Goal: Task Accomplishment & Management: Use online tool/utility

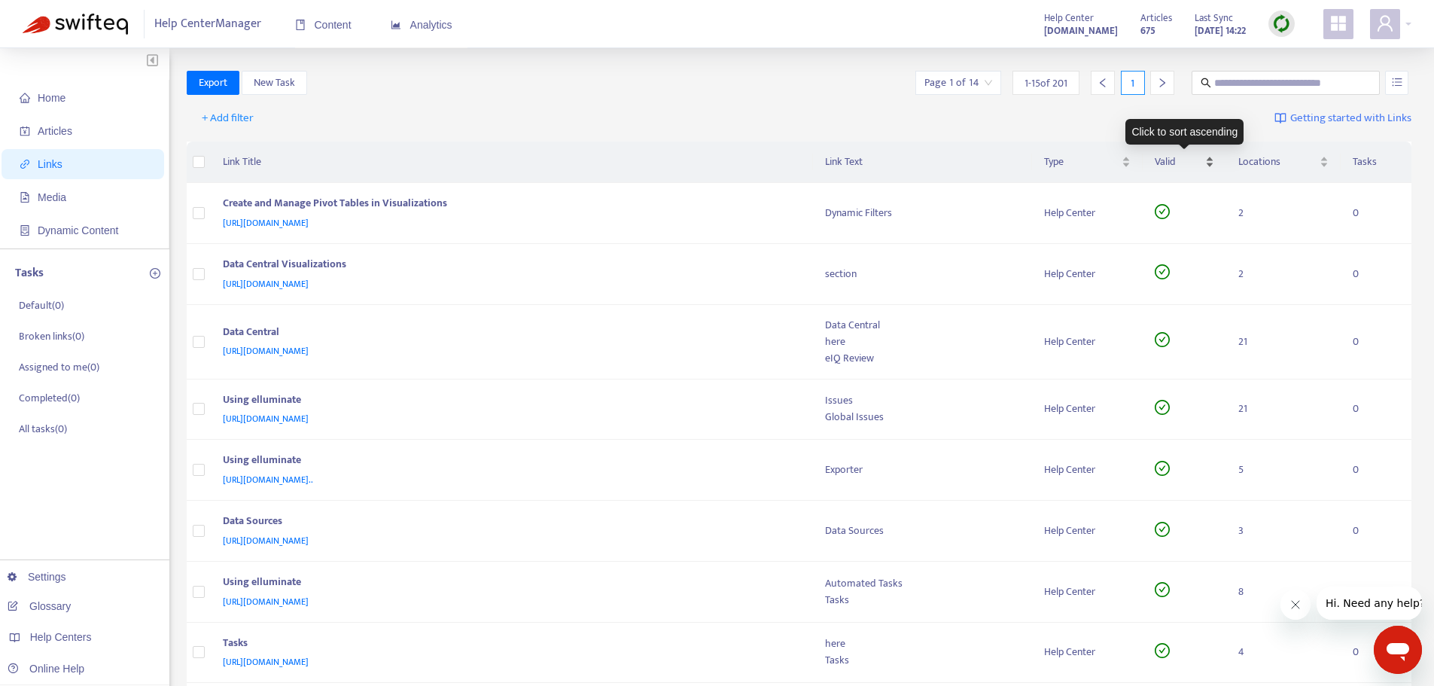
click at [1166, 160] on span "Valid" at bounding box center [1178, 162] width 47 height 17
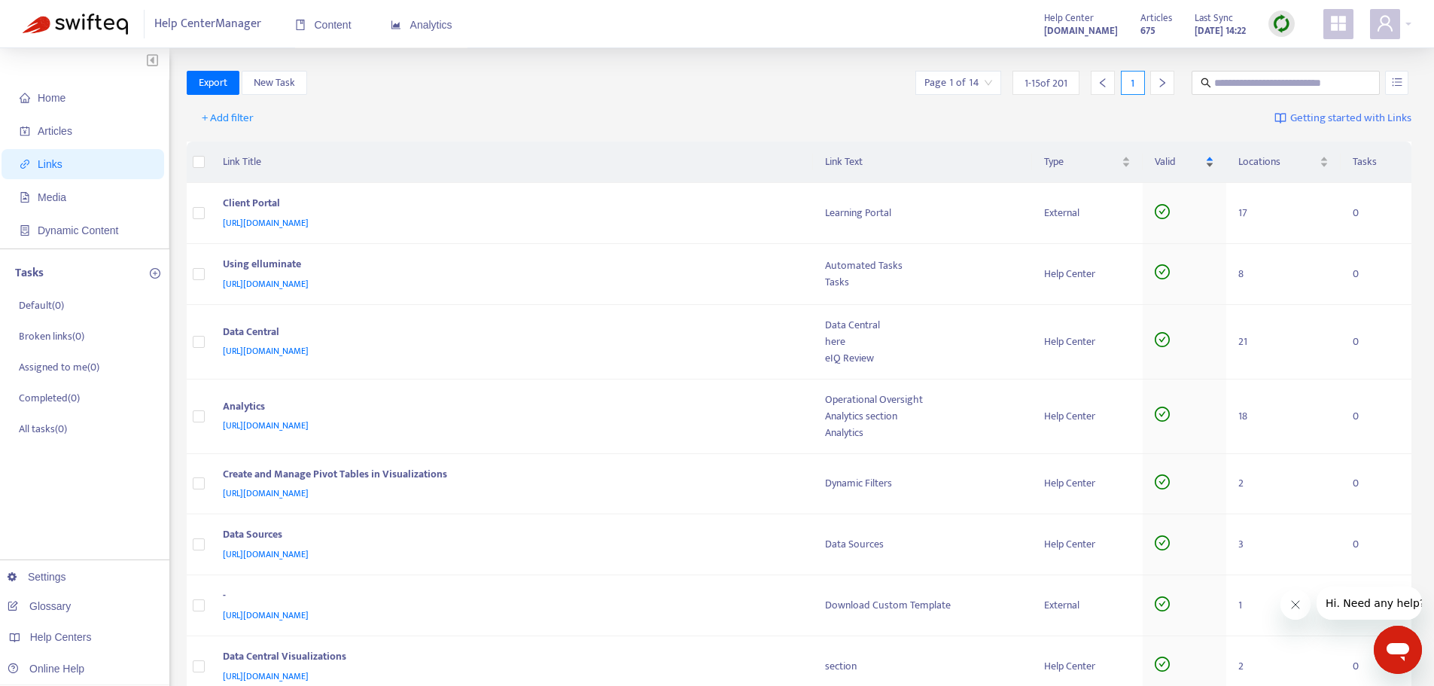
click at [1169, 162] on span "Valid" at bounding box center [1178, 162] width 47 height 17
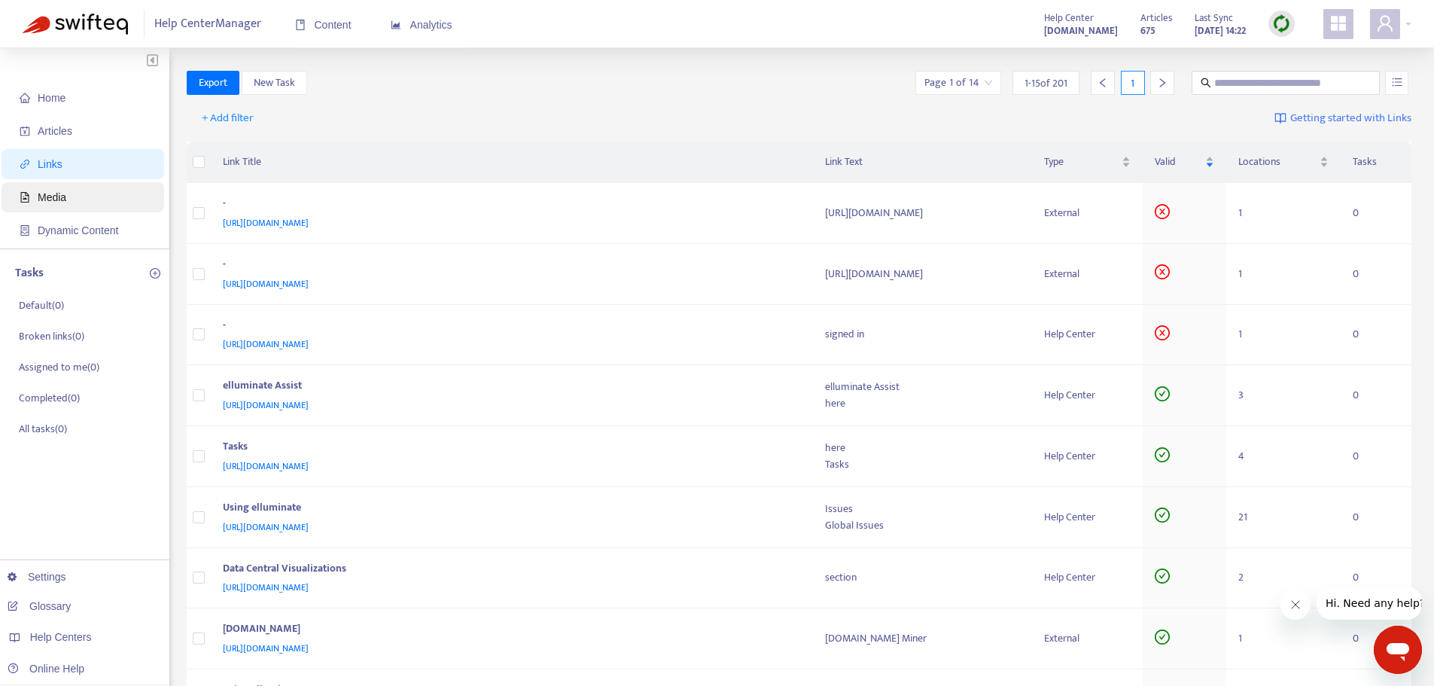
click at [53, 198] on span "Media" at bounding box center [52, 197] width 29 height 12
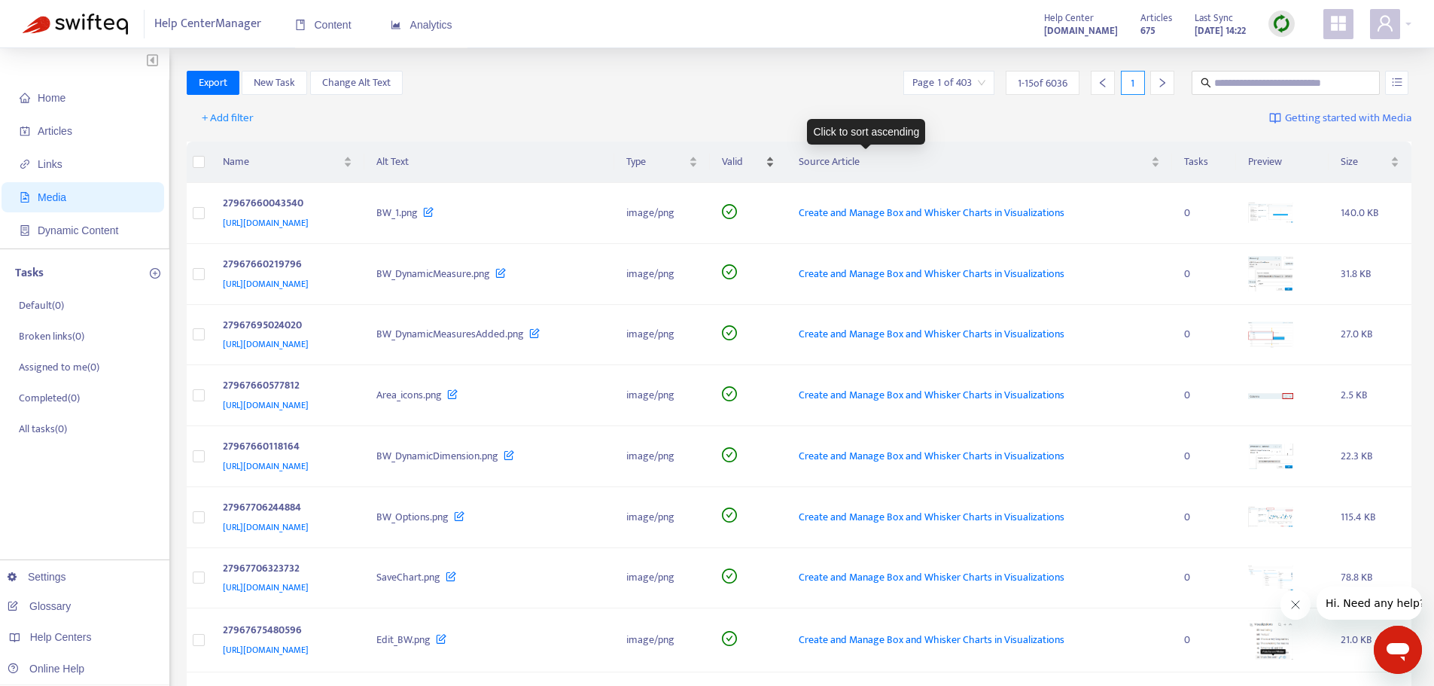
click at [762, 164] on span "Valid" at bounding box center [742, 162] width 40 height 17
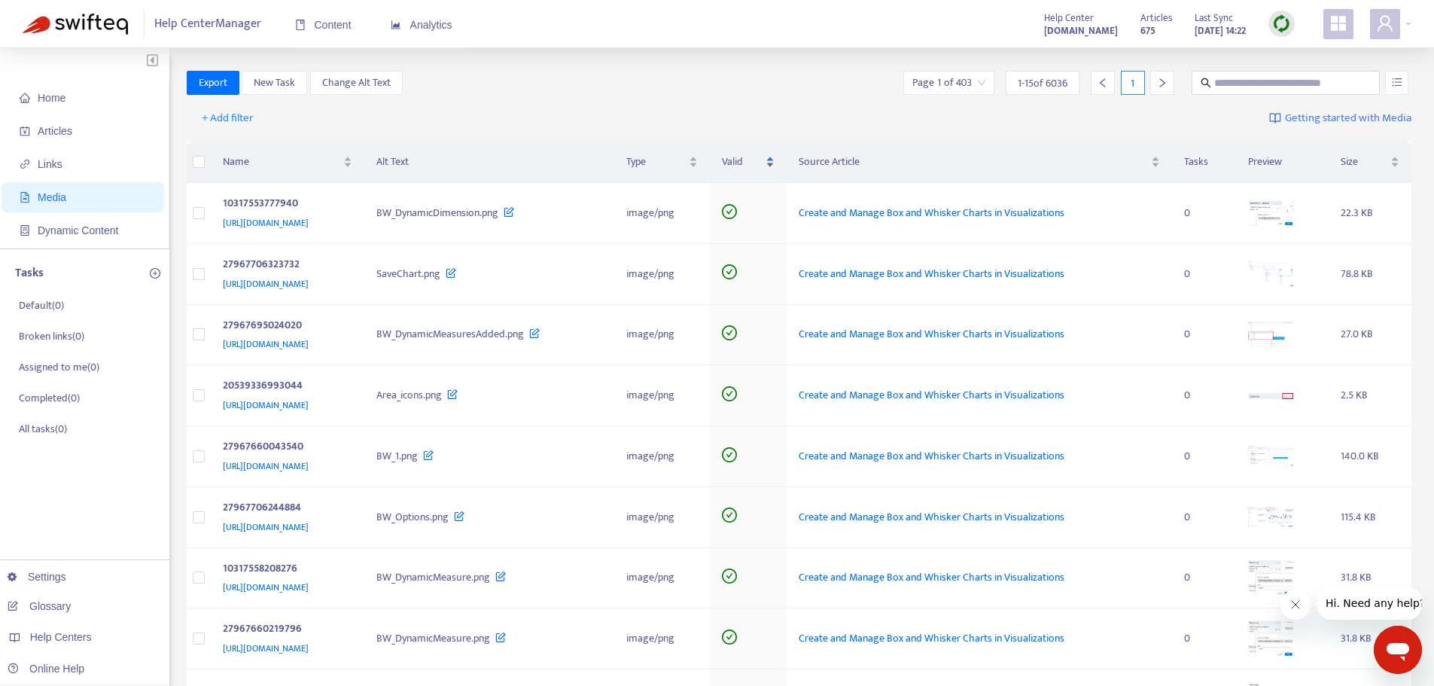
click at [762, 164] on span "Valid" at bounding box center [742, 162] width 40 height 17
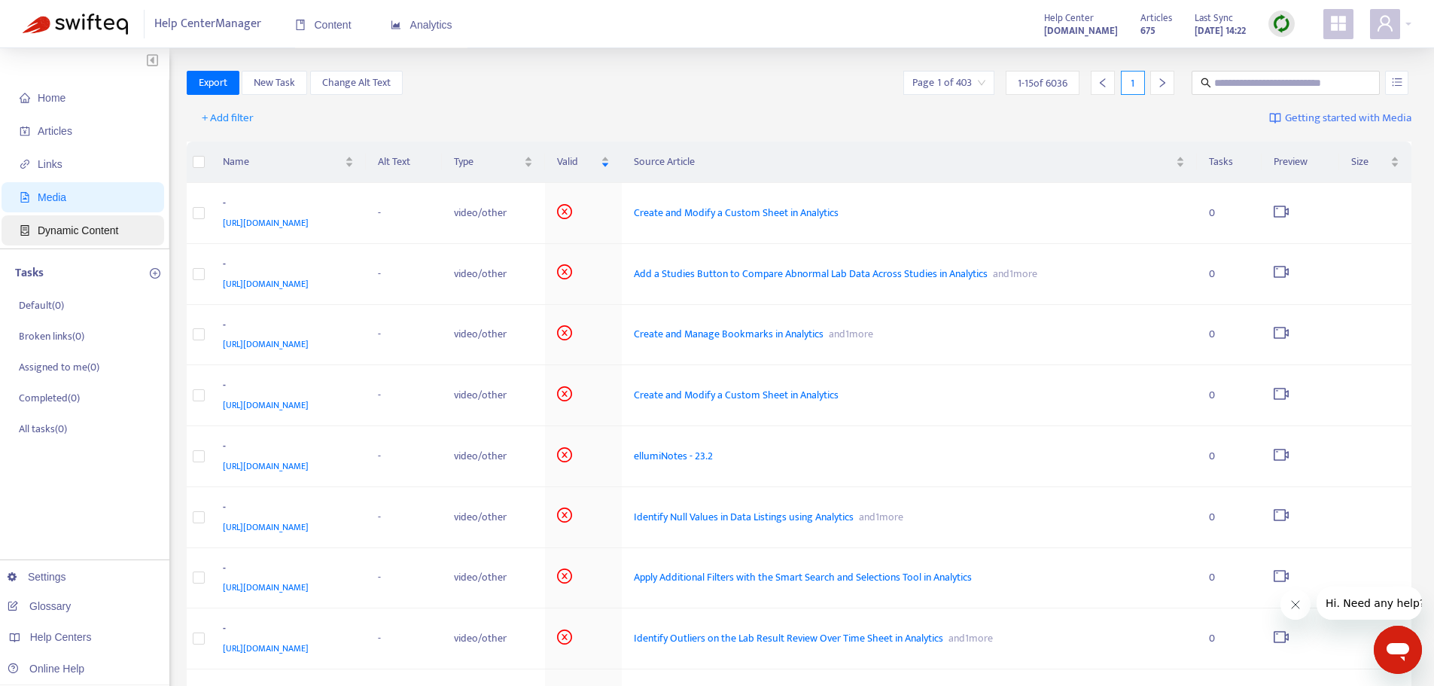
click at [75, 231] on span "Dynamic Content" at bounding box center [78, 230] width 81 height 12
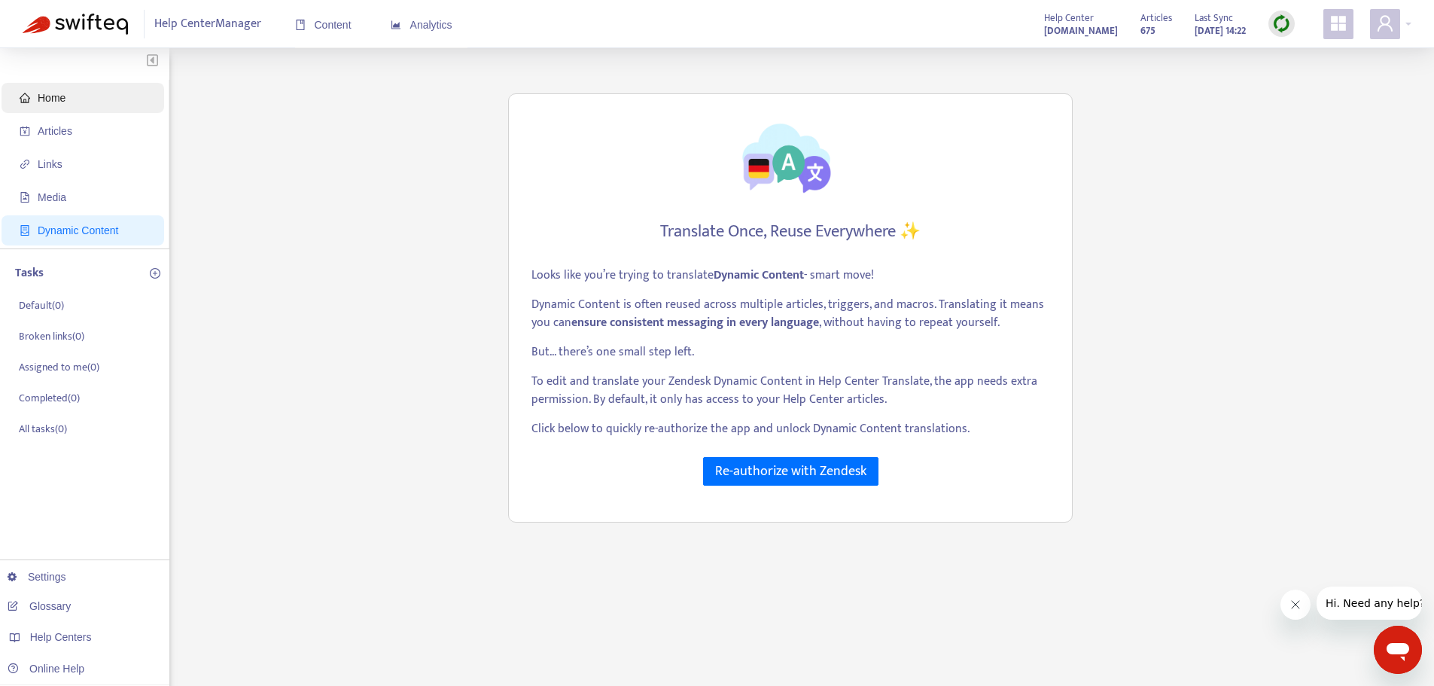
click at [55, 102] on span "Home" at bounding box center [52, 98] width 28 height 12
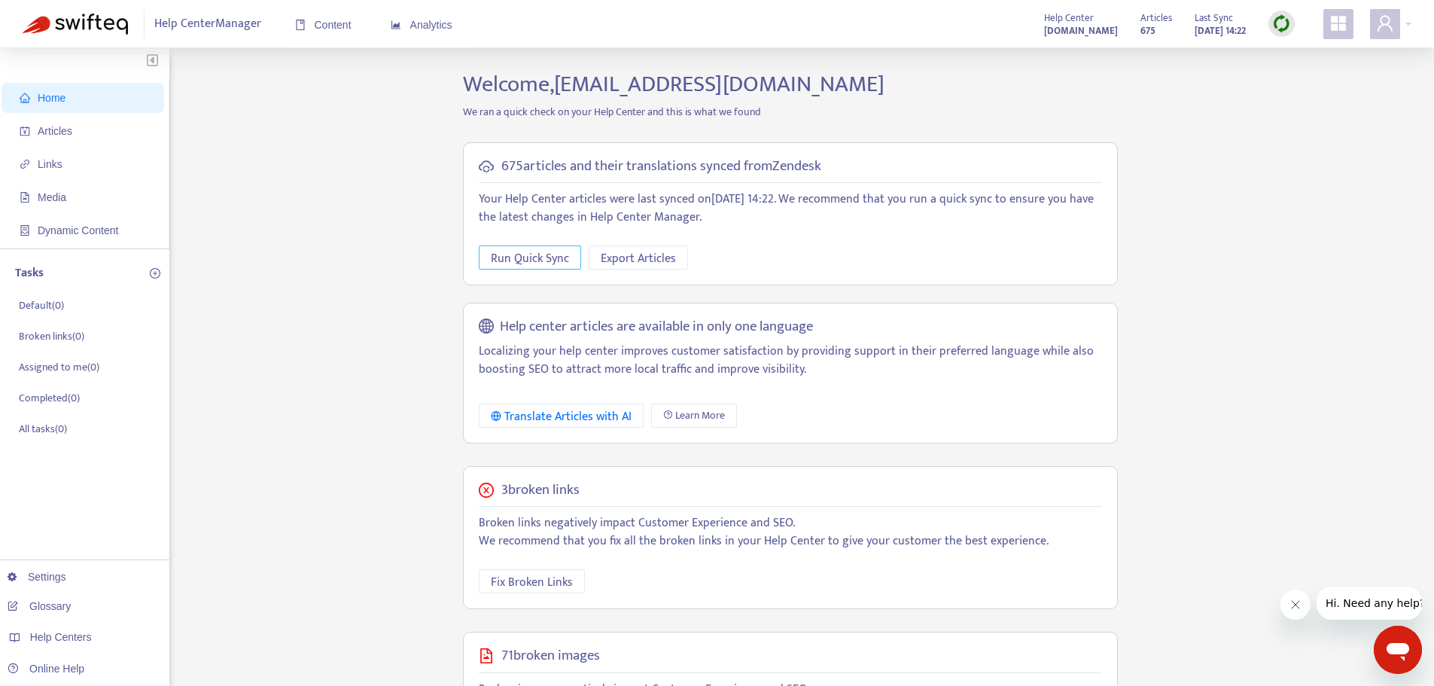
click at [504, 261] on span "Run Quick Sync" at bounding box center [530, 258] width 78 height 19
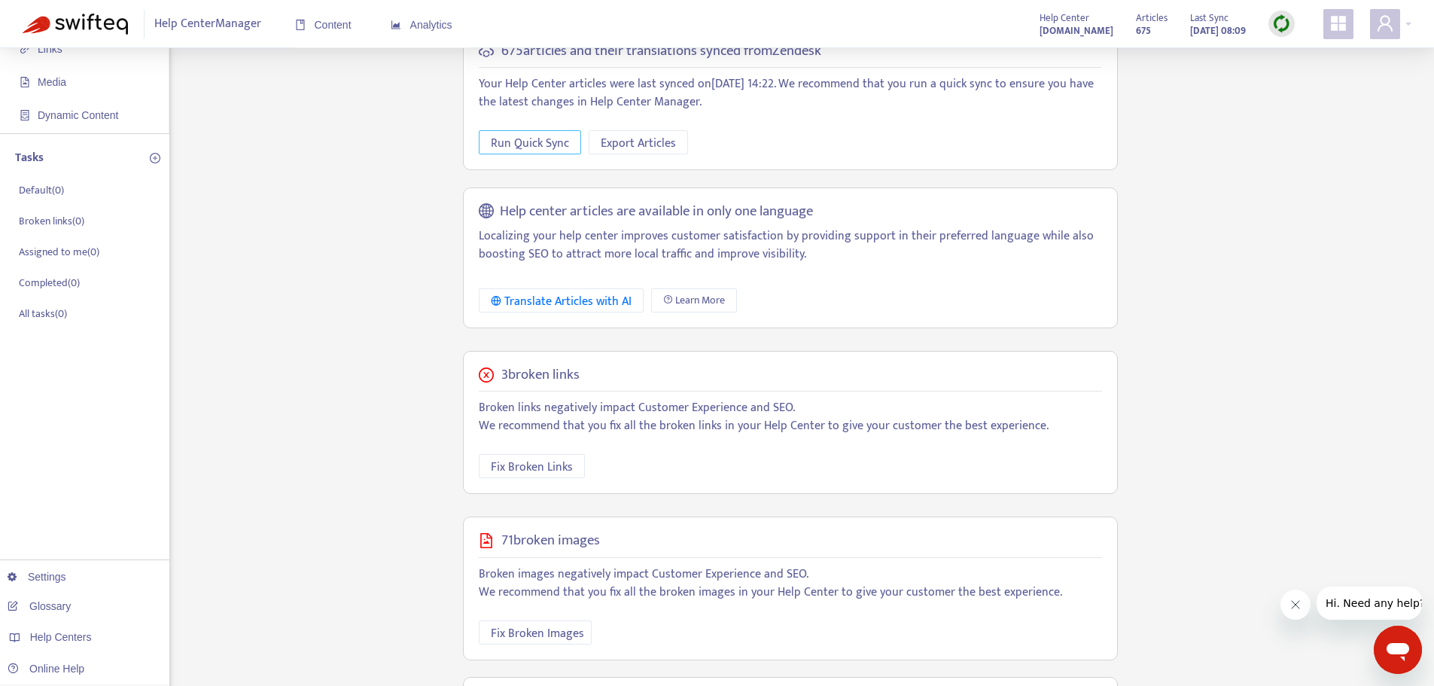
scroll to position [226, 0]
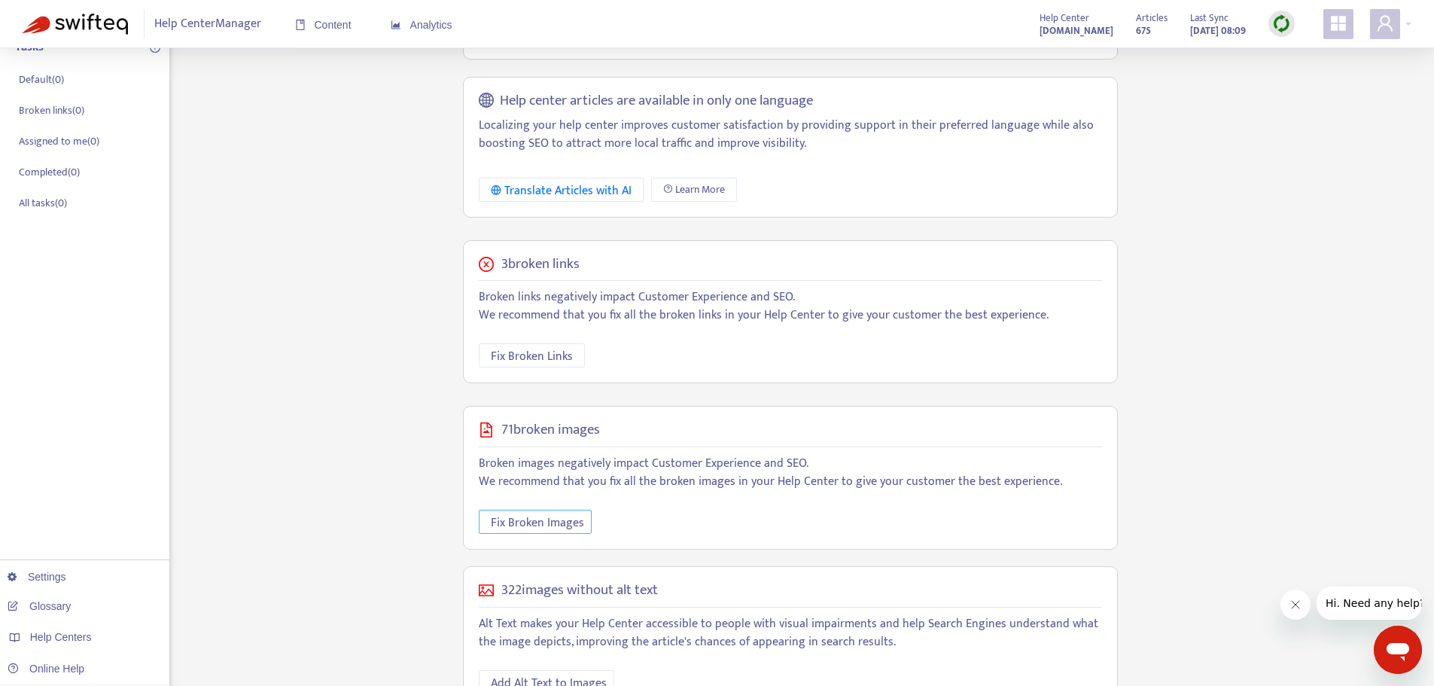
click at [539, 520] on span "Fix Broken Images" at bounding box center [537, 523] width 93 height 19
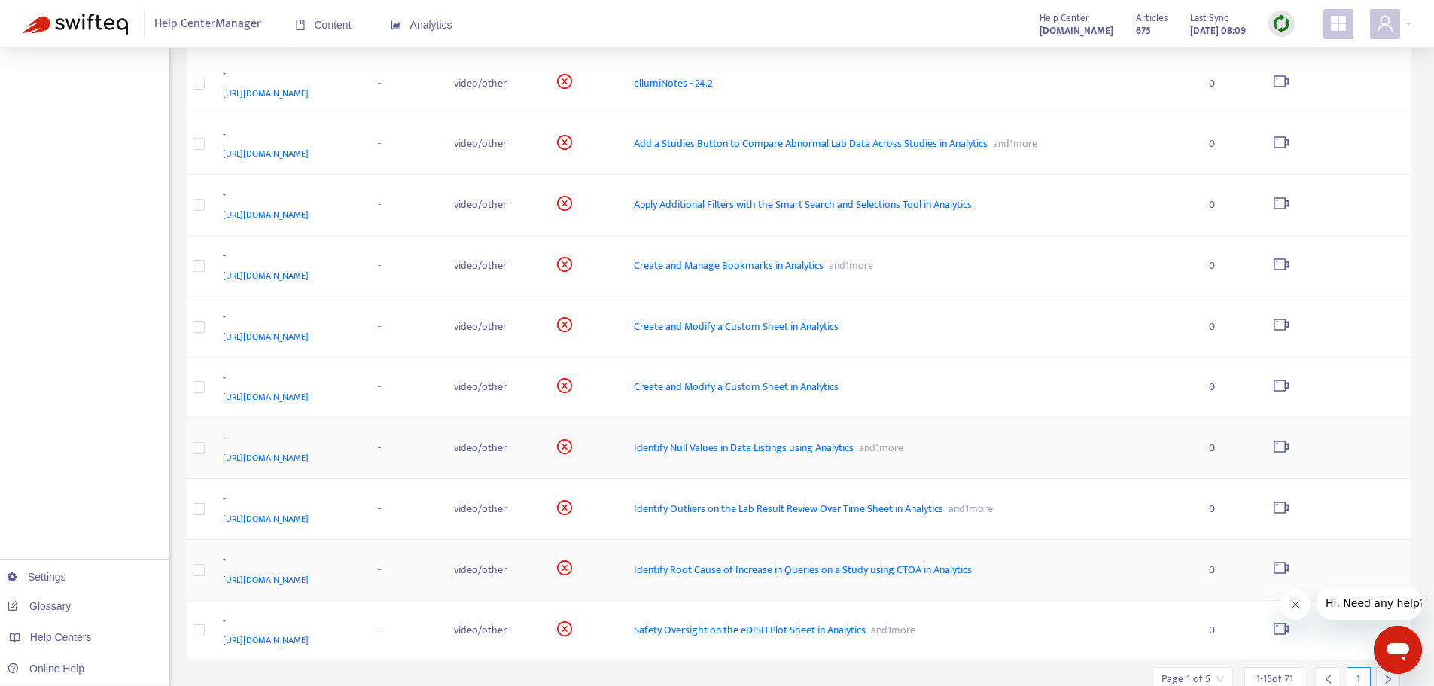
scroll to position [493, 0]
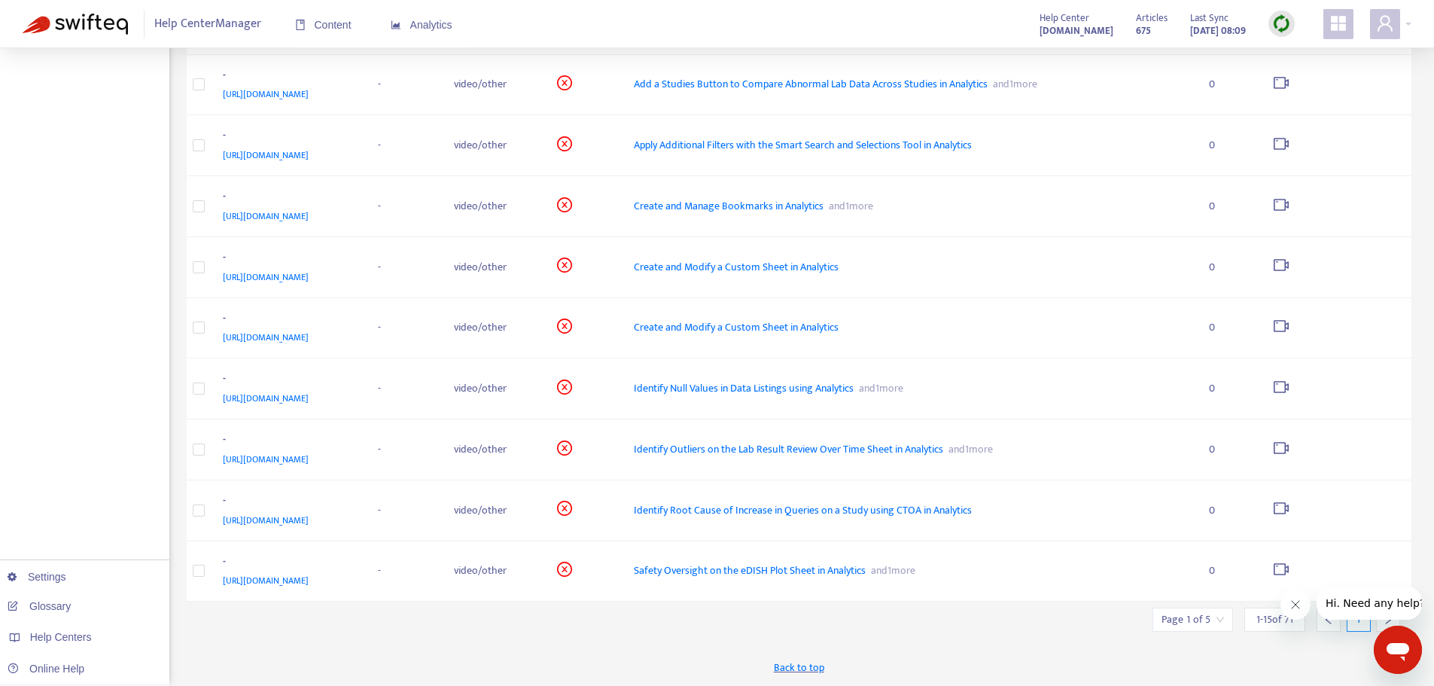
click at [1294, 603] on icon "Close message from company" at bounding box center [1295, 605] width 12 height 12
click at [1385, 614] on icon "right" at bounding box center [1388, 619] width 11 height 11
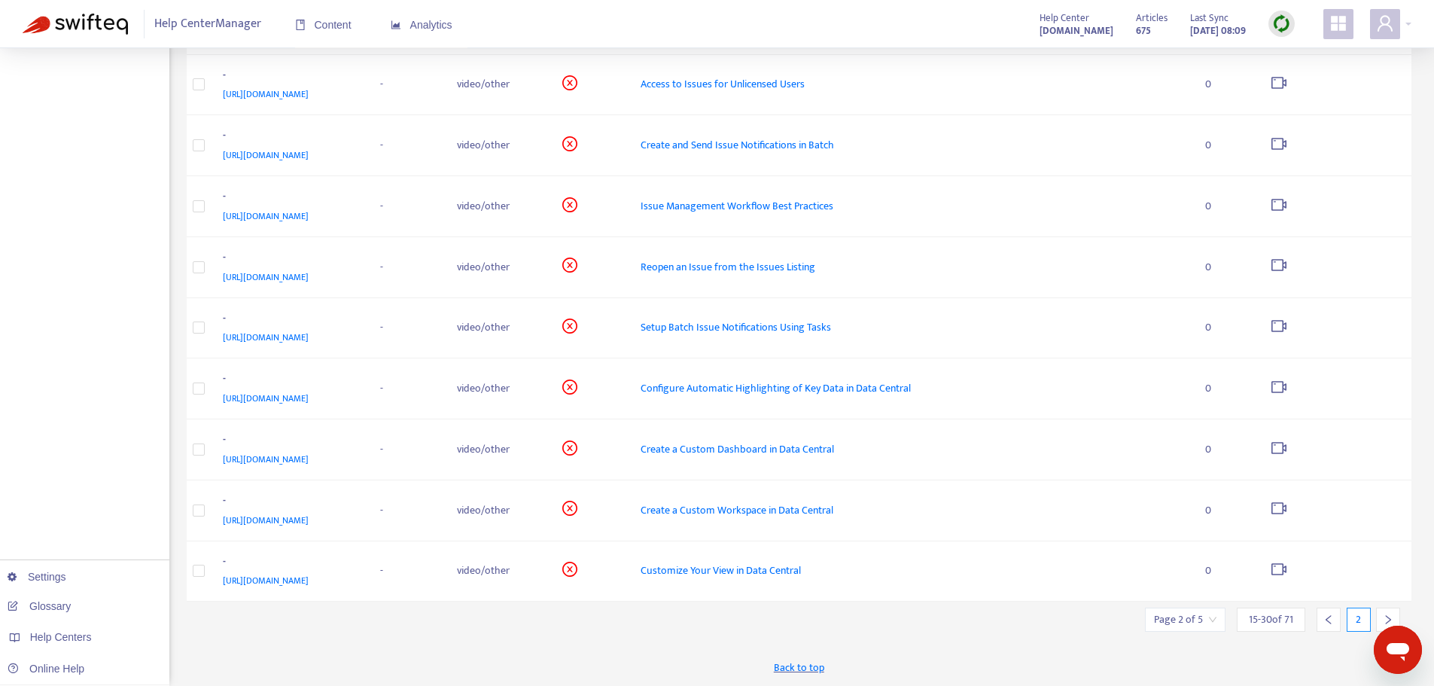
click at [1387, 617] on icon "right" at bounding box center [1388, 619] width 11 height 11
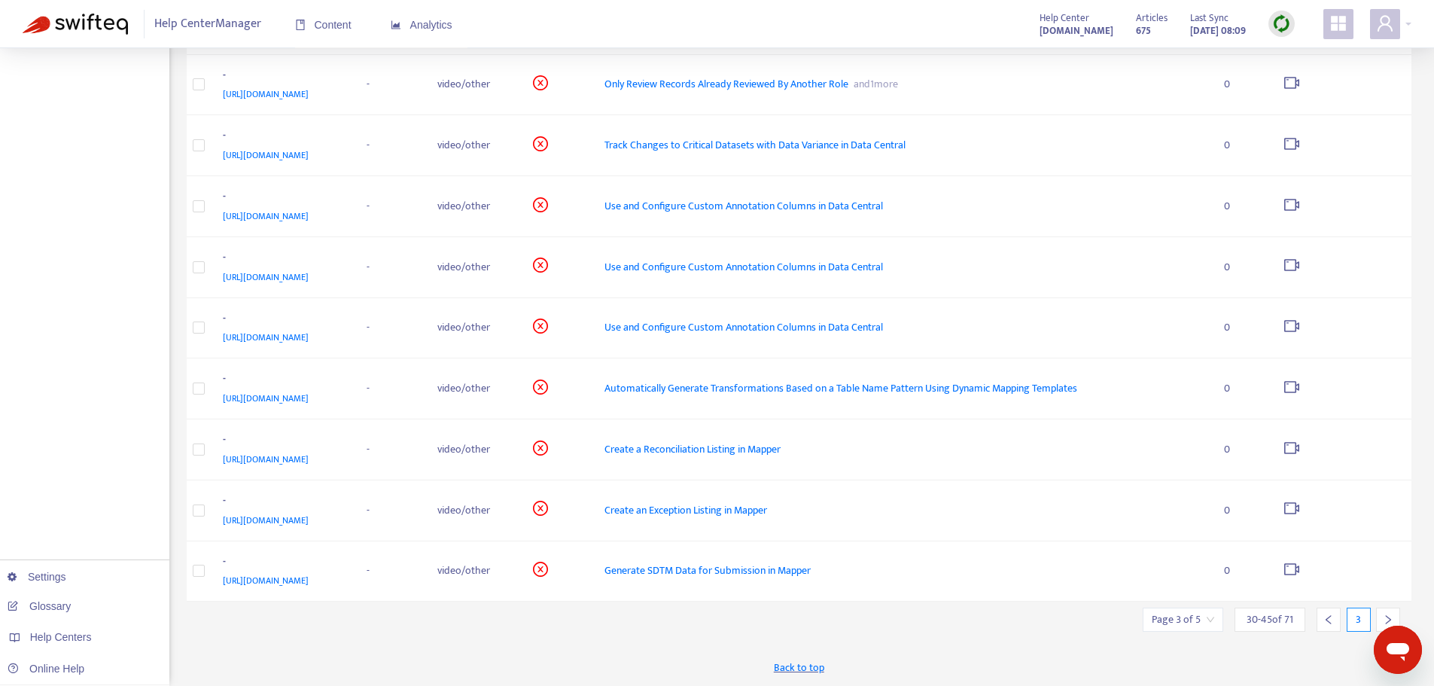
click at [1389, 620] on icon "right" at bounding box center [1388, 619] width 11 height 11
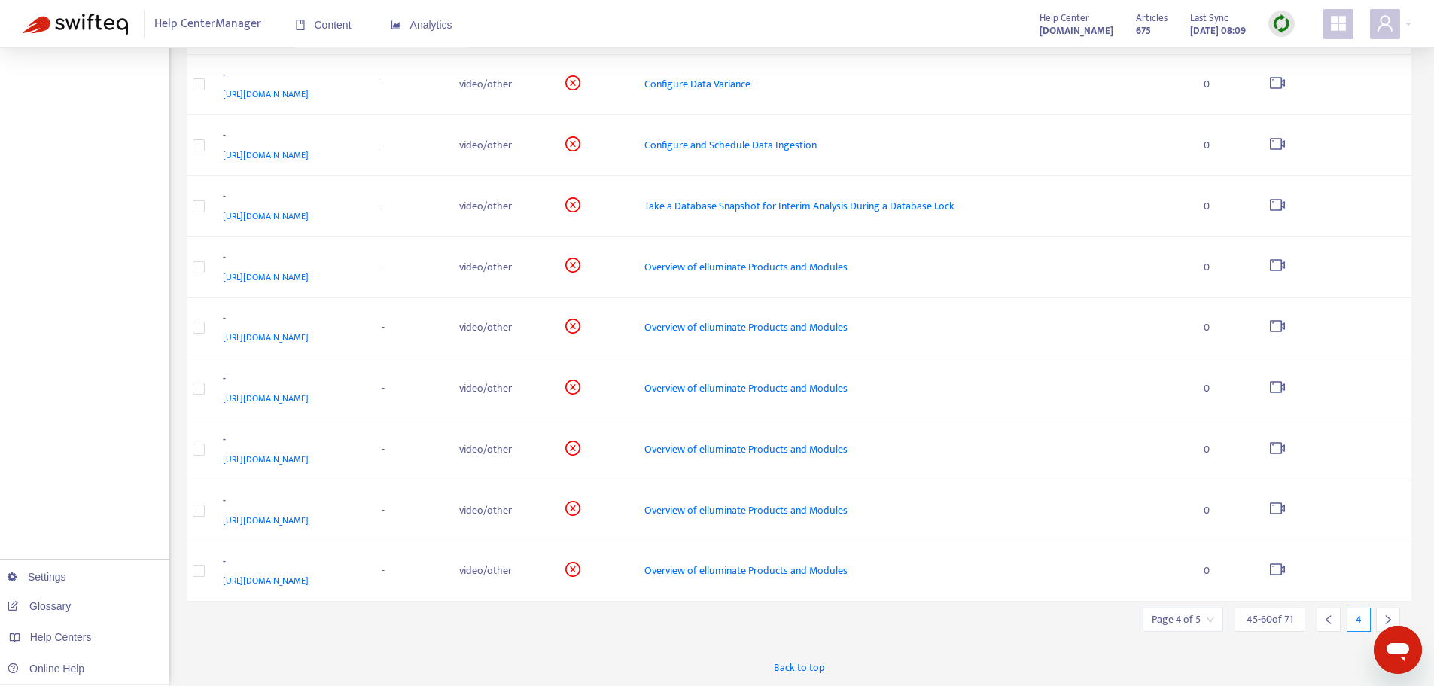
click at [1389, 616] on icon "right" at bounding box center [1388, 619] width 11 height 11
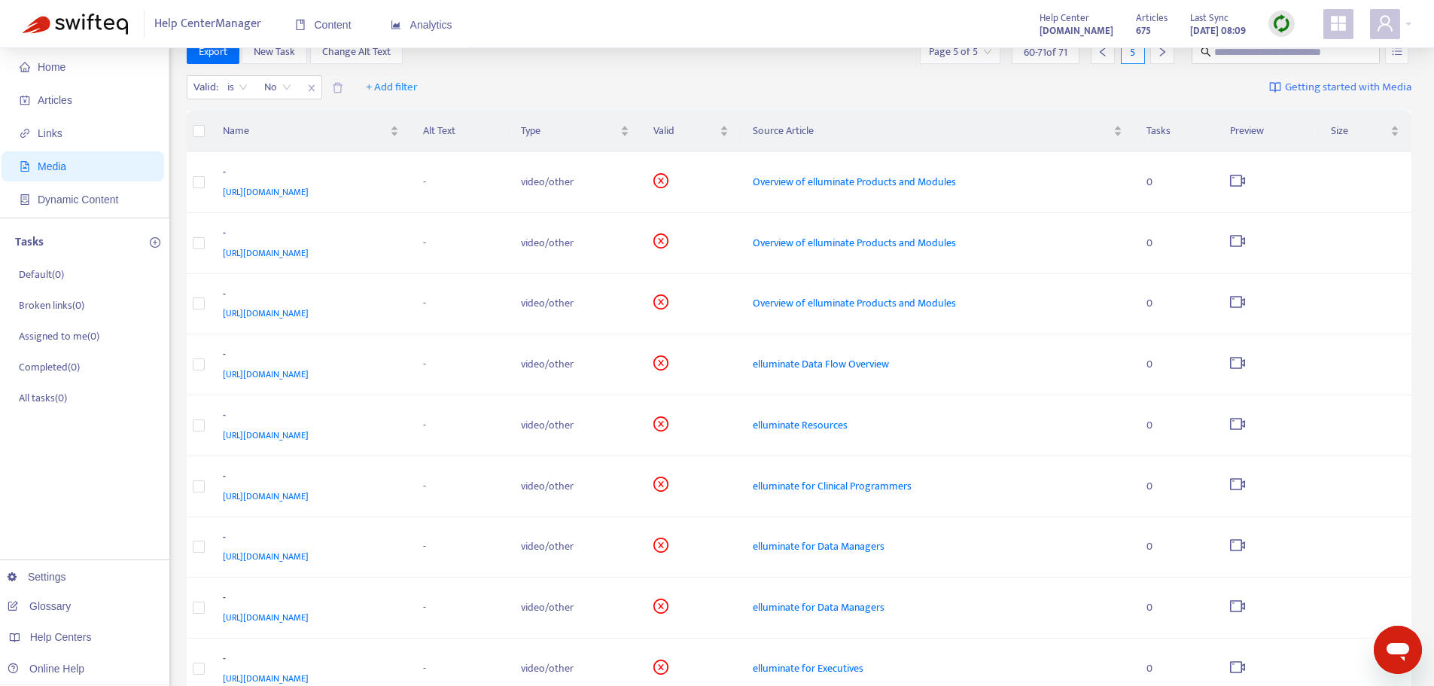
scroll to position [0, 0]
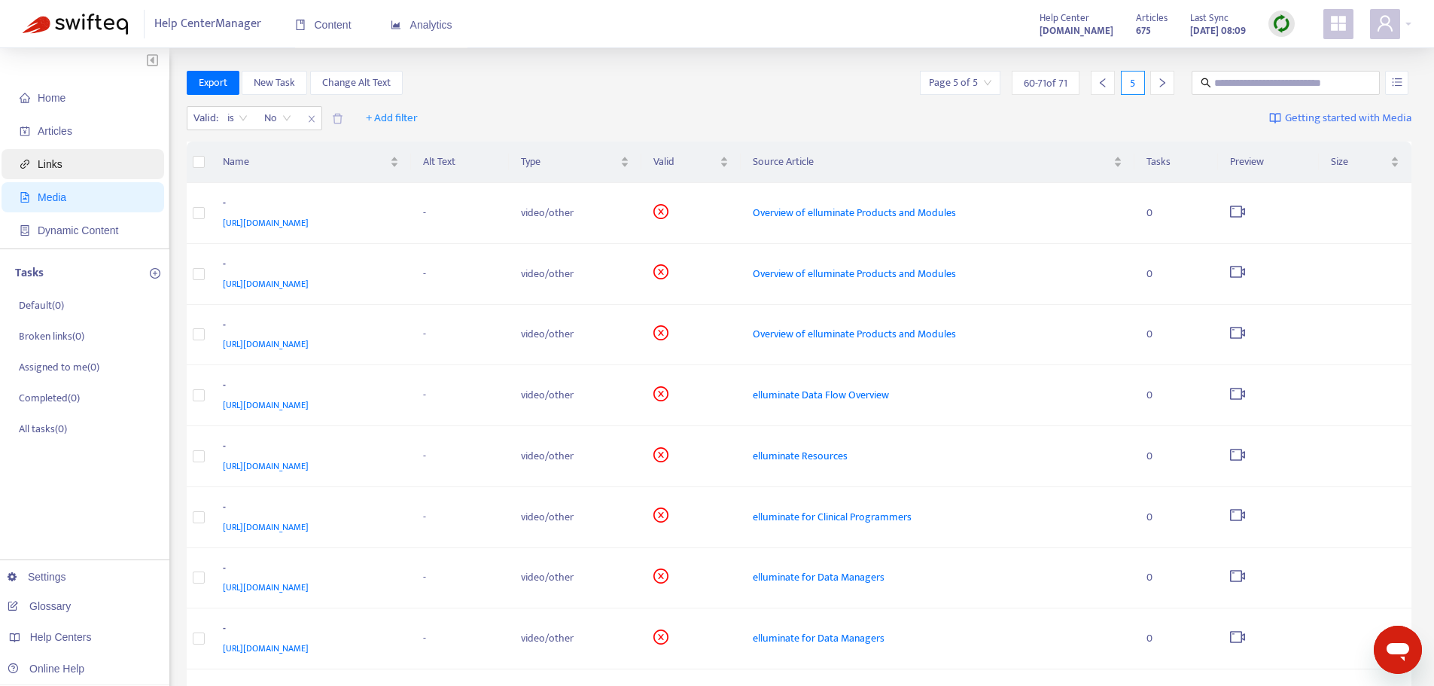
click at [41, 164] on span "Links" at bounding box center [50, 164] width 25 height 12
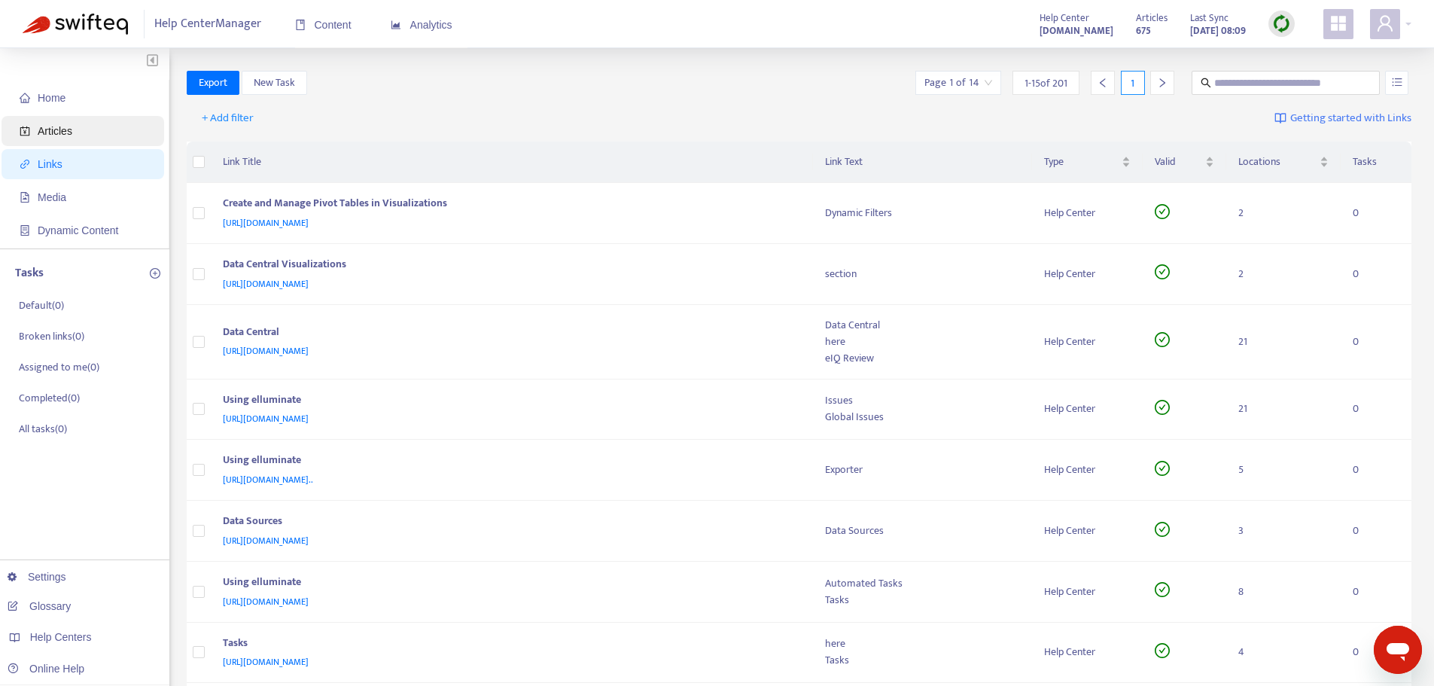
click at [55, 130] on span "Articles" at bounding box center [55, 131] width 35 height 12
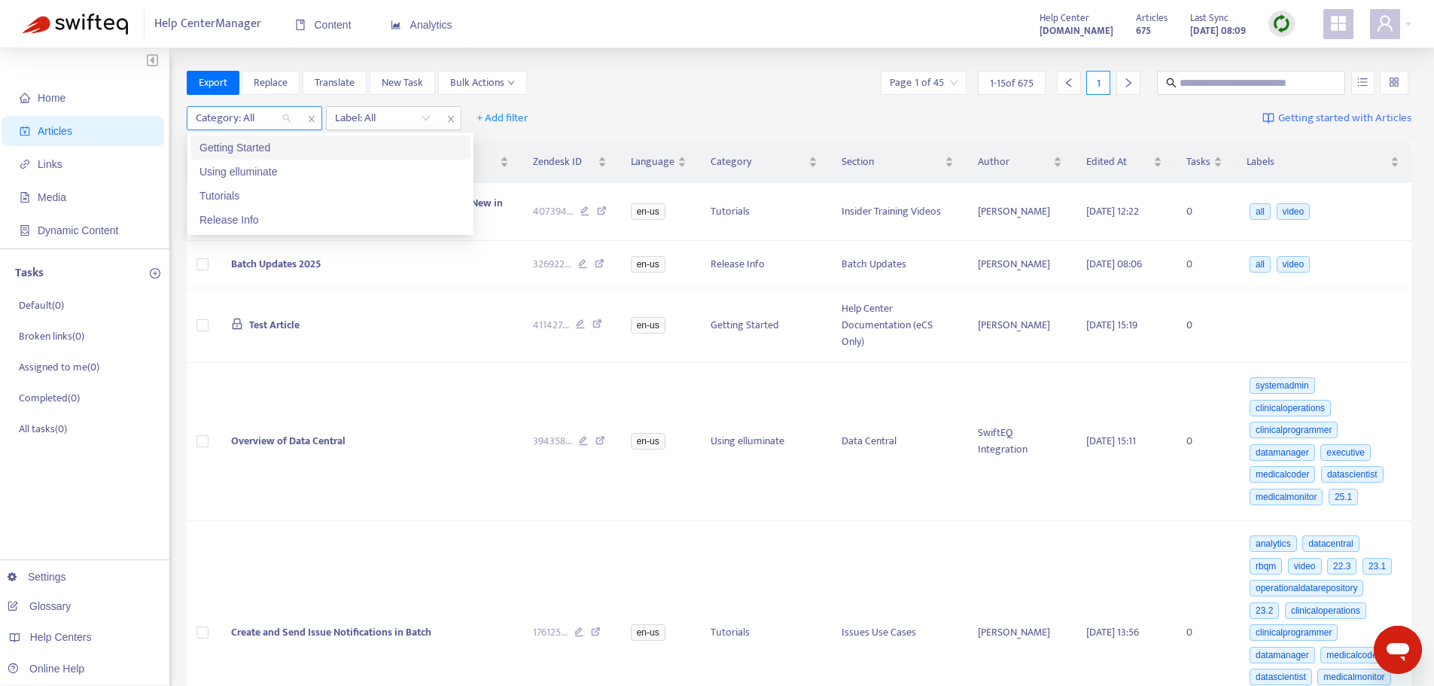
click at [282, 118] on div "Category: All" at bounding box center [243, 118] width 112 height 23
click at [268, 171] on div "Using elluminate" at bounding box center [331, 171] width 262 height 17
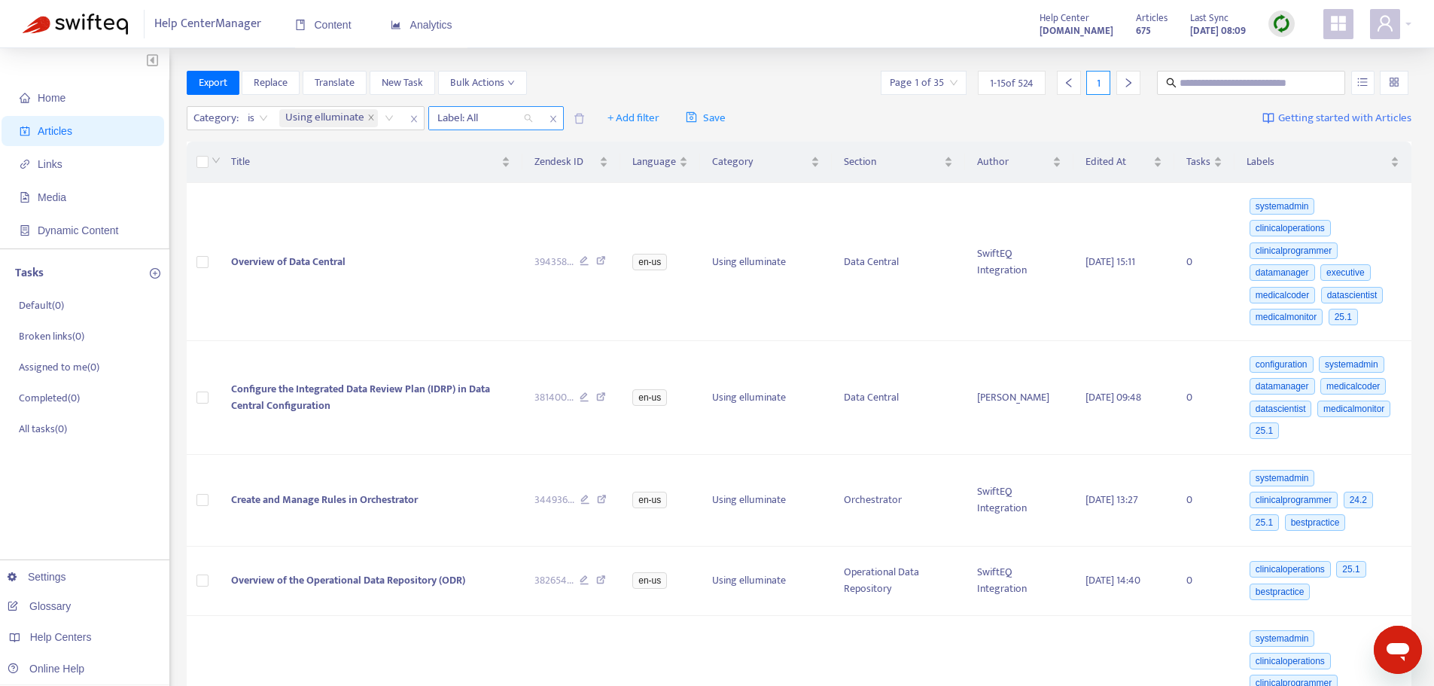
click at [529, 117] on div "Label: All" at bounding box center [485, 118] width 112 height 23
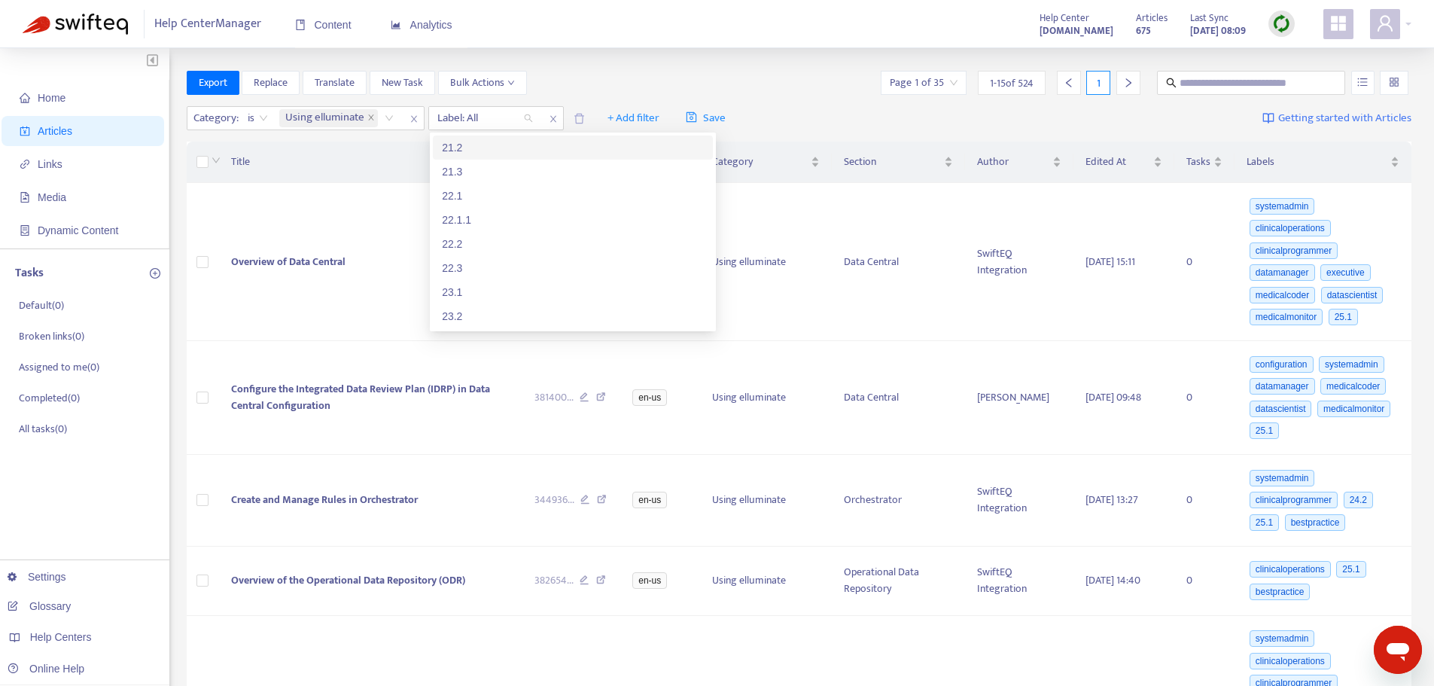
click at [571, 72] on div "Export Replace Translate New Task Bulk Actions Page 1 of 35 1 - 15 of 524 1" at bounding box center [800, 83] width 1226 height 24
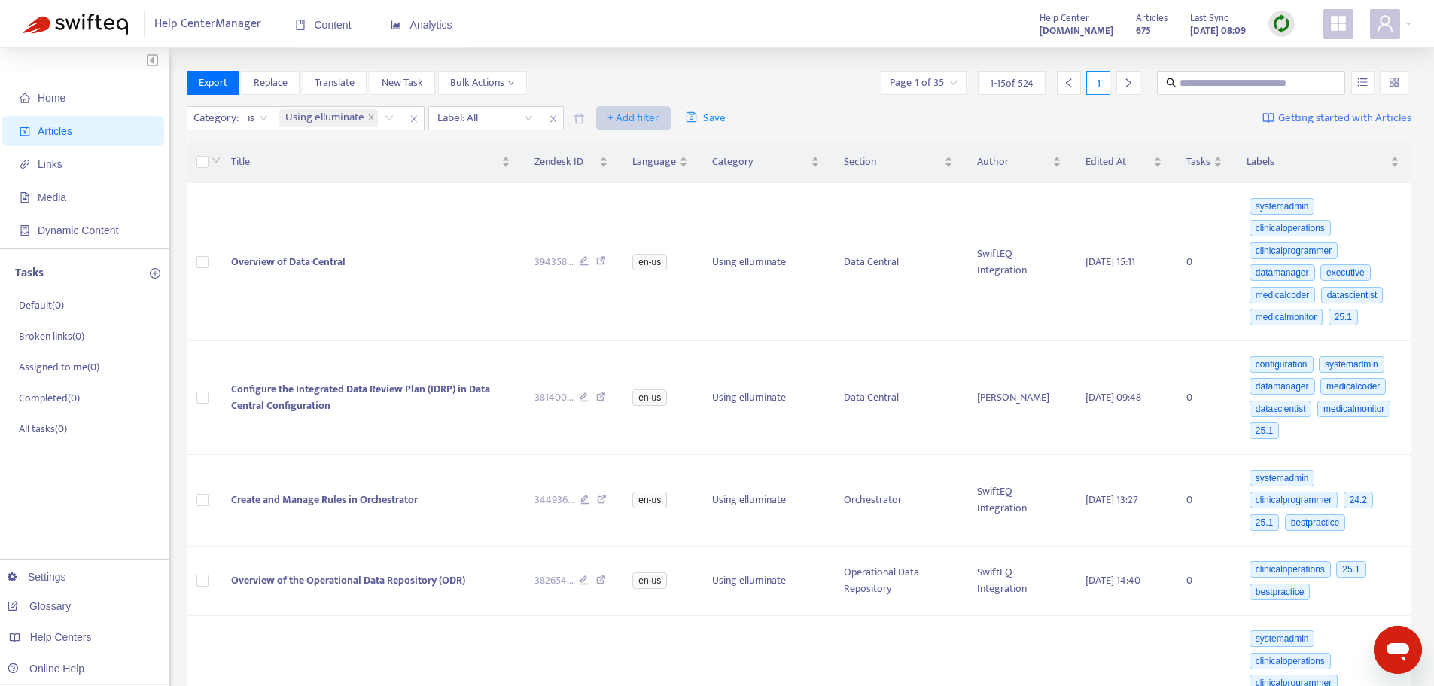
click at [617, 117] on span "+ Add filter" at bounding box center [634, 118] width 52 height 18
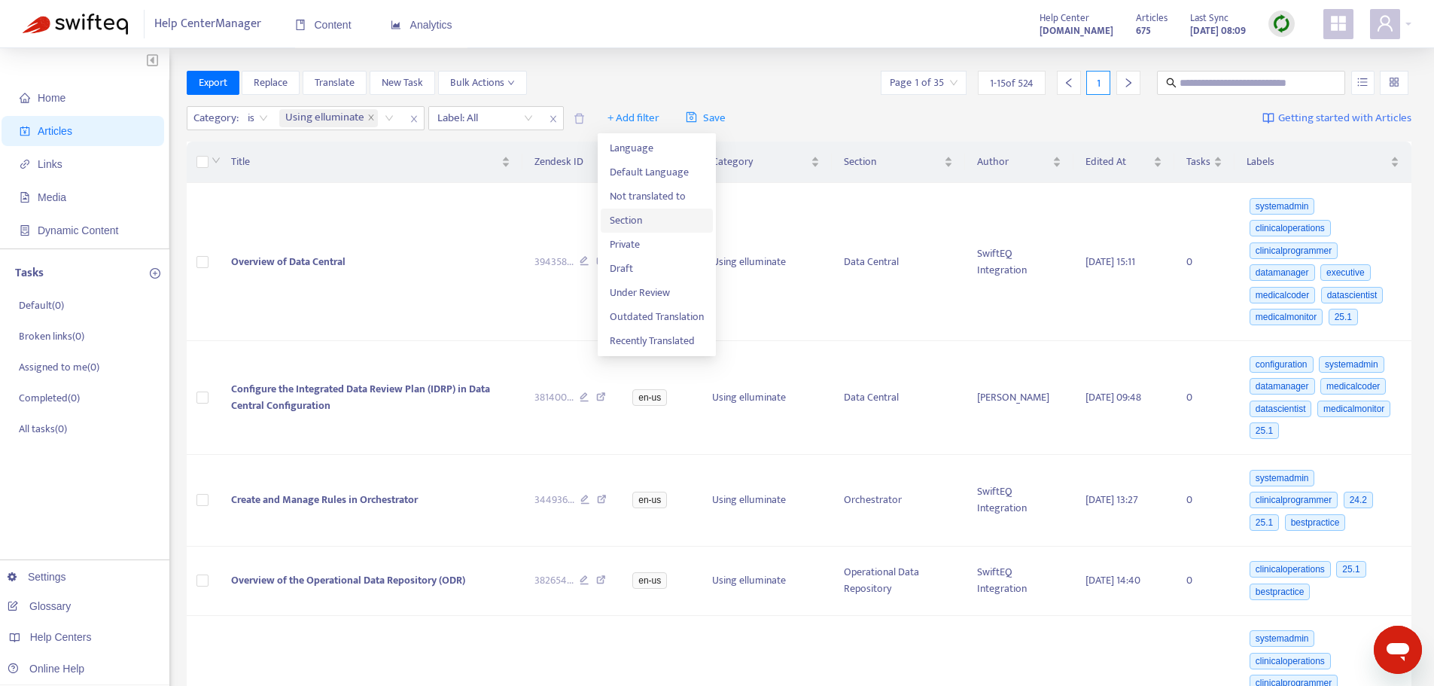
click at [635, 218] on span "Section" at bounding box center [657, 220] width 94 height 17
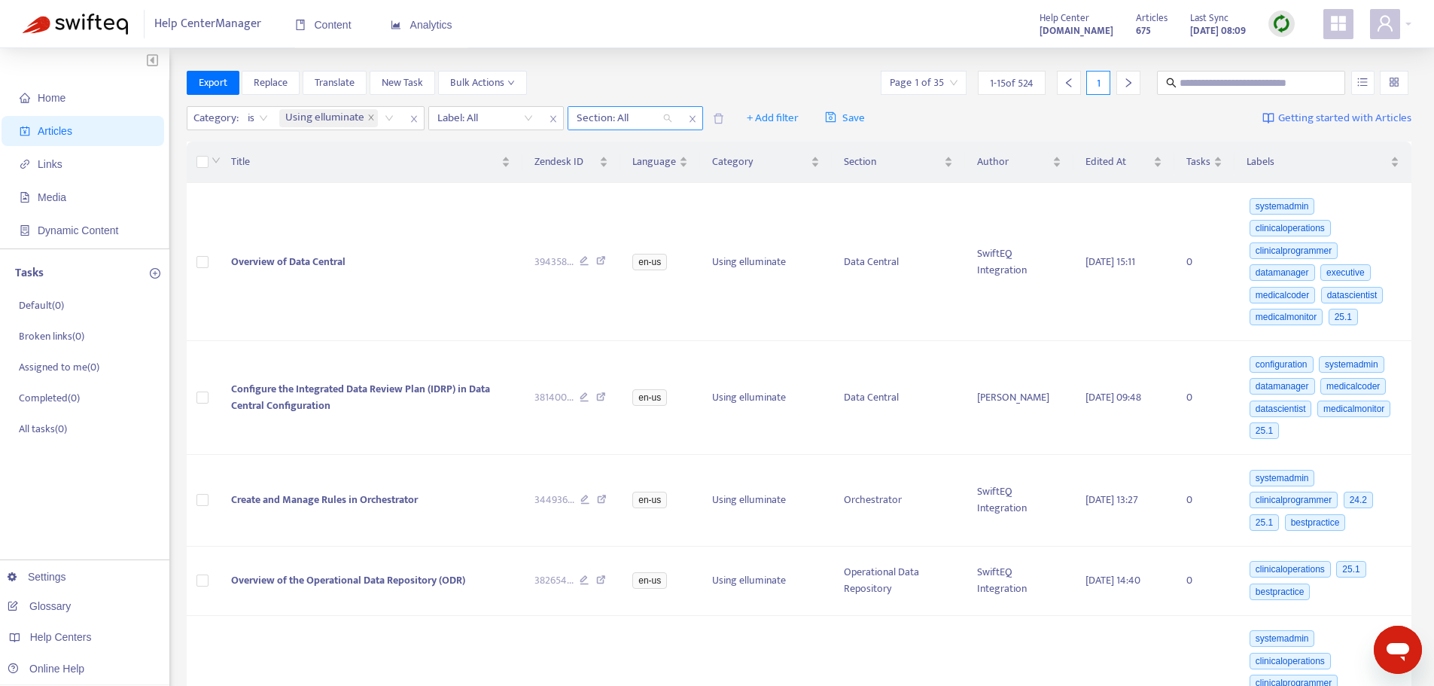
click at [669, 119] on div "Section: All" at bounding box center [625, 118] width 112 height 23
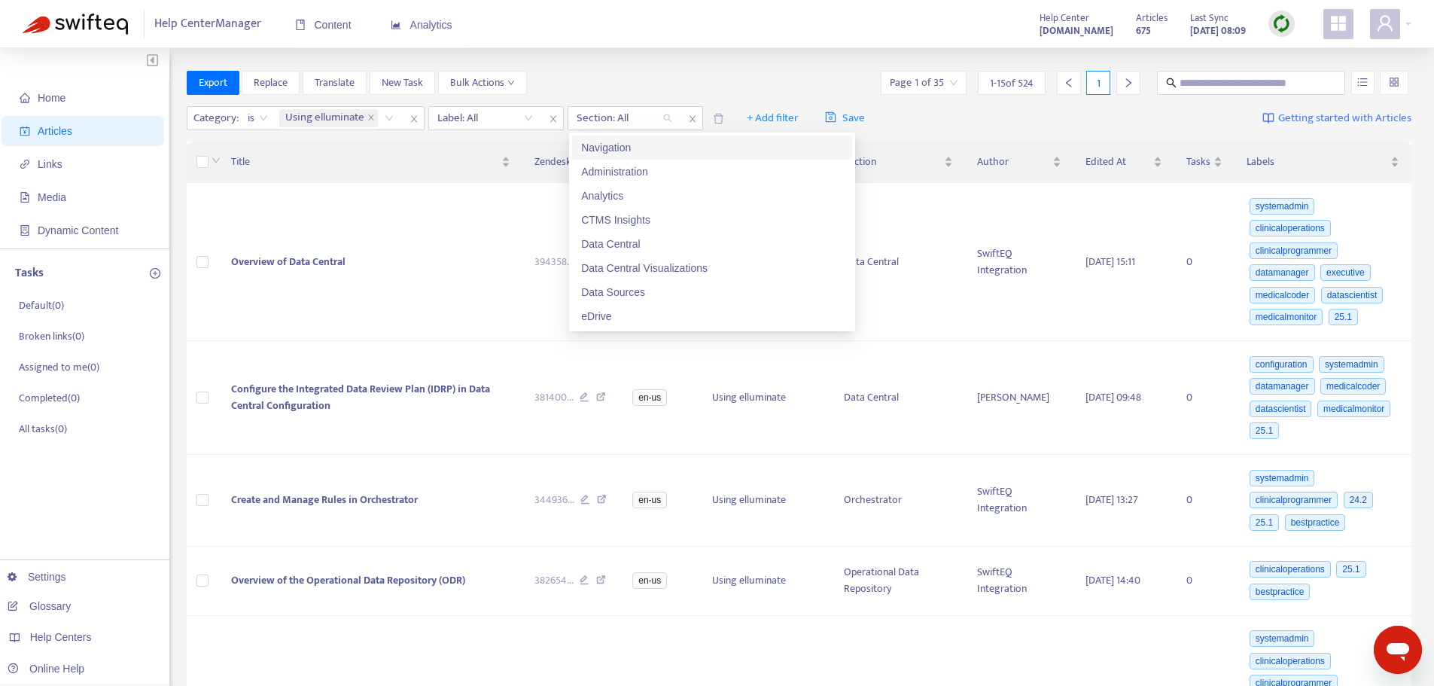
click at [596, 148] on div "Navigation" at bounding box center [712, 147] width 262 height 17
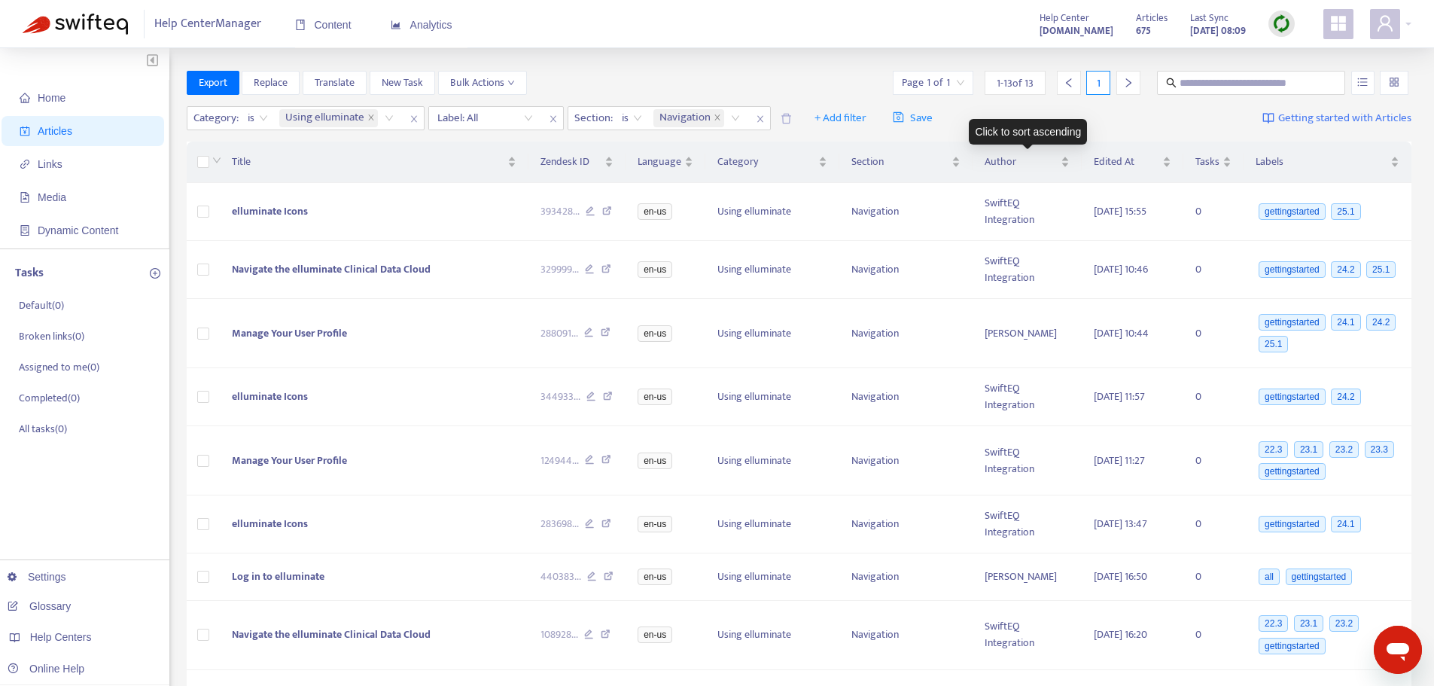
click at [981, 129] on div "Click to sort ascending" at bounding box center [1028, 132] width 118 height 26
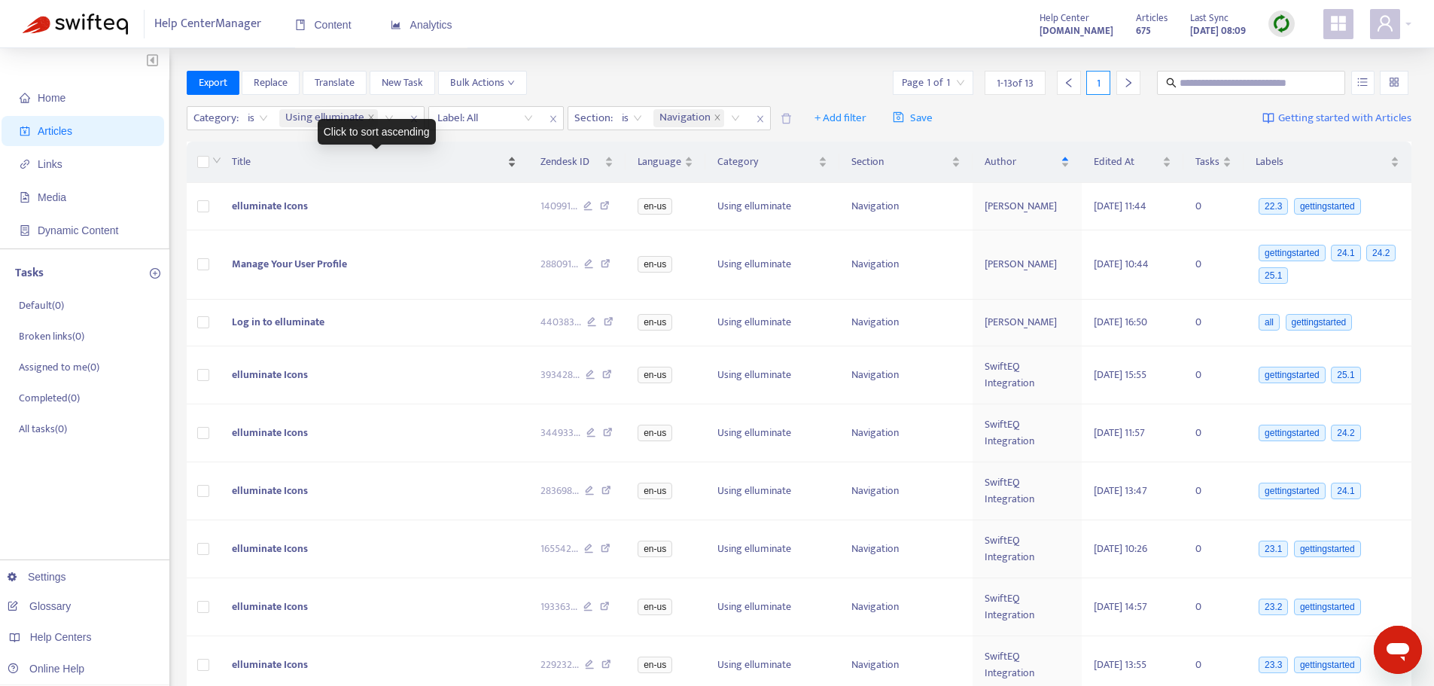
click at [251, 162] on span "Title" at bounding box center [368, 162] width 273 height 17
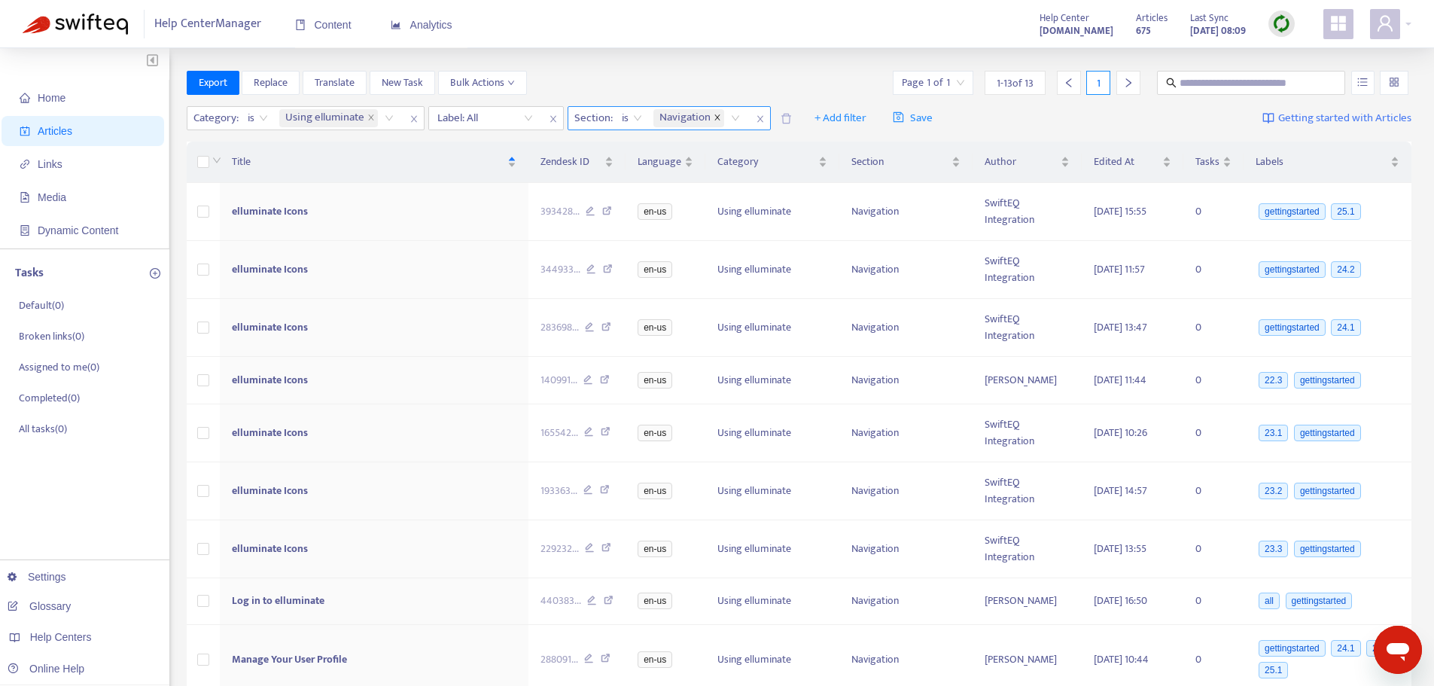
click at [721, 119] on icon "close" at bounding box center [718, 118] width 8 height 8
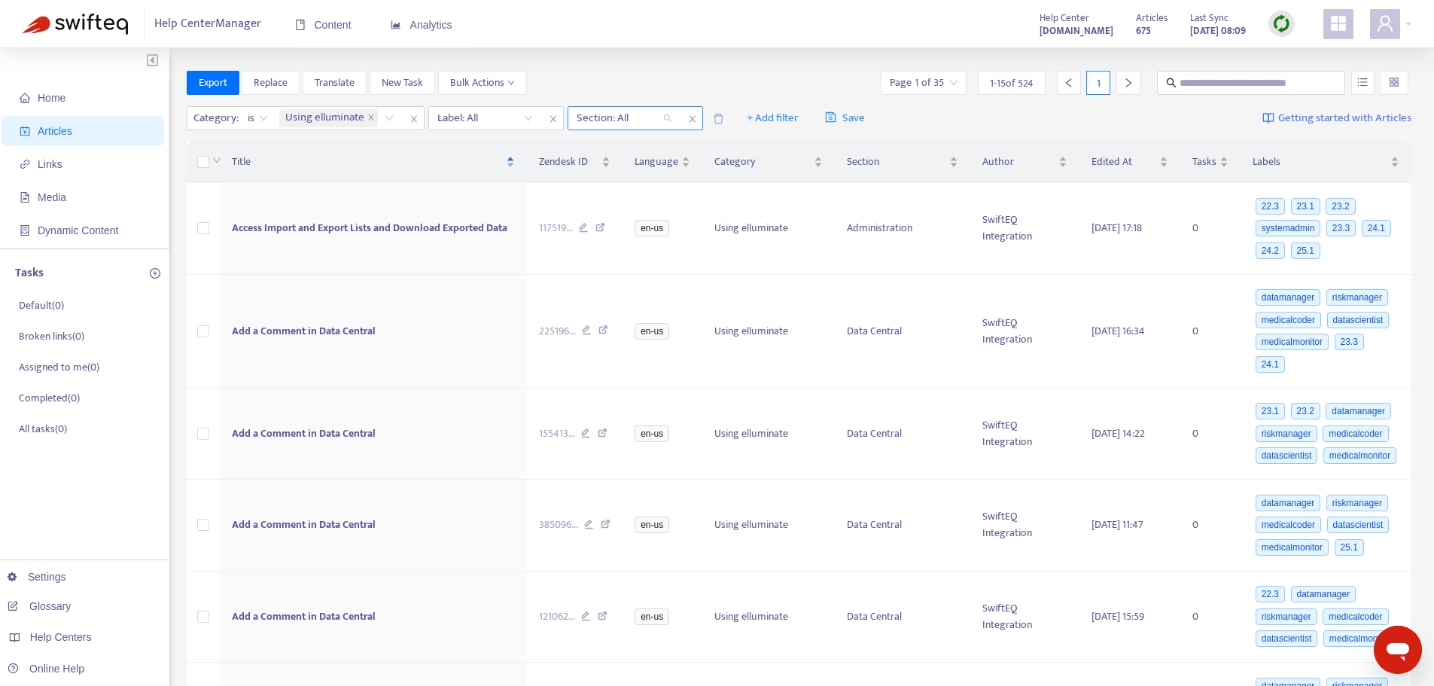
click at [669, 117] on div "Section: All" at bounding box center [625, 118] width 112 height 23
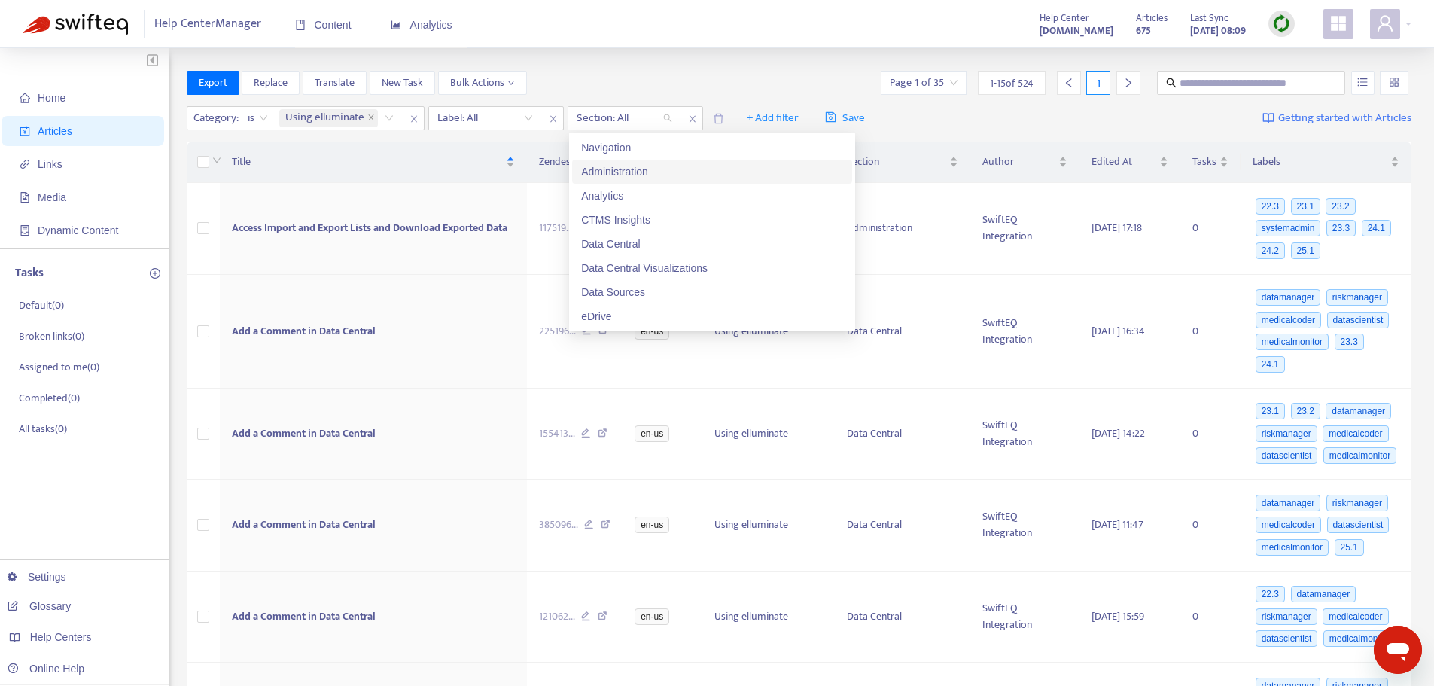
click at [621, 173] on div "Administration" at bounding box center [712, 171] width 262 height 17
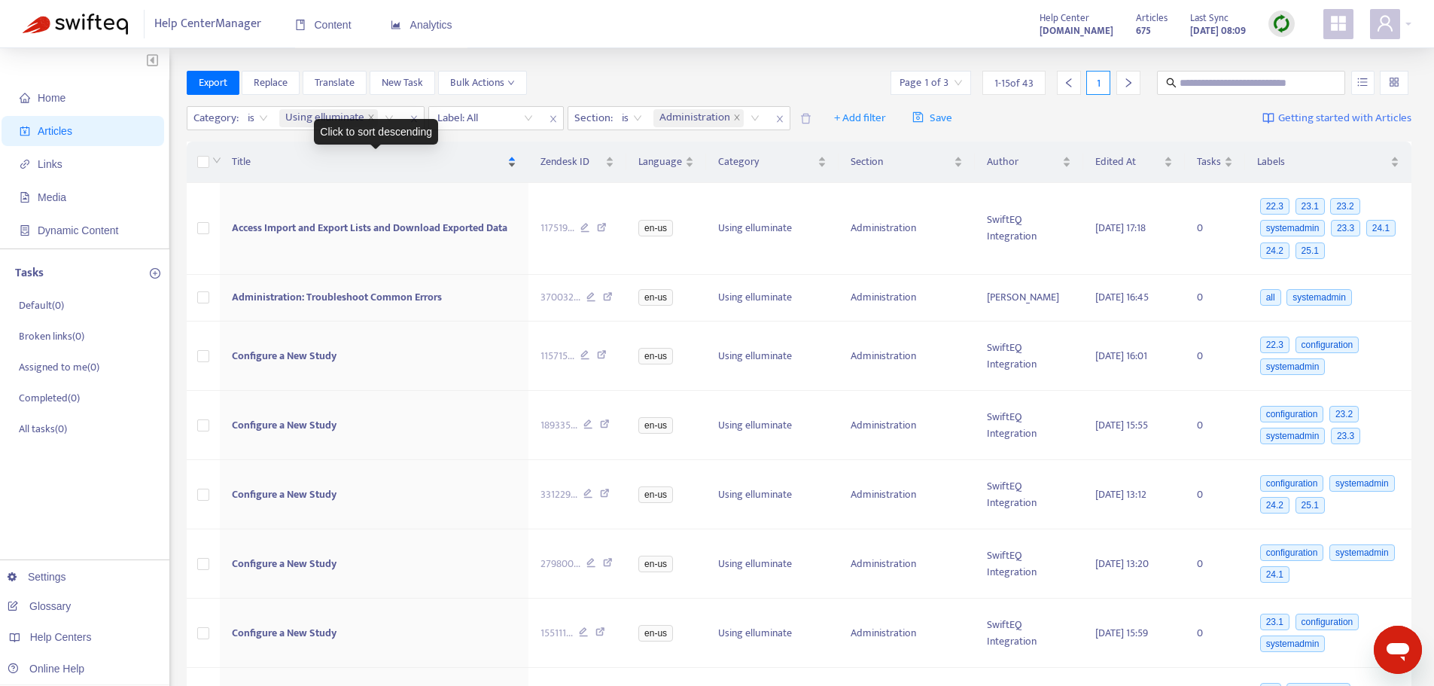
click at [251, 163] on span "Title" at bounding box center [368, 162] width 273 height 17
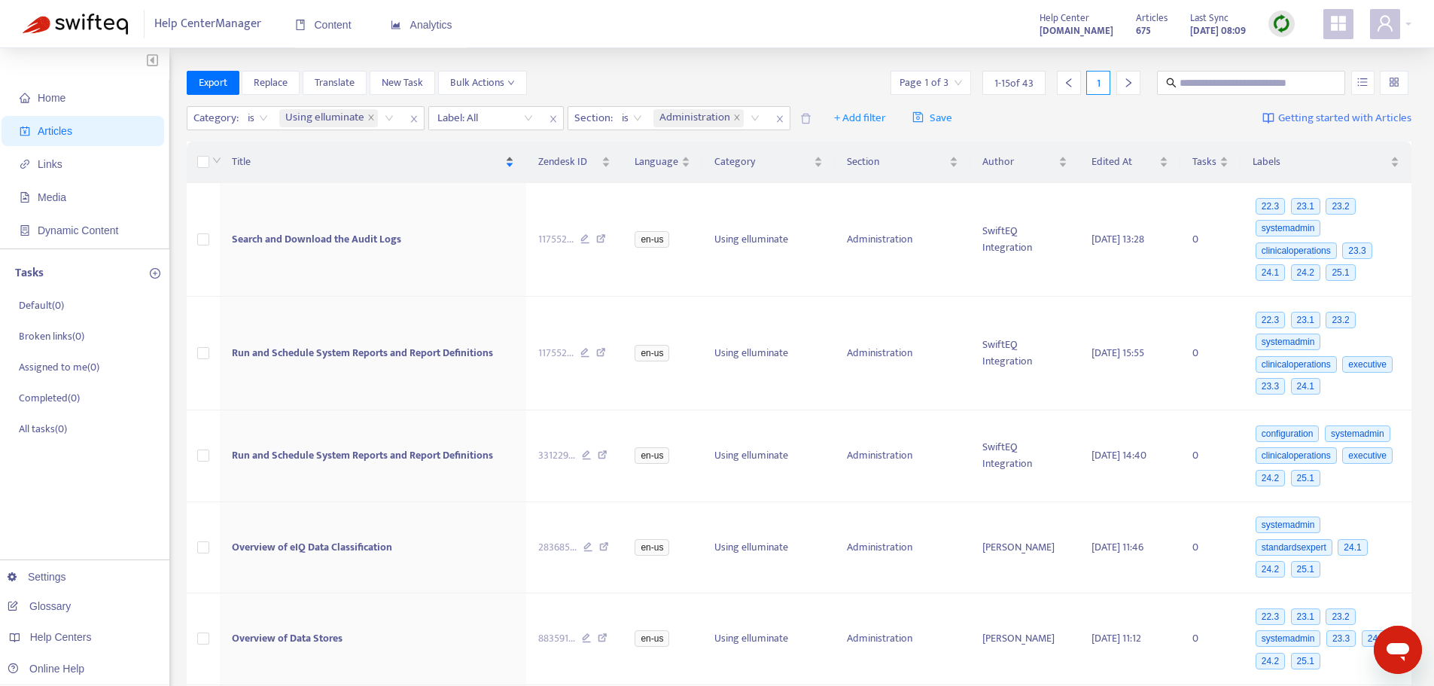
click at [253, 164] on span "Title" at bounding box center [367, 162] width 270 height 17
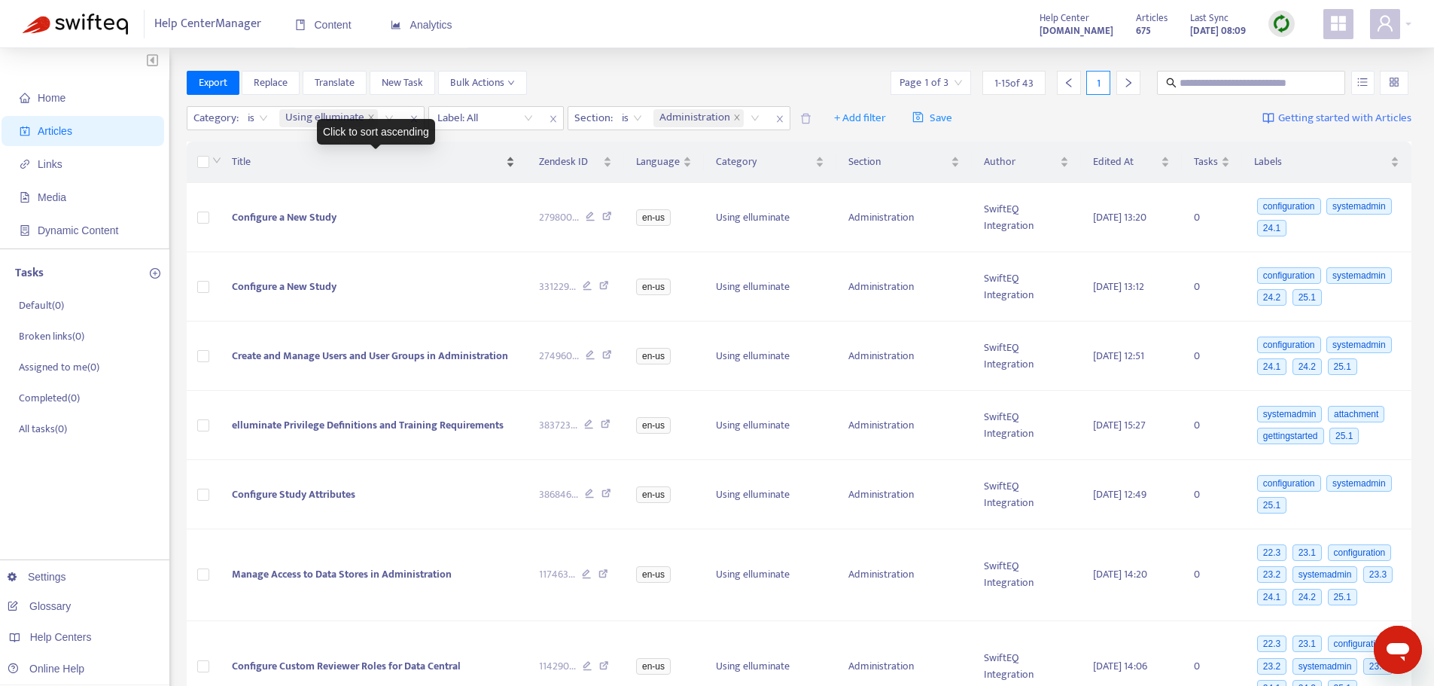
click at [241, 162] on span "Title" at bounding box center [368, 162] width 272 height 17
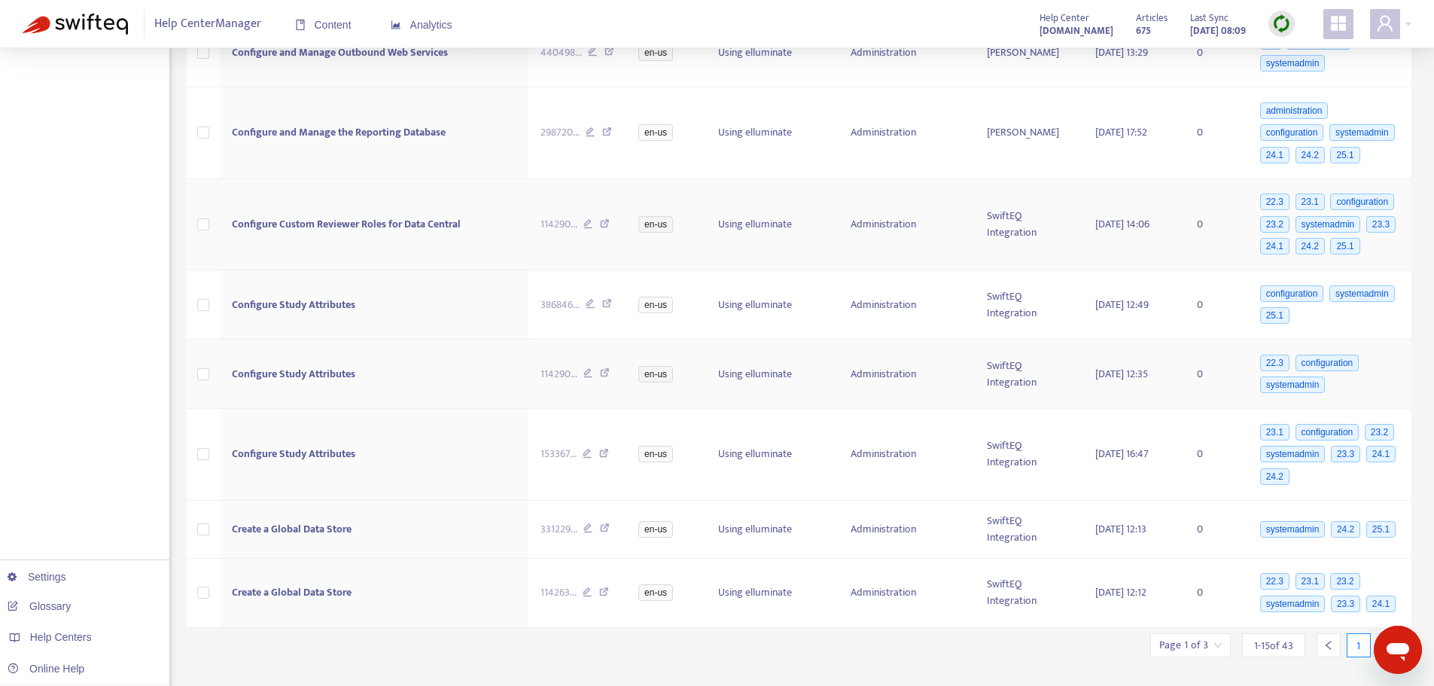
scroll to position [676, 0]
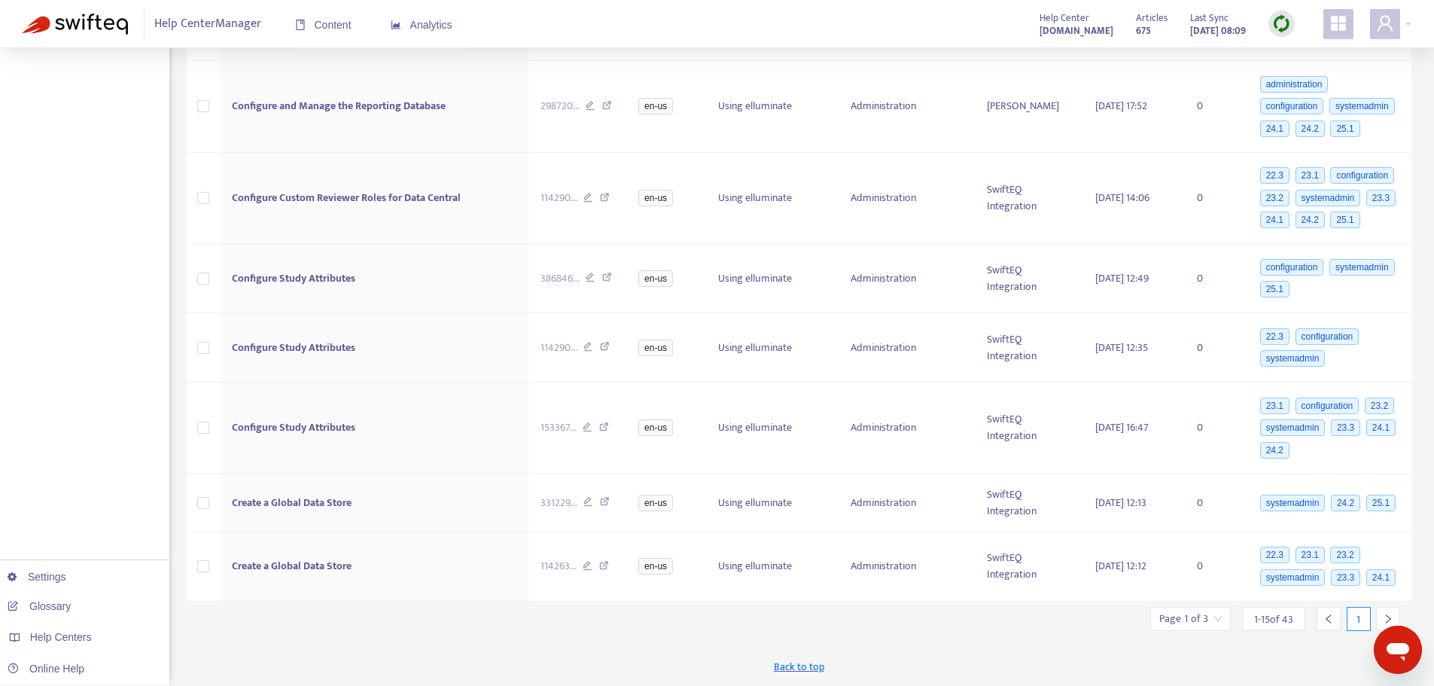
click at [1389, 617] on icon "right" at bounding box center [1388, 618] width 5 height 9
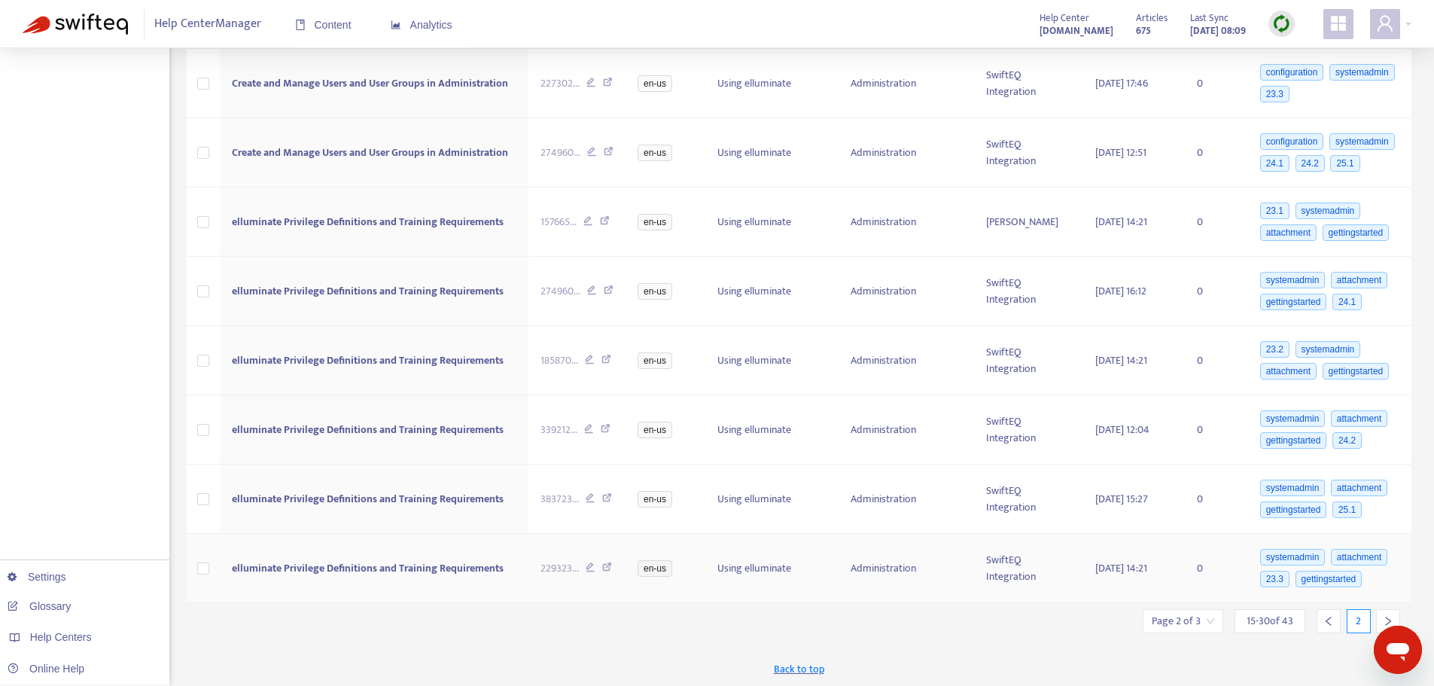
scroll to position [609, 0]
click at [1391, 614] on icon "right" at bounding box center [1388, 619] width 11 height 11
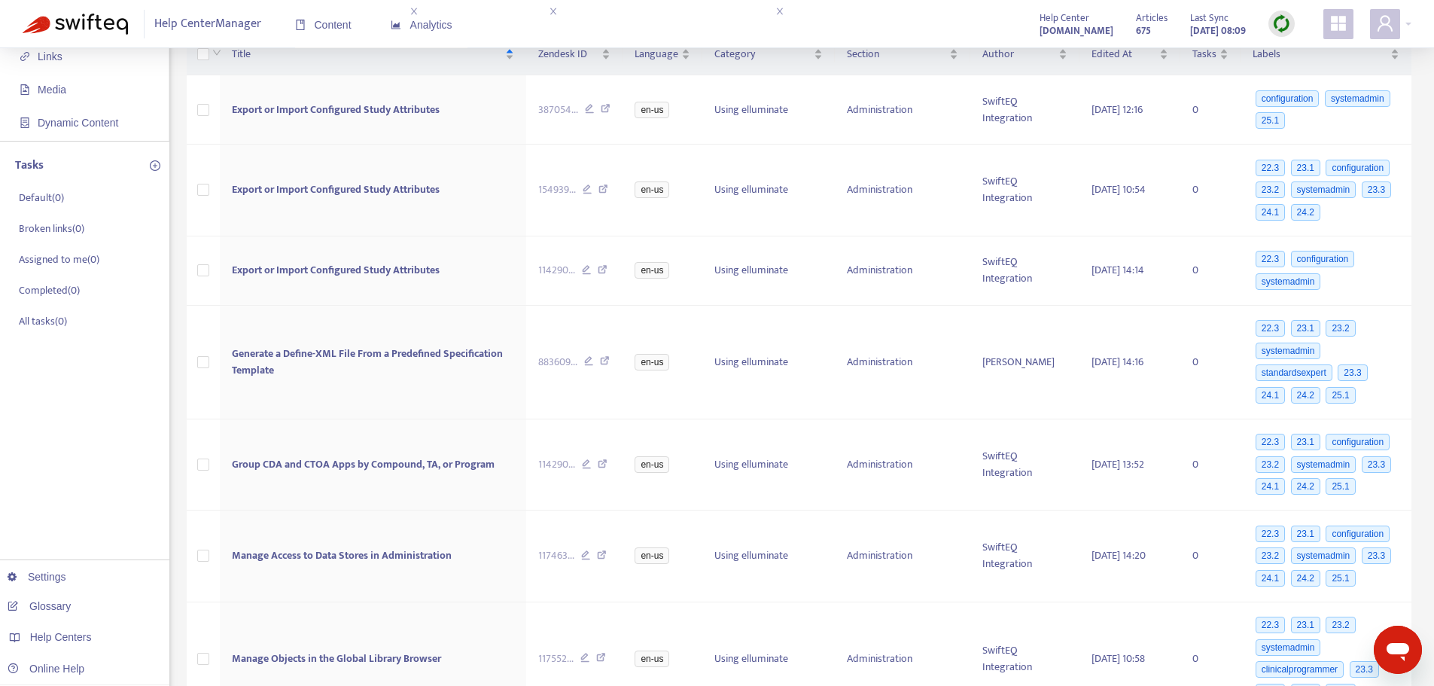
scroll to position [0, 0]
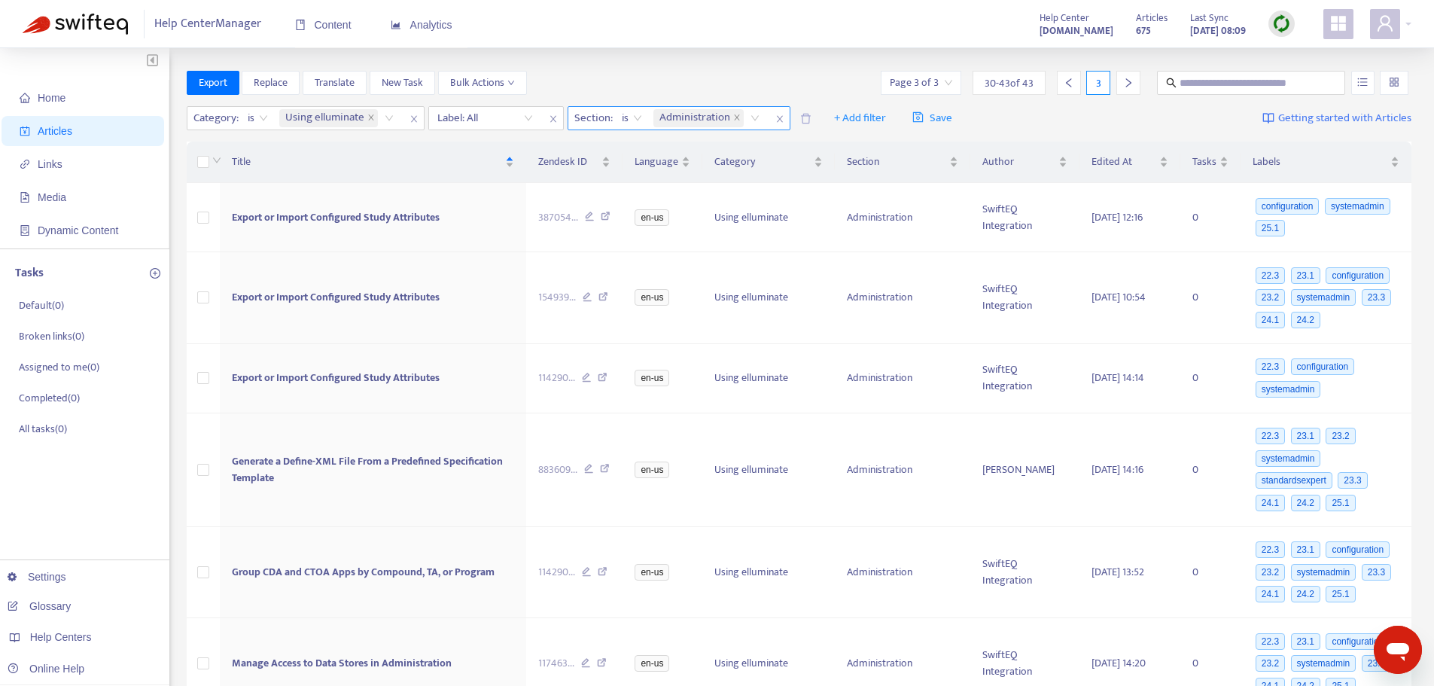
click at [782, 116] on icon "close" at bounding box center [780, 118] width 9 height 9
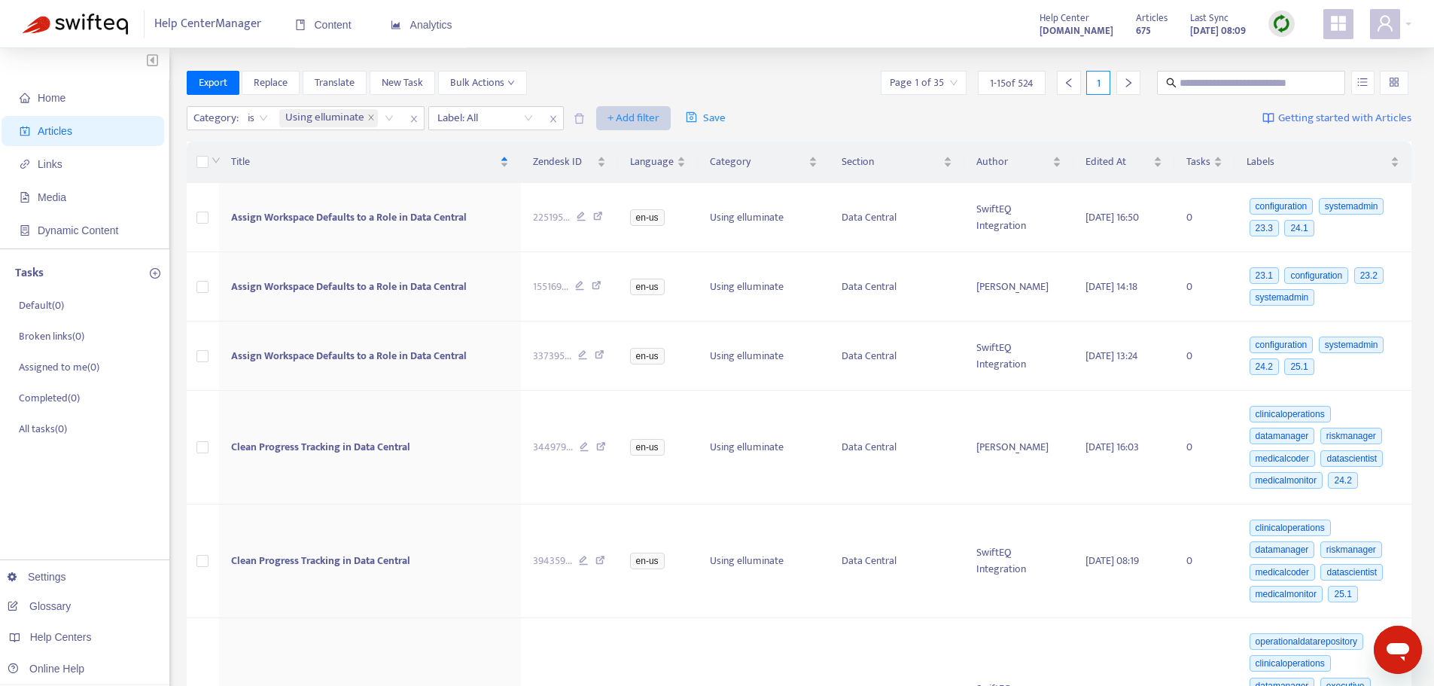
click at [637, 121] on span "+ Add filter" at bounding box center [634, 118] width 52 height 18
click at [643, 215] on span "Section" at bounding box center [657, 220] width 94 height 17
click at [668, 117] on div "Section: All" at bounding box center [625, 118] width 112 height 23
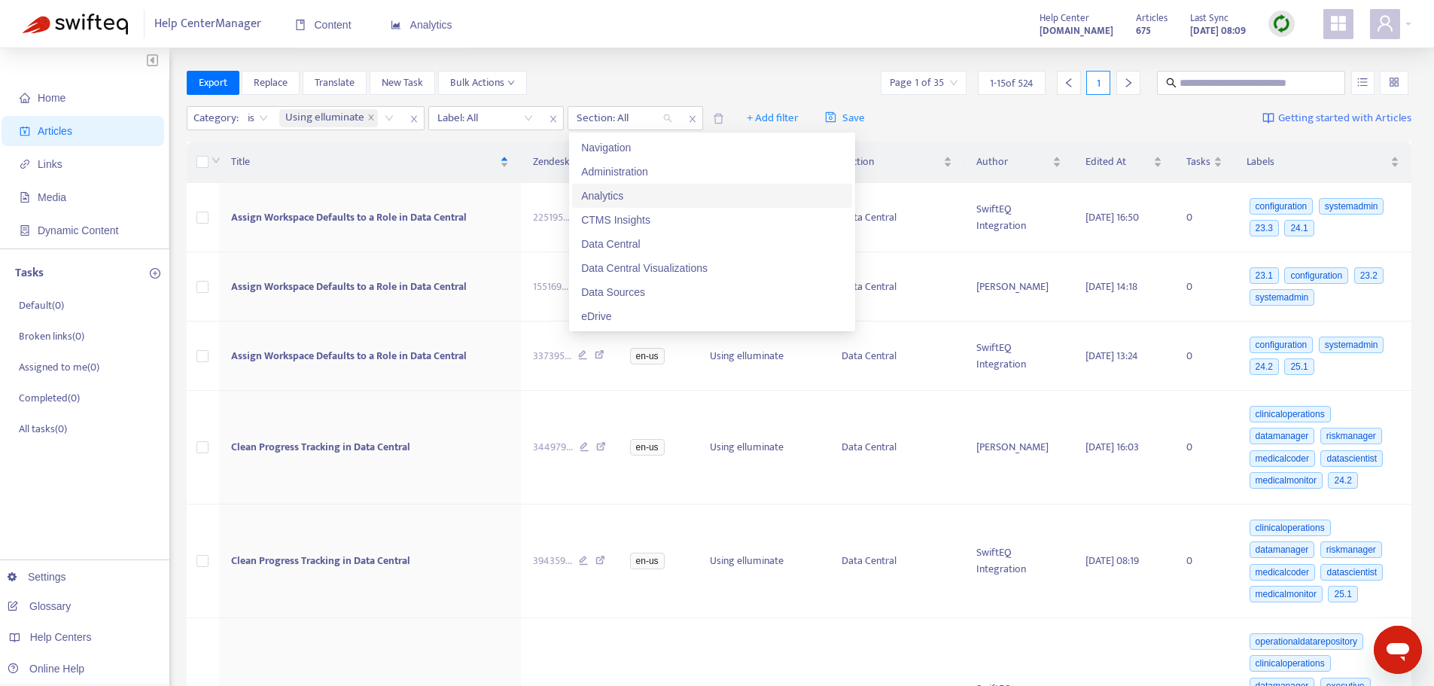
click at [611, 193] on div "Analytics" at bounding box center [712, 195] width 262 height 17
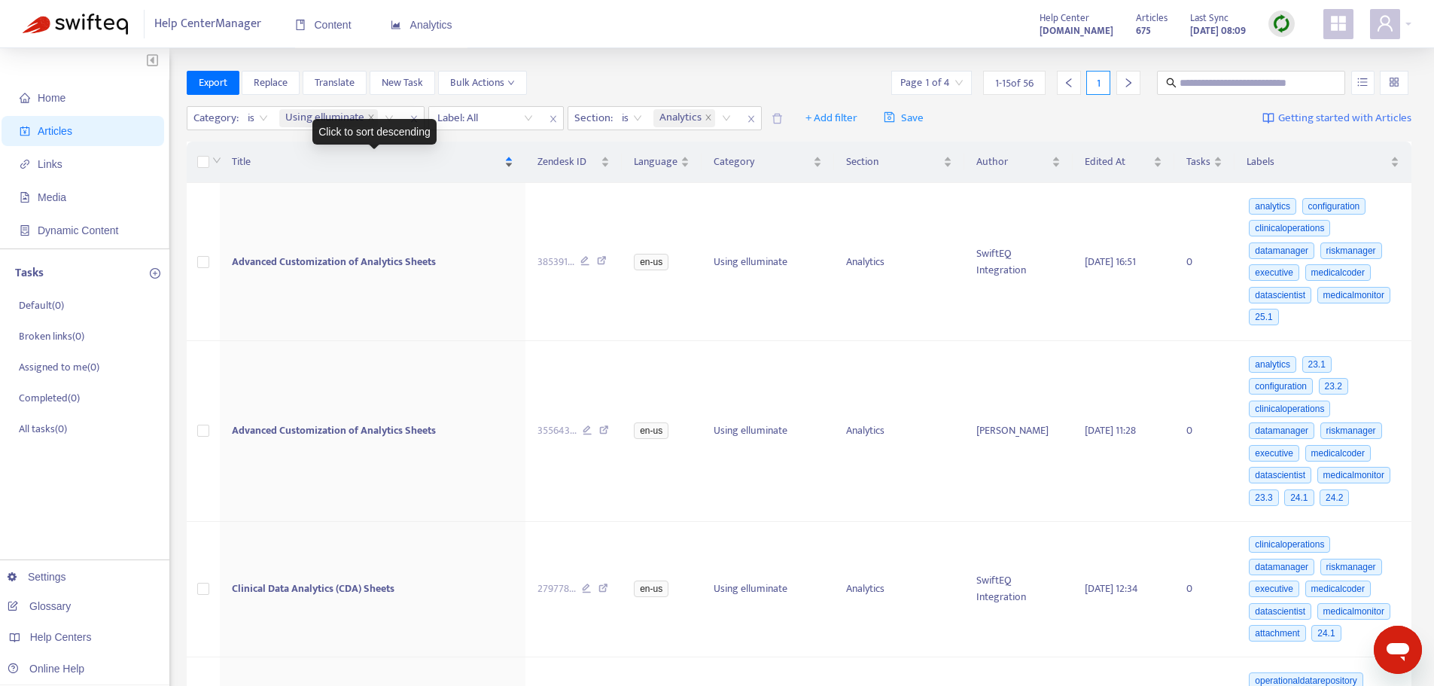
click at [248, 161] on span "Title" at bounding box center [367, 162] width 270 height 17
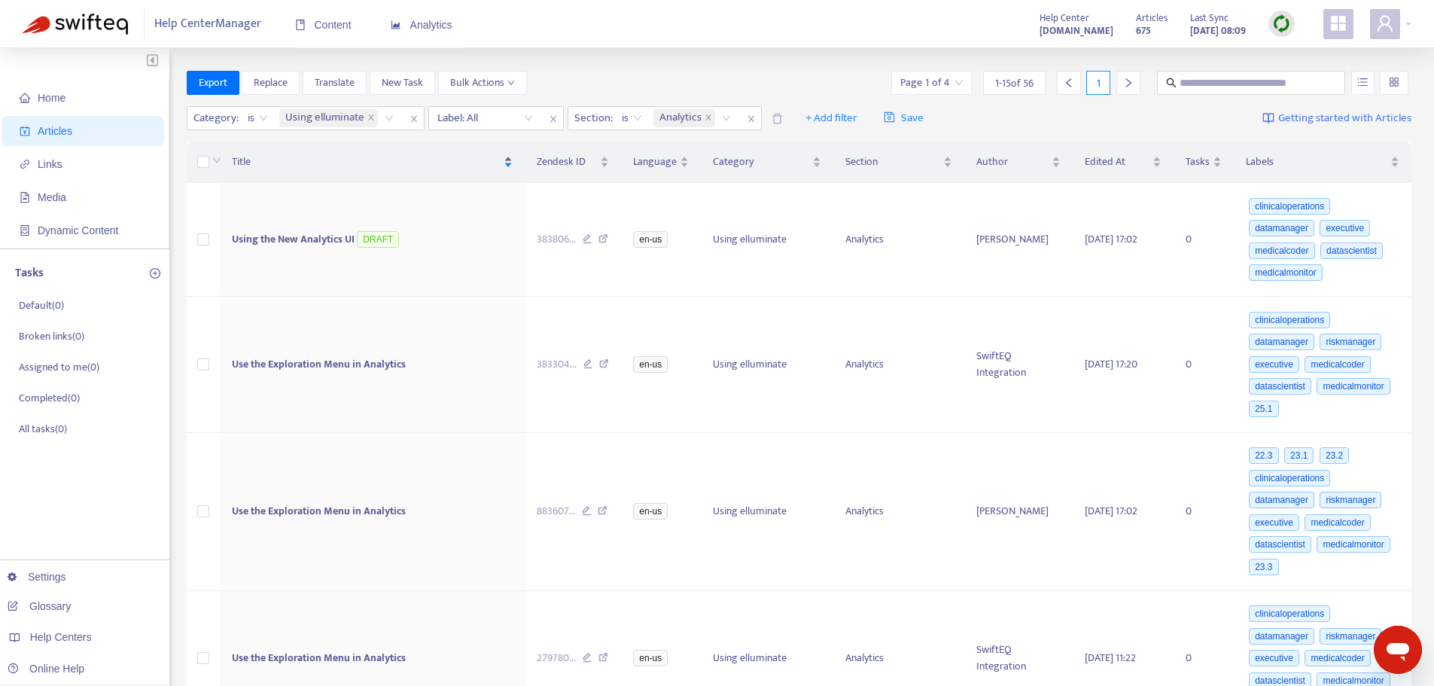
click at [248, 161] on span "Title" at bounding box center [366, 162] width 269 height 17
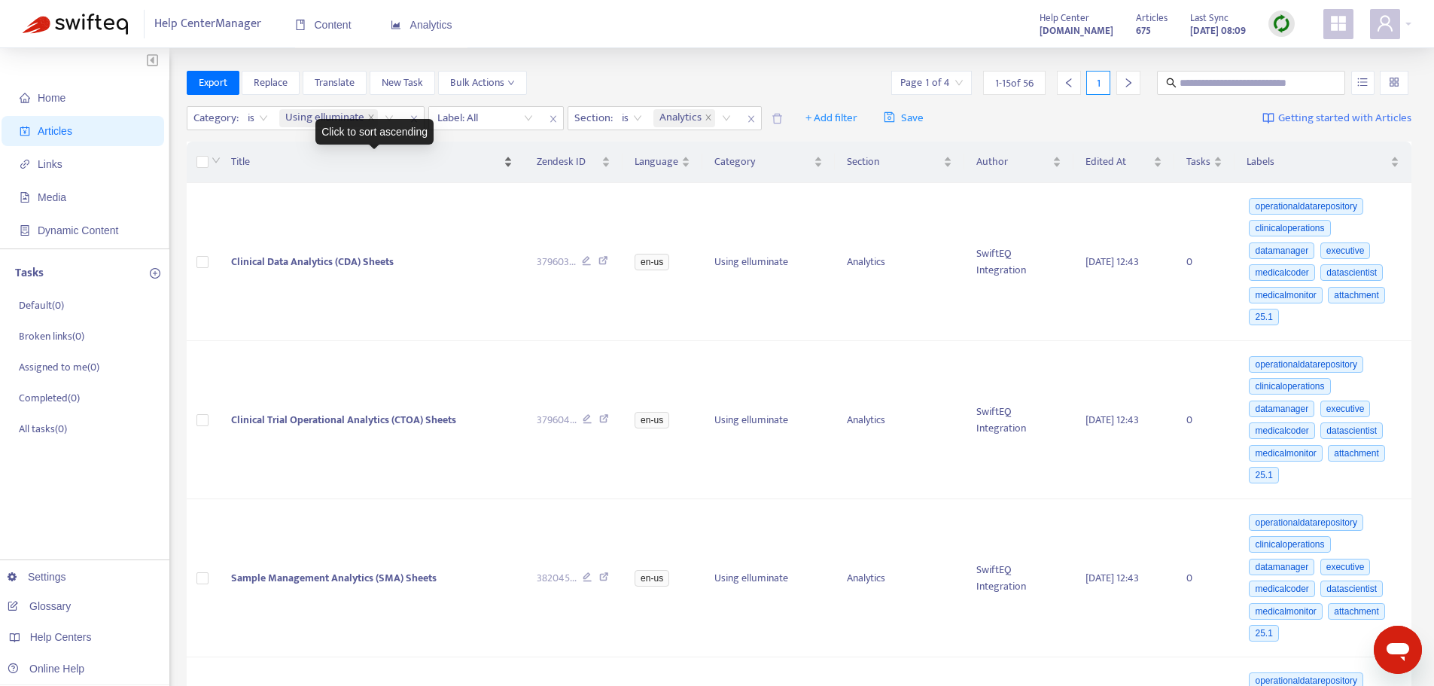
click at [236, 162] on span "Title" at bounding box center [365, 162] width 269 height 17
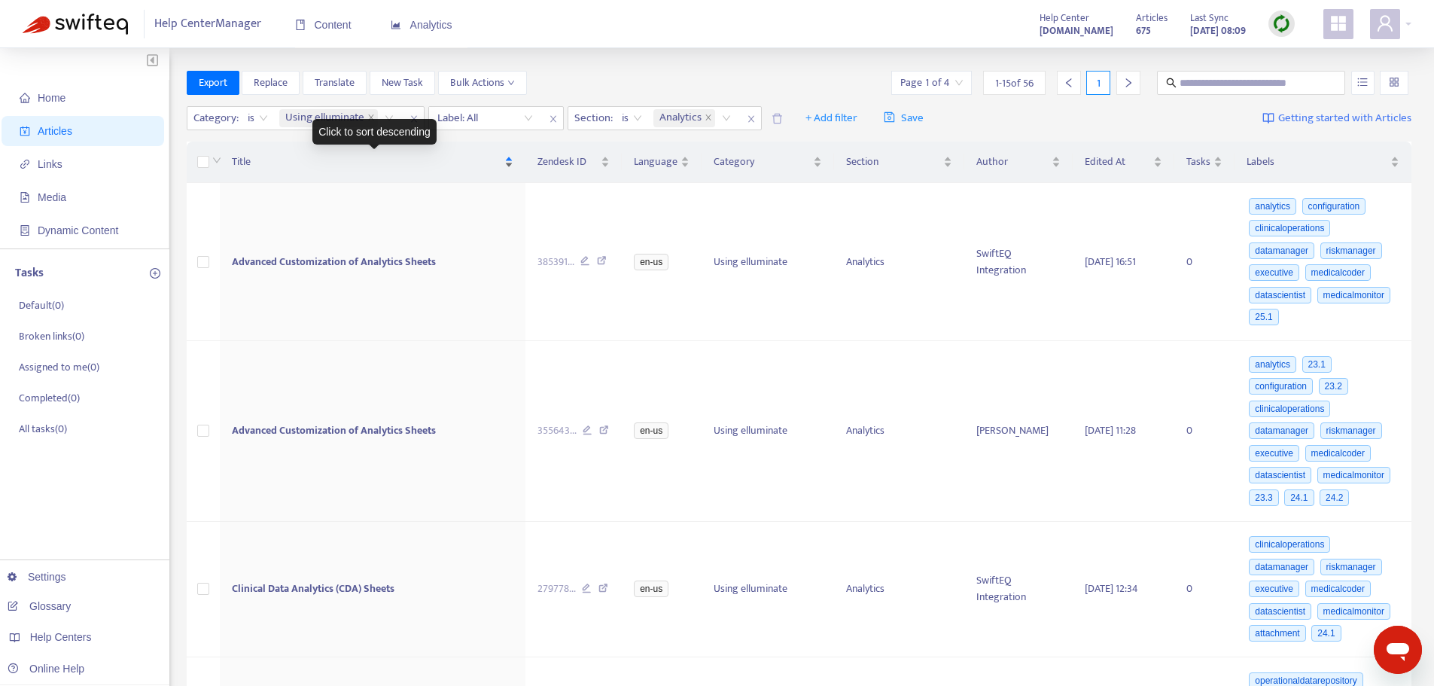
click at [238, 166] on span "Title" at bounding box center [367, 162] width 270 height 17
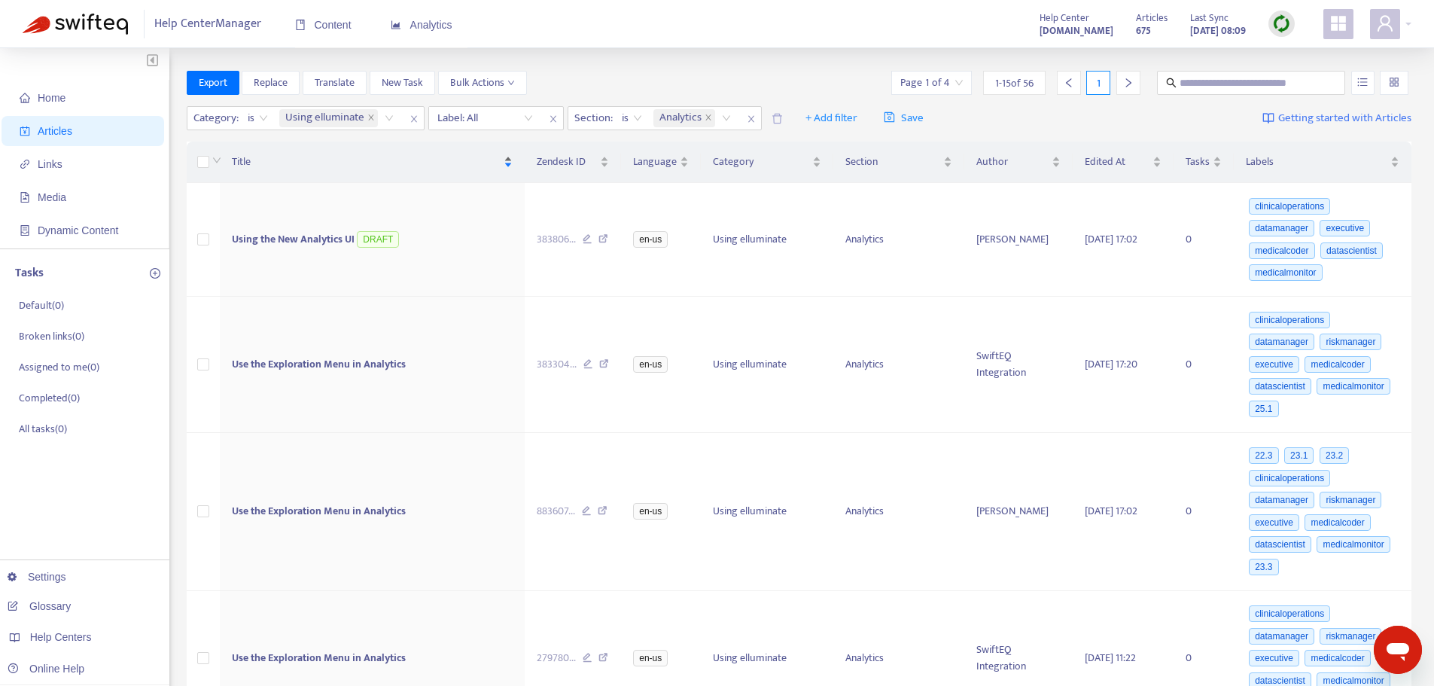
click at [237, 164] on span "Title" at bounding box center [366, 162] width 269 height 17
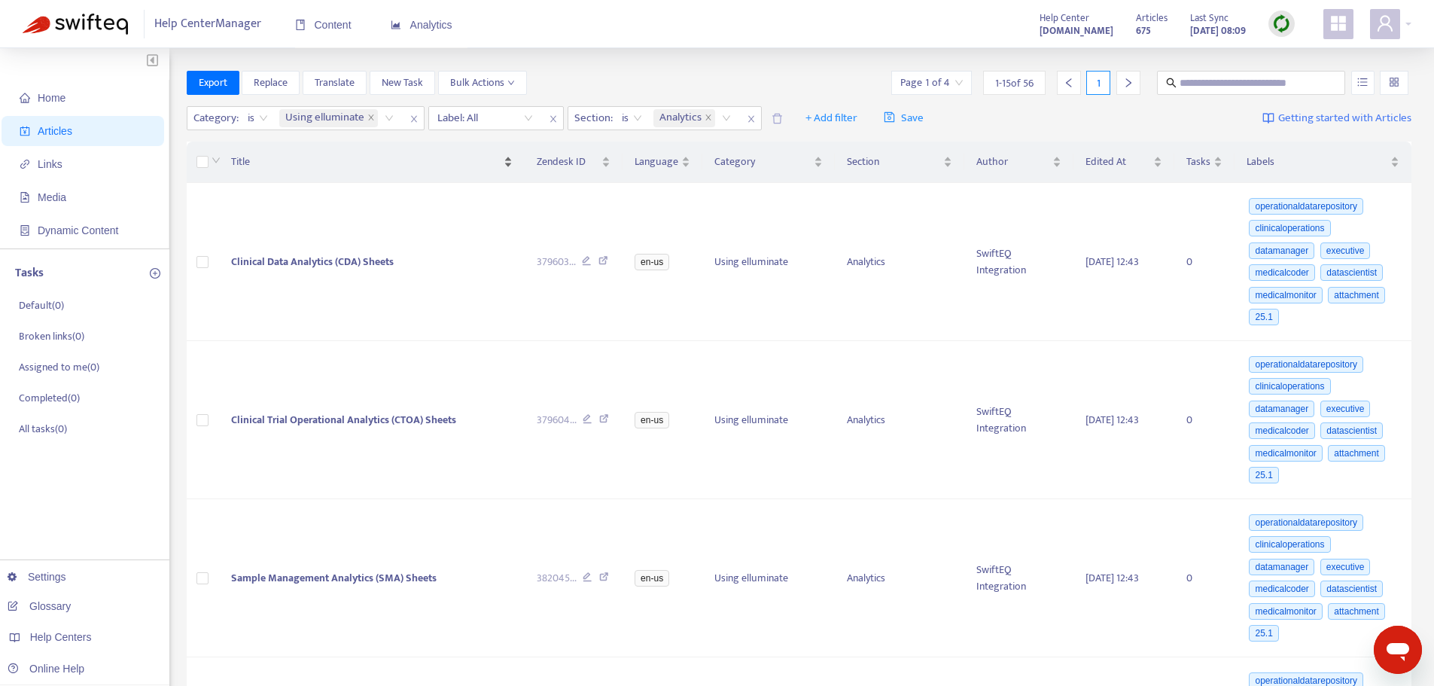
click at [237, 163] on span "Title" at bounding box center [365, 162] width 269 height 17
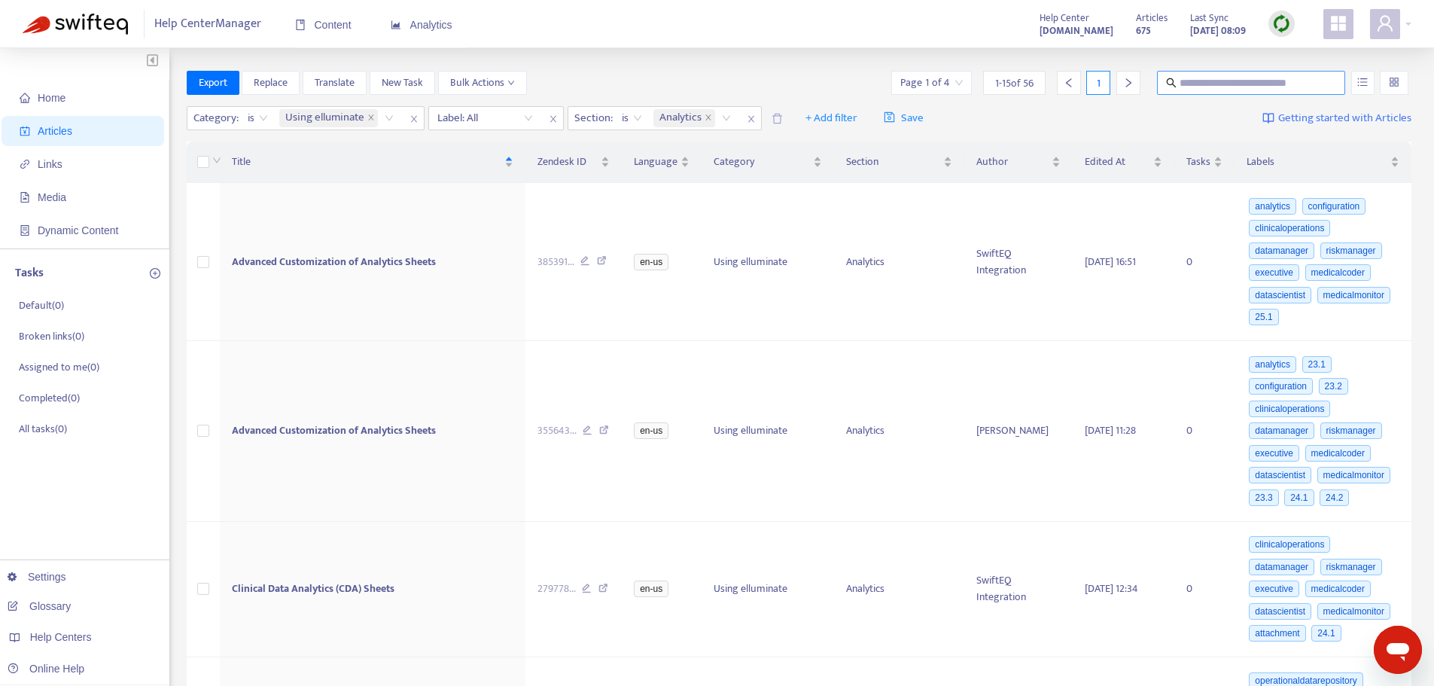
click at [1207, 86] on input "text" at bounding box center [1252, 83] width 145 height 17
click at [1214, 84] on input "**********" at bounding box center [1252, 83] width 145 height 17
click at [1299, 78] on input "**********" at bounding box center [1252, 83] width 145 height 17
type input "**********"
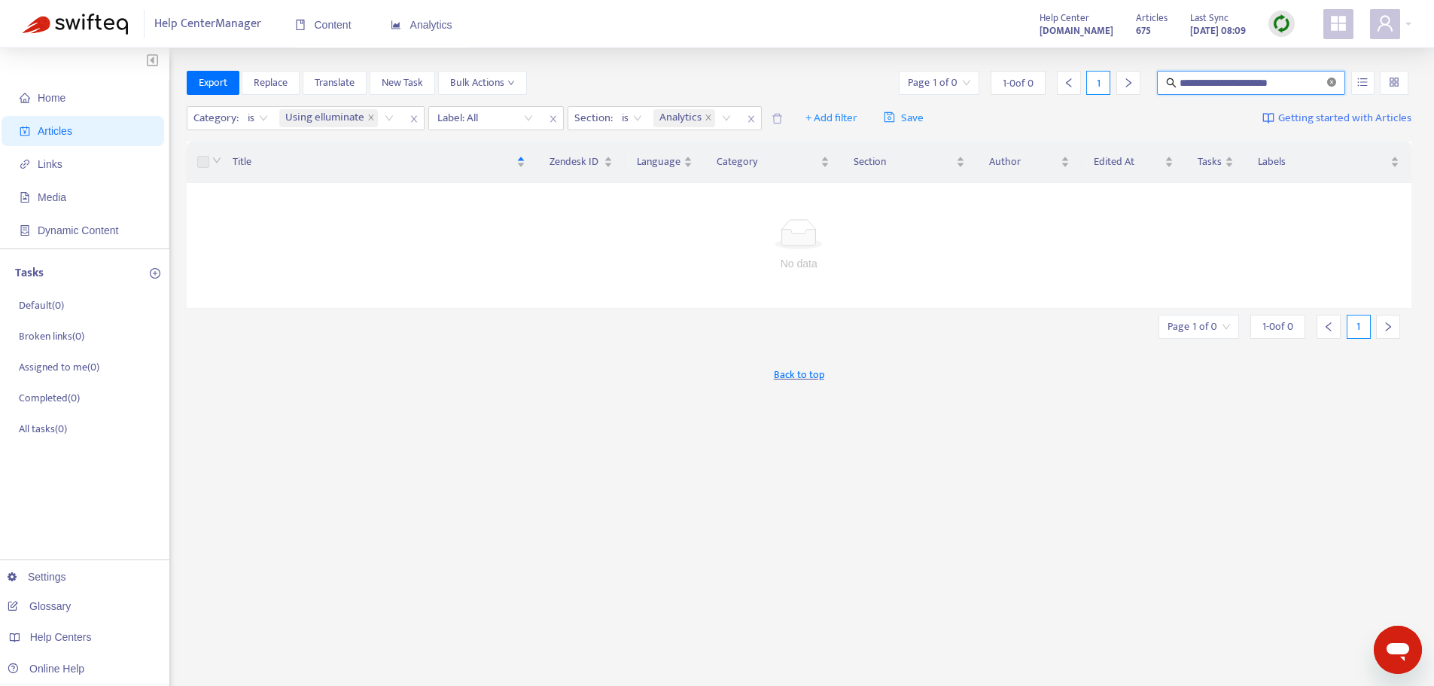
click at [1330, 84] on icon "close-circle" at bounding box center [1332, 82] width 9 height 9
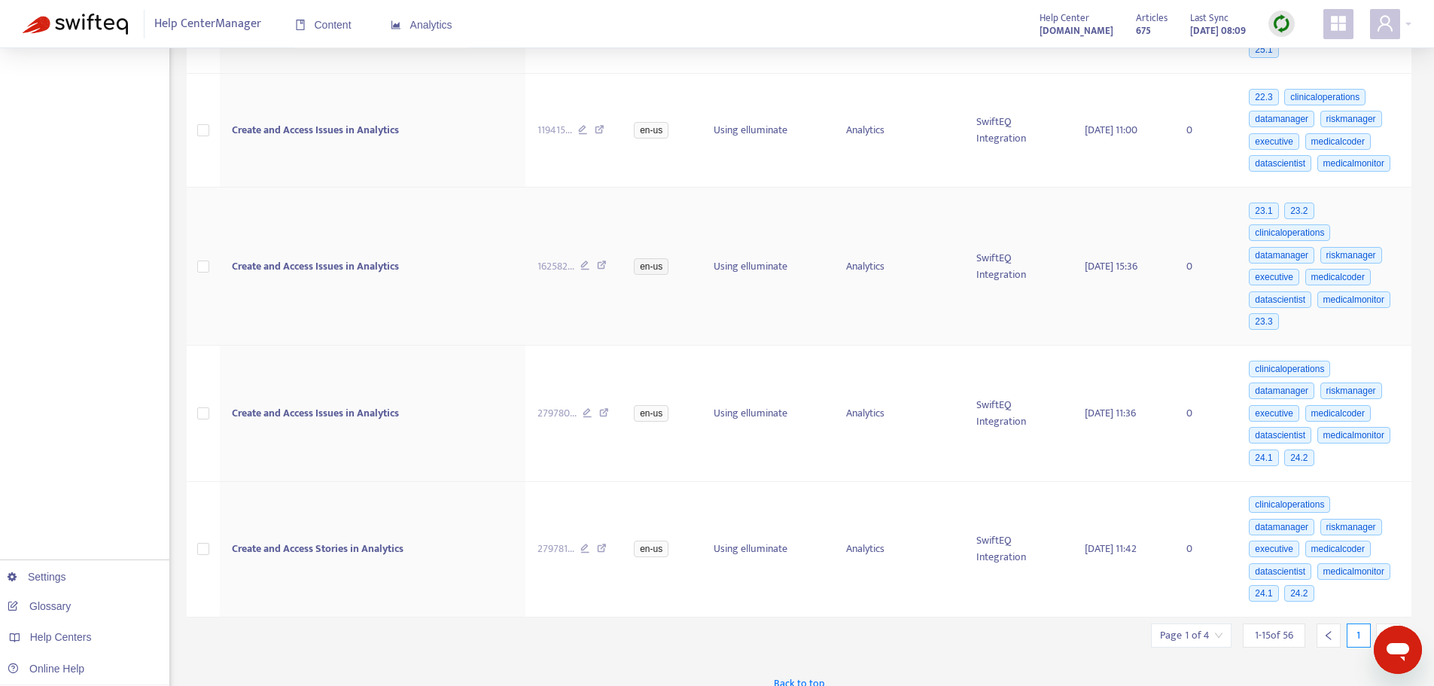
scroll to position [1776, 0]
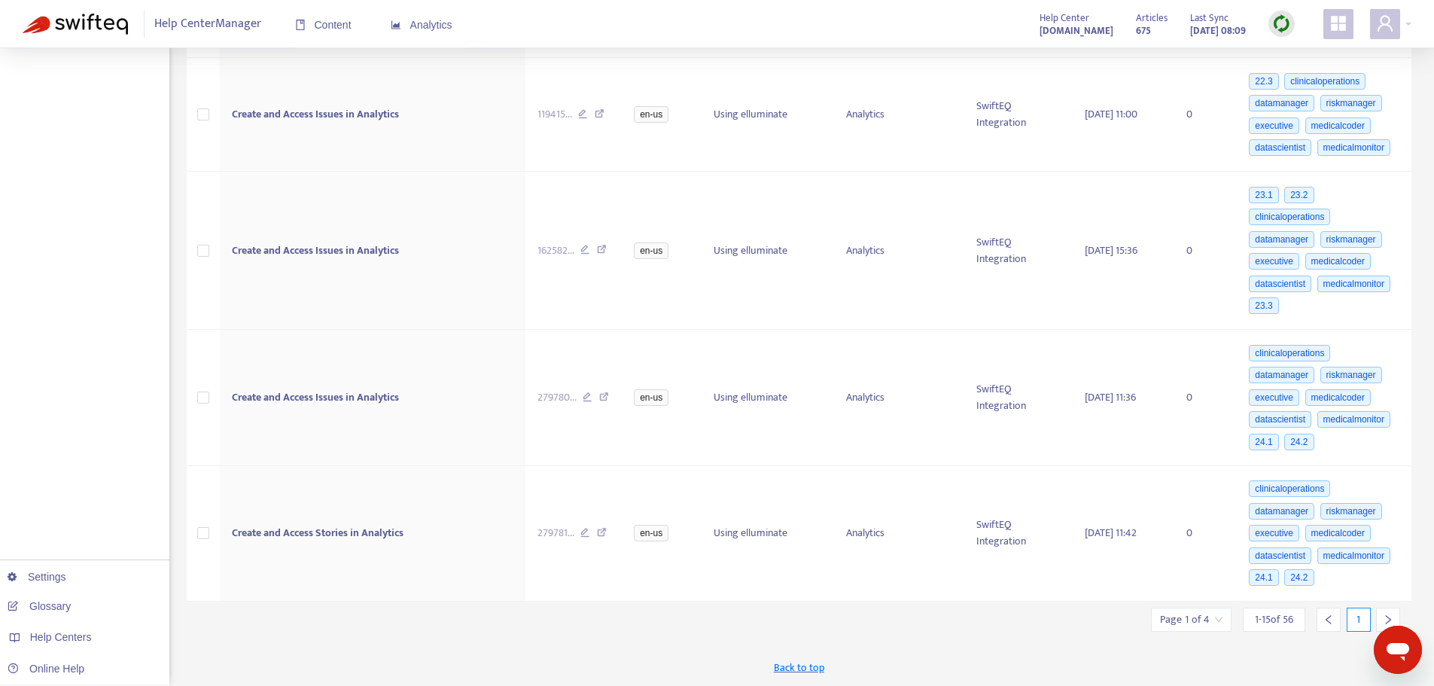
click at [1386, 617] on icon "right" at bounding box center [1388, 619] width 11 height 11
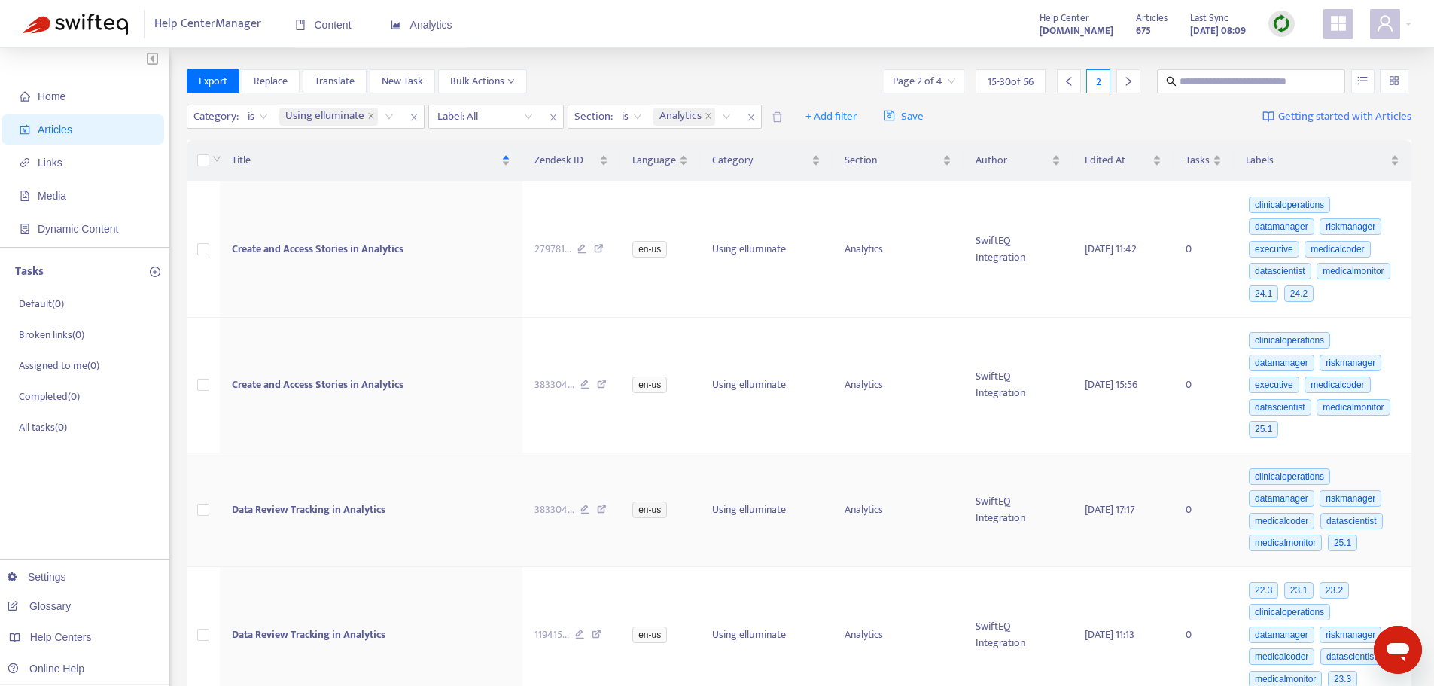
scroll to position [0, 0]
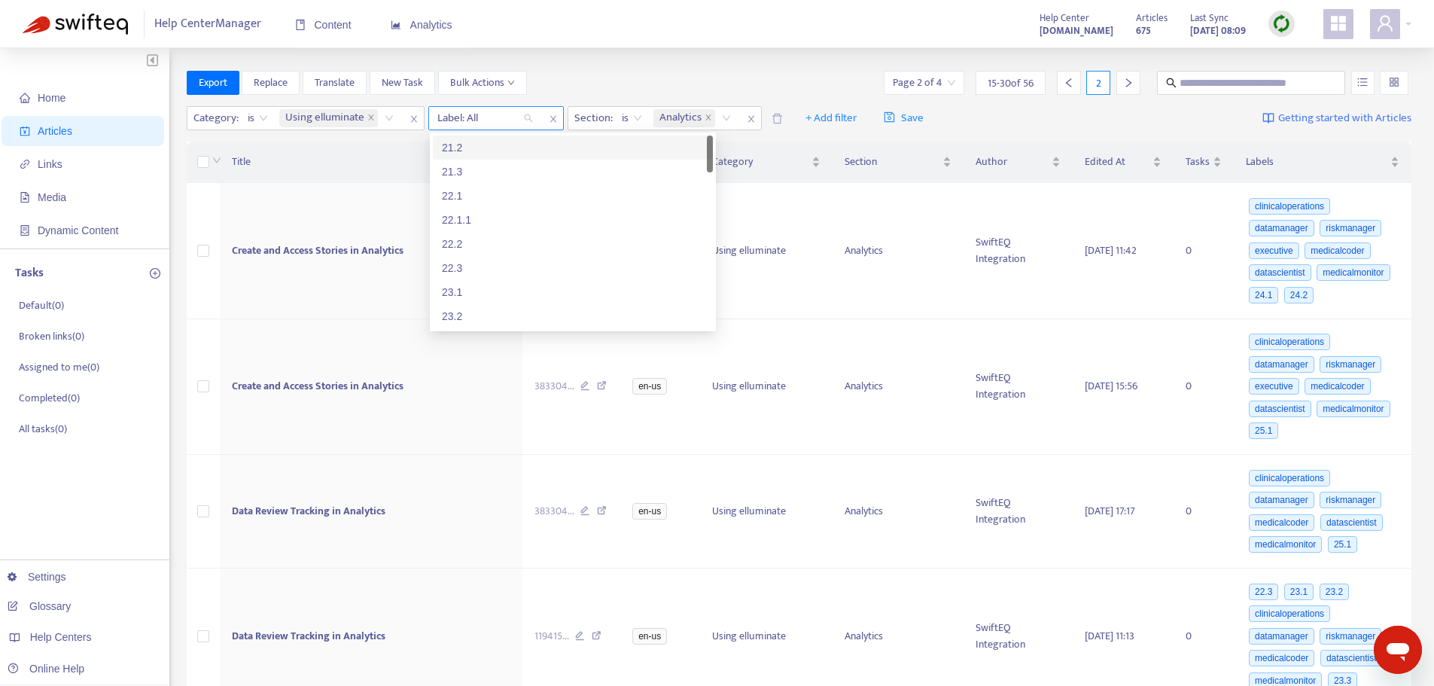
click at [528, 117] on div "Label: All" at bounding box center [485, 118] width 112 height 23
click at [480, 270] on div "22.3" at bounding box center [573, 268] width 262 height 17
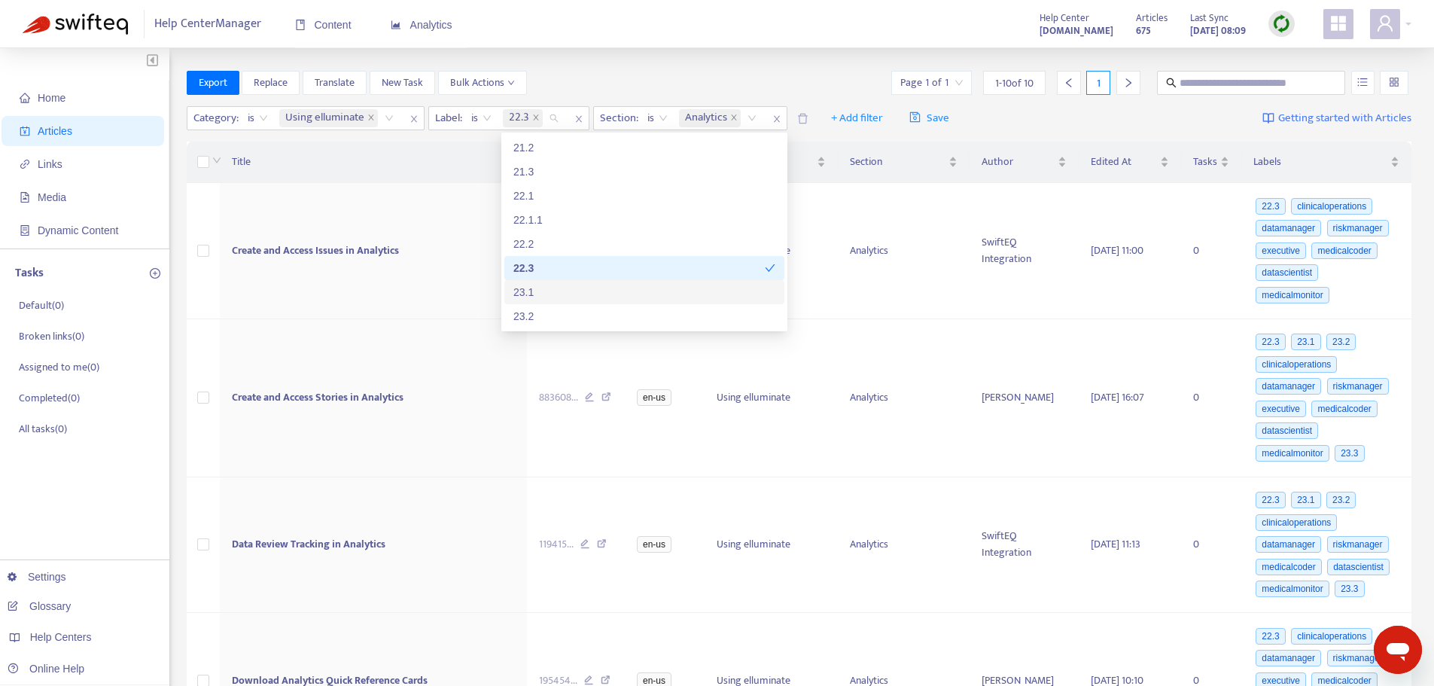
click at [517, 288] on div "23.1" at bounding box center [645, 292] width 262 height 17
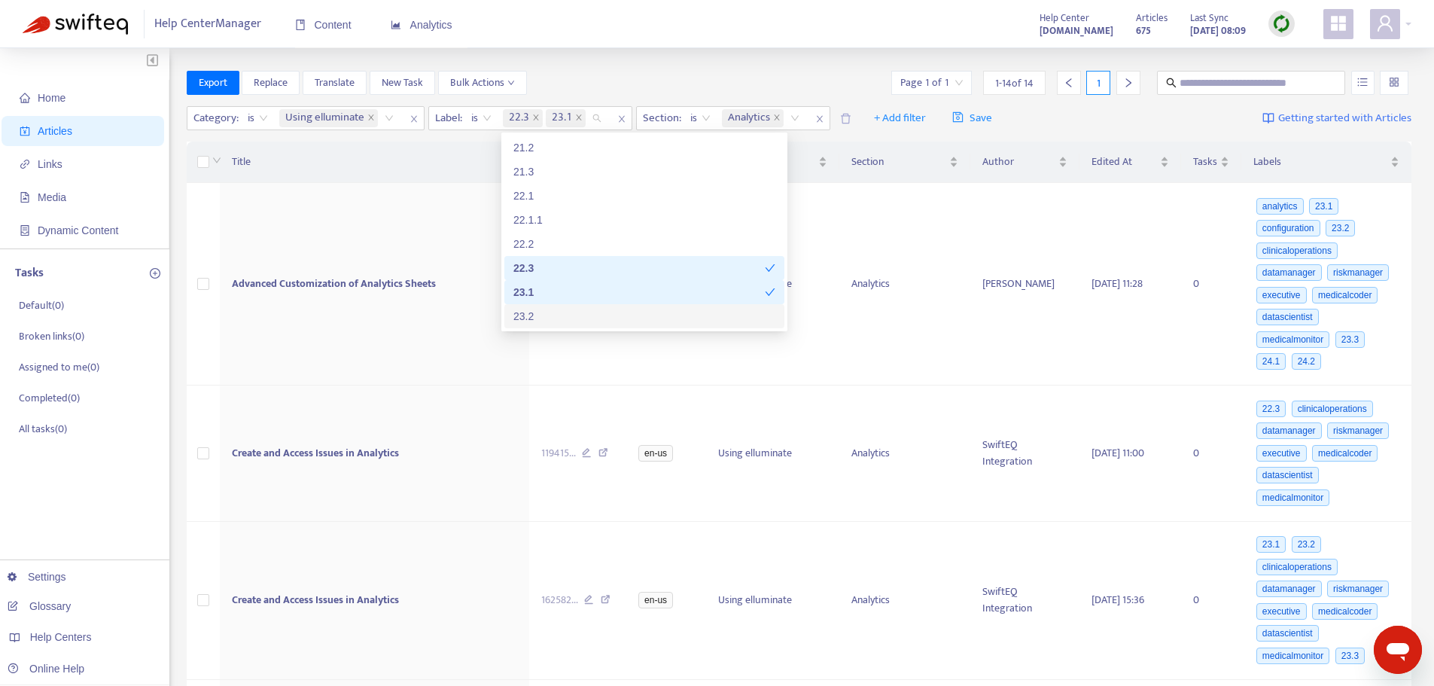
click at [526, 319] on div "23.2" at bounding box center [645, 316] width 262 height 17
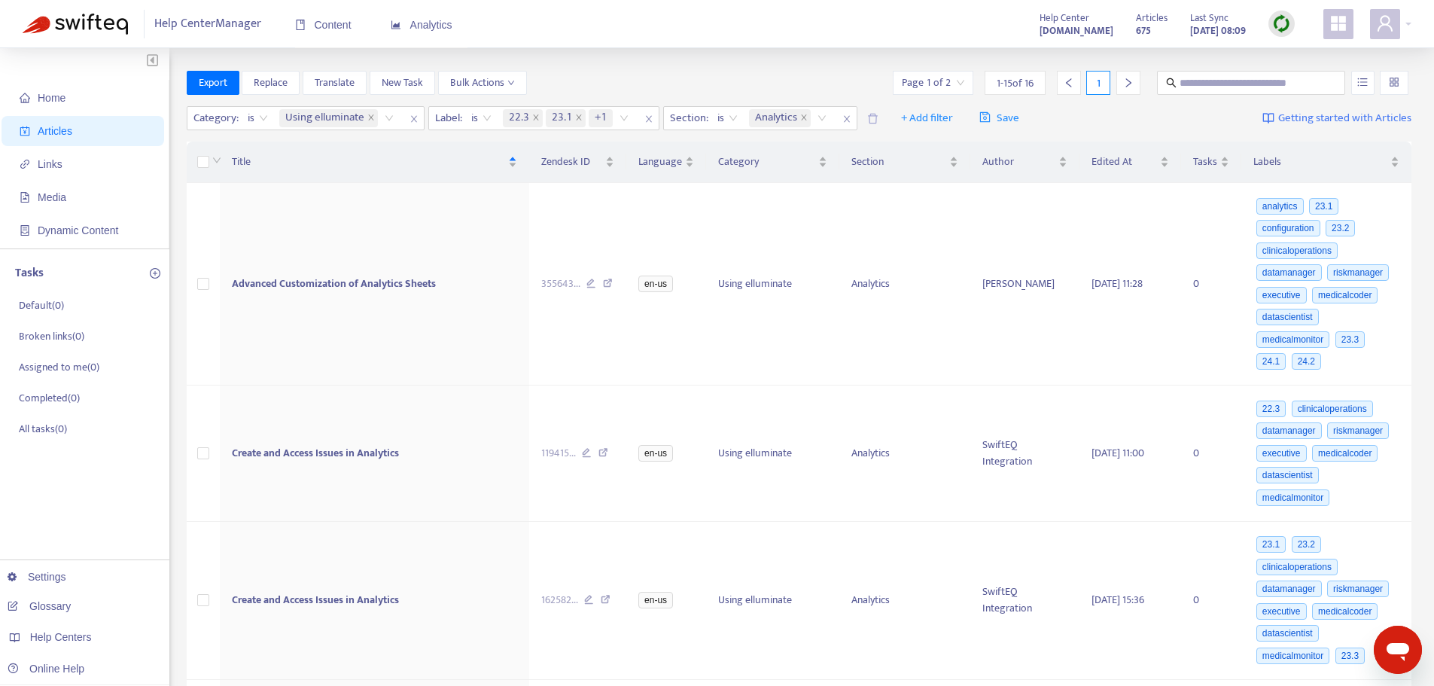
click at [703, 71] on div "Export Replace Translate New Task Bulk Actions Page 1 of 2 1 - 15 of 16 1" at bounding box center [800, 83] width 1226 height 24
click at [246, 160] on span "Title" at bounding box center [368, 162] width 273 height 17
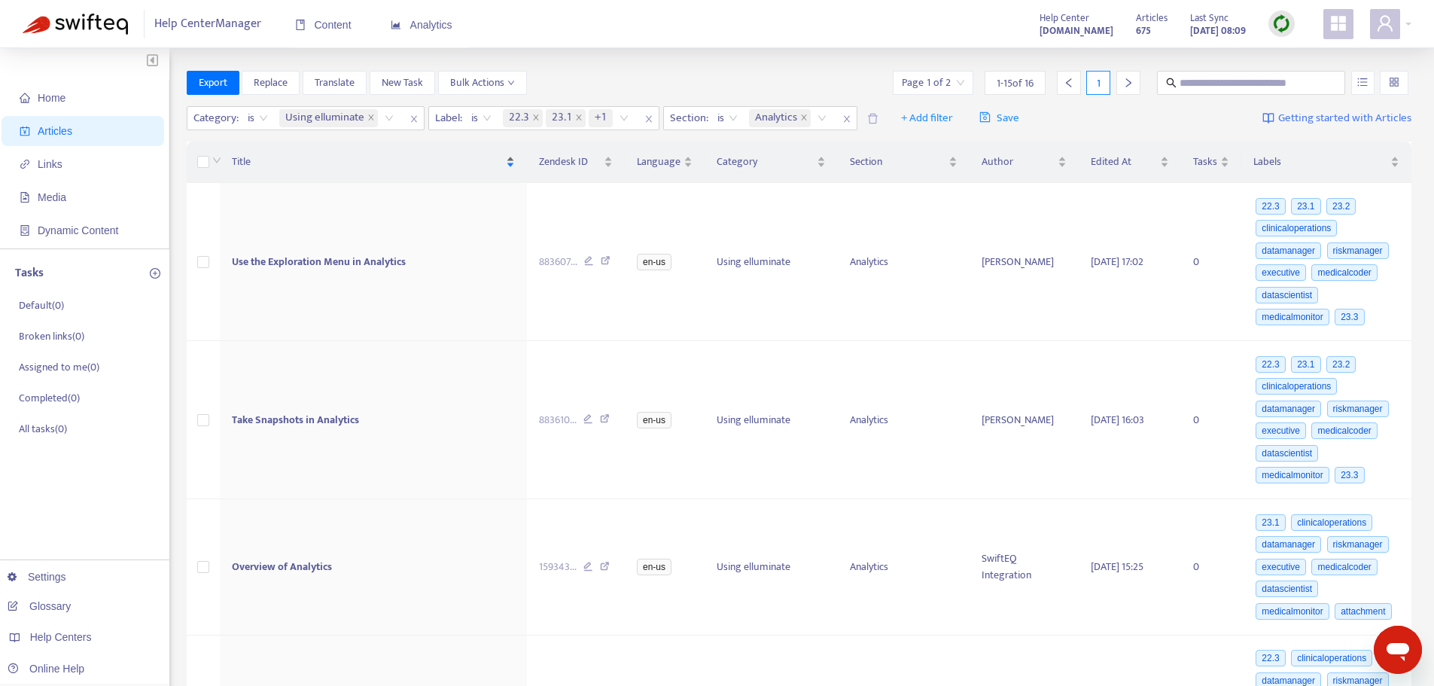
click at [246, 159] on span "Title" at bounding box center [368, 162] width 272 height 17
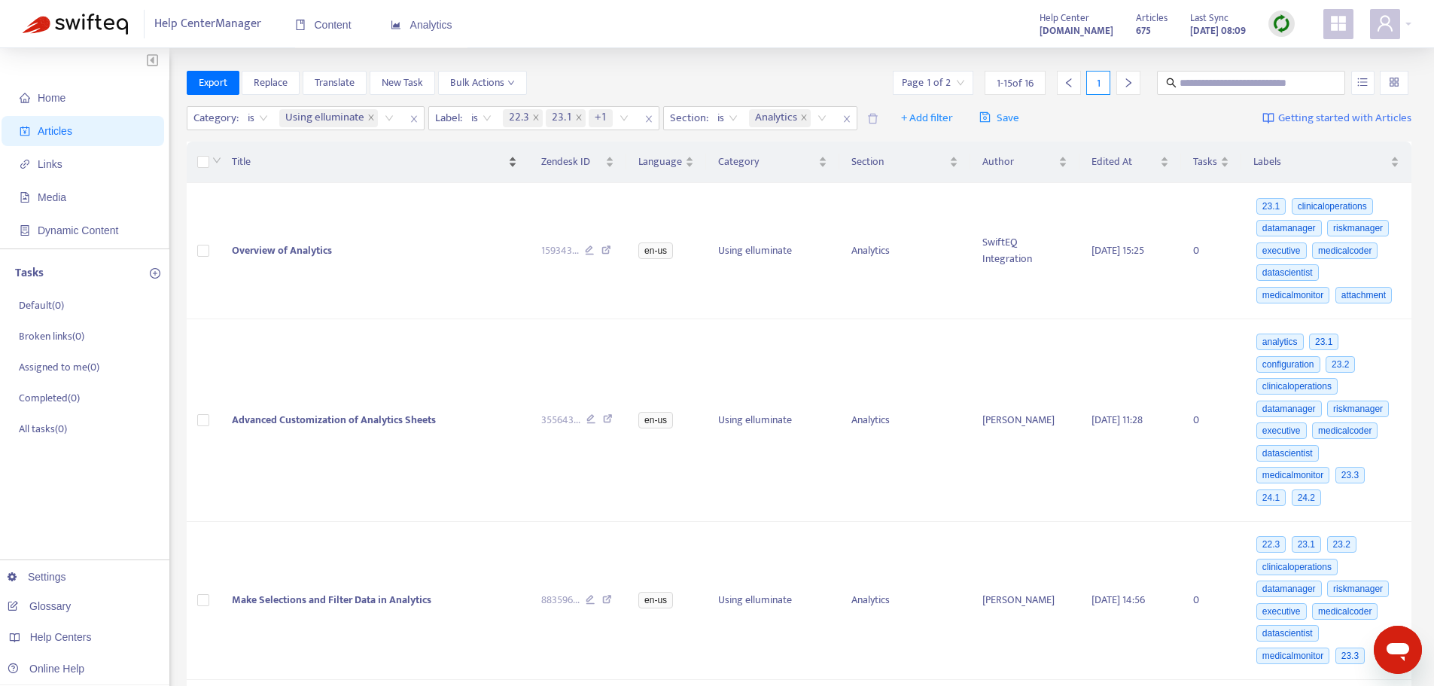
click at [246, 162] on span "Title" at bounding box center [368, 162] width 273 height 17
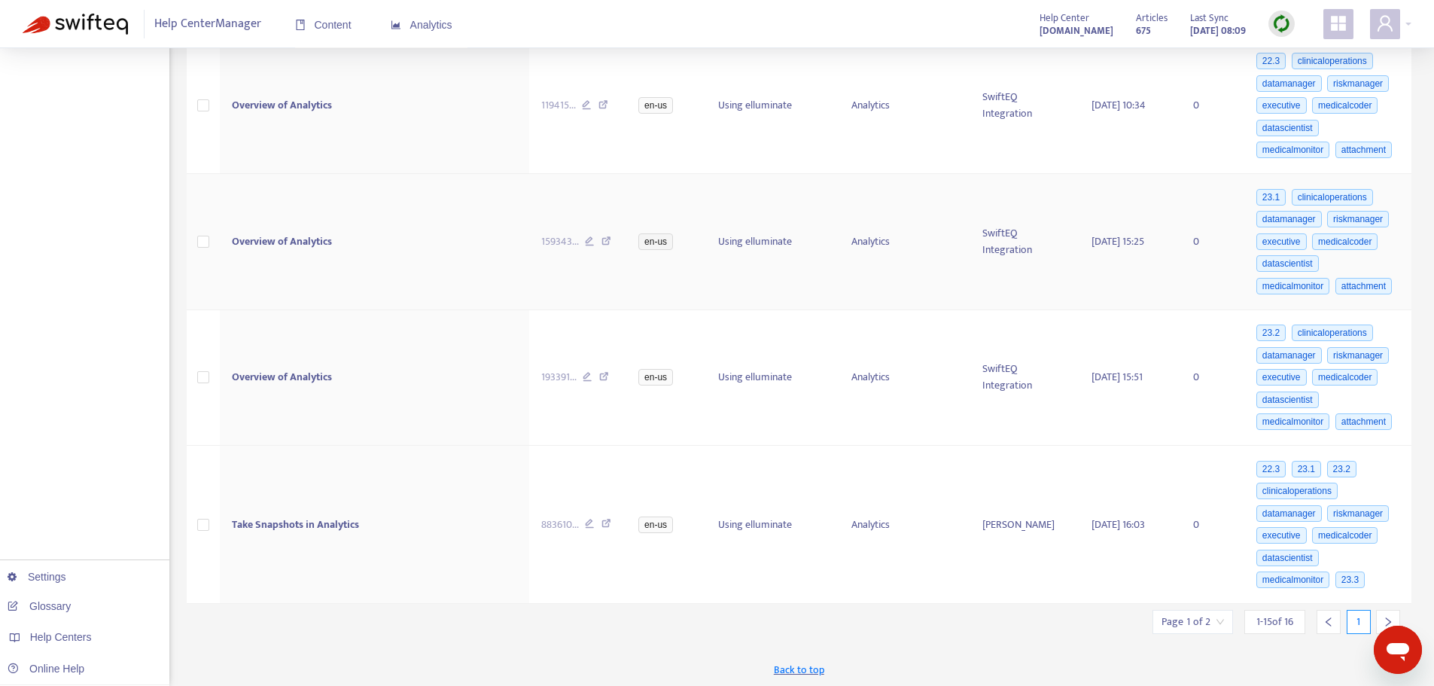
scroll to position [1820, 0]
click at [1391, 619] on icon "right" at bounding box center [1388, 619] width 5 height 9
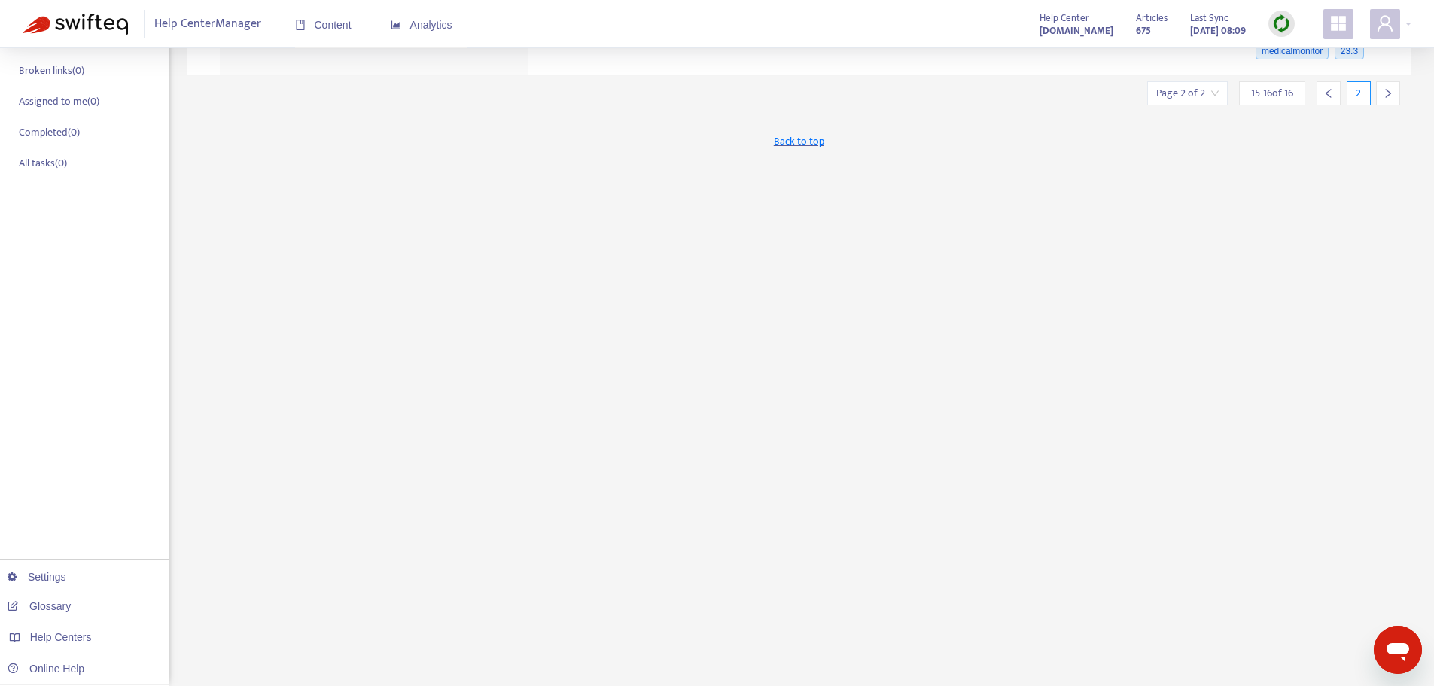
scroll to position [266, 0]
click at [1334, 91] on div at bounding box center [1329, 93] width 24 height 24
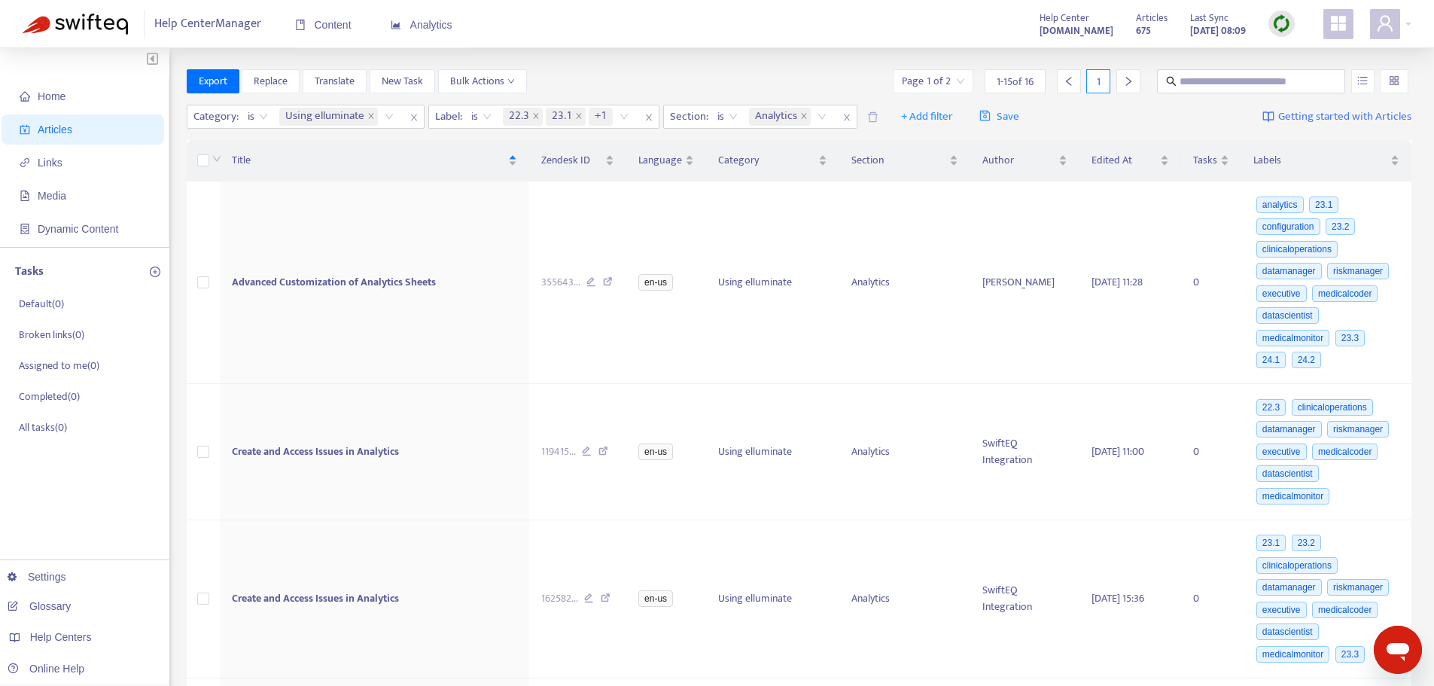
scroll to position [0, 0]
click at [649, 118] on icon "close" at bounding box center [648, 119] width 6 height 7
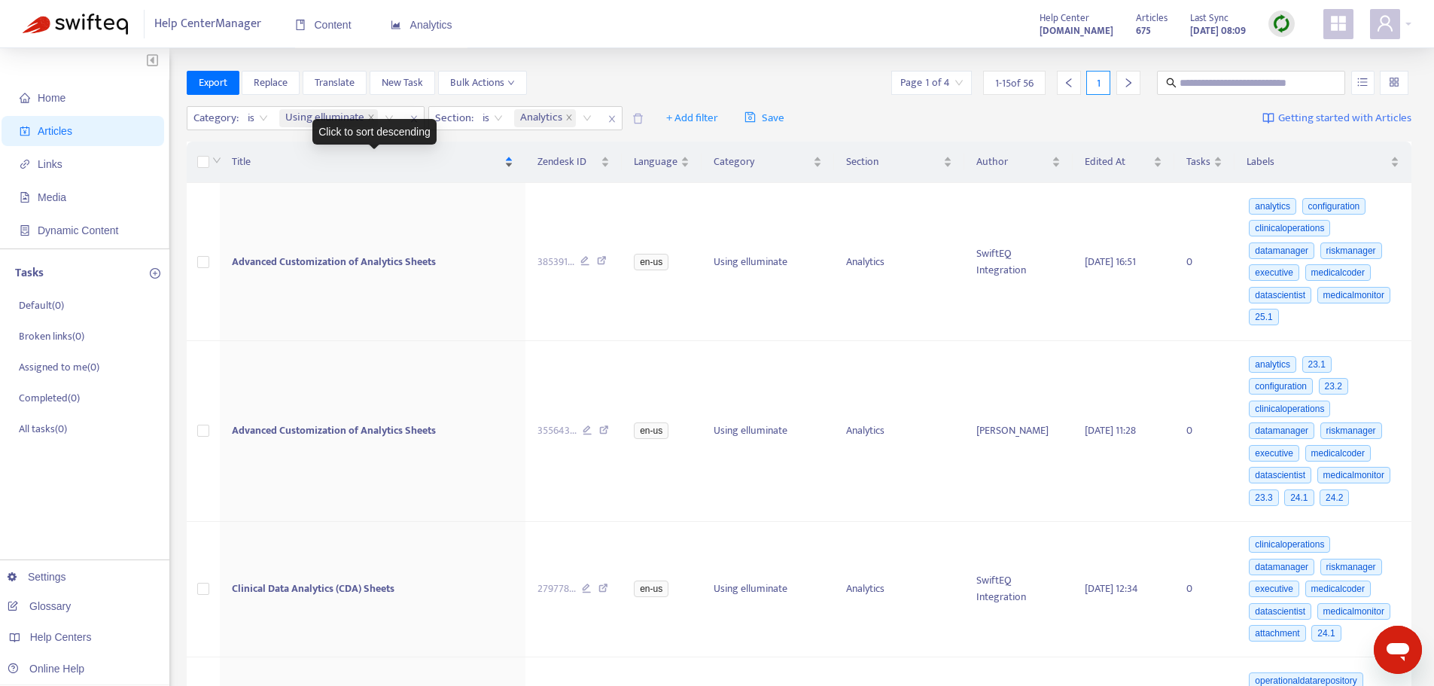
click at [244, 165] on span "Title" at bounding box center [367, 162] width 270 height 17
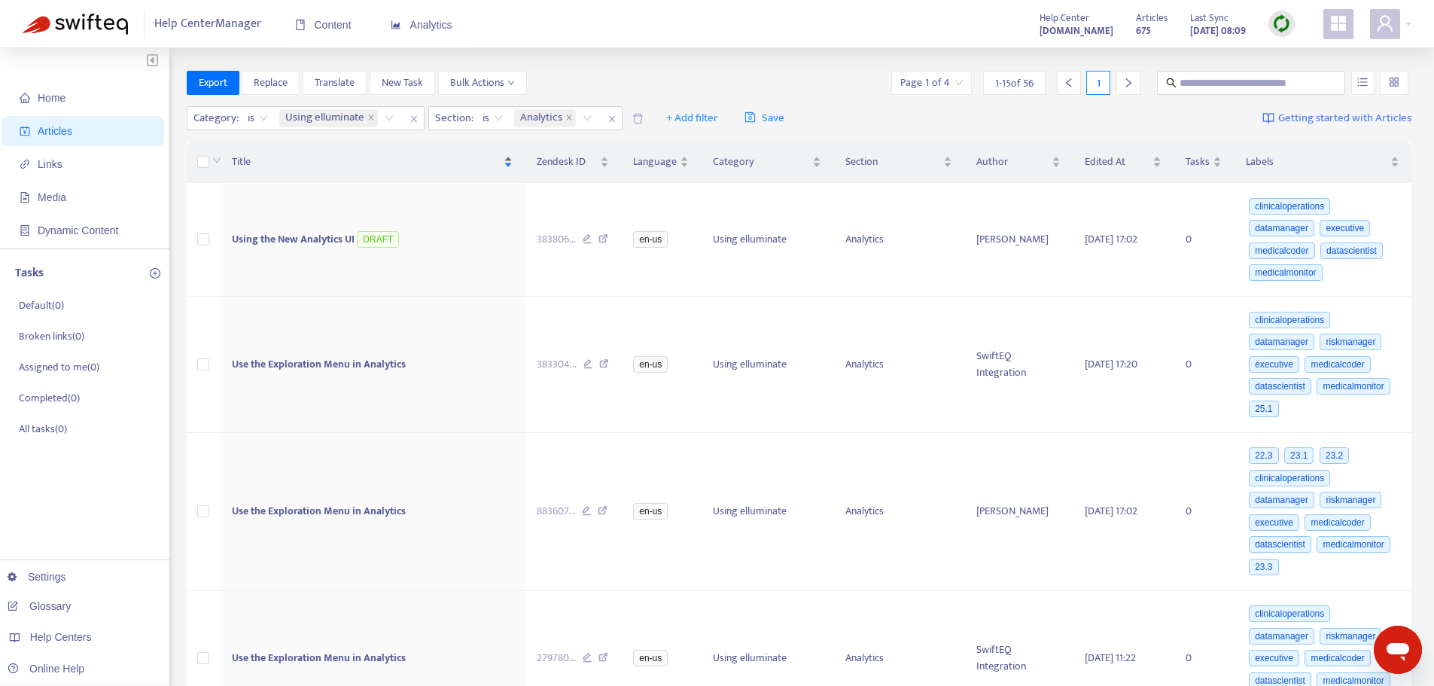
click at [243, 165] on span "Title" at bounding box center [366, 162] width 269 height 17
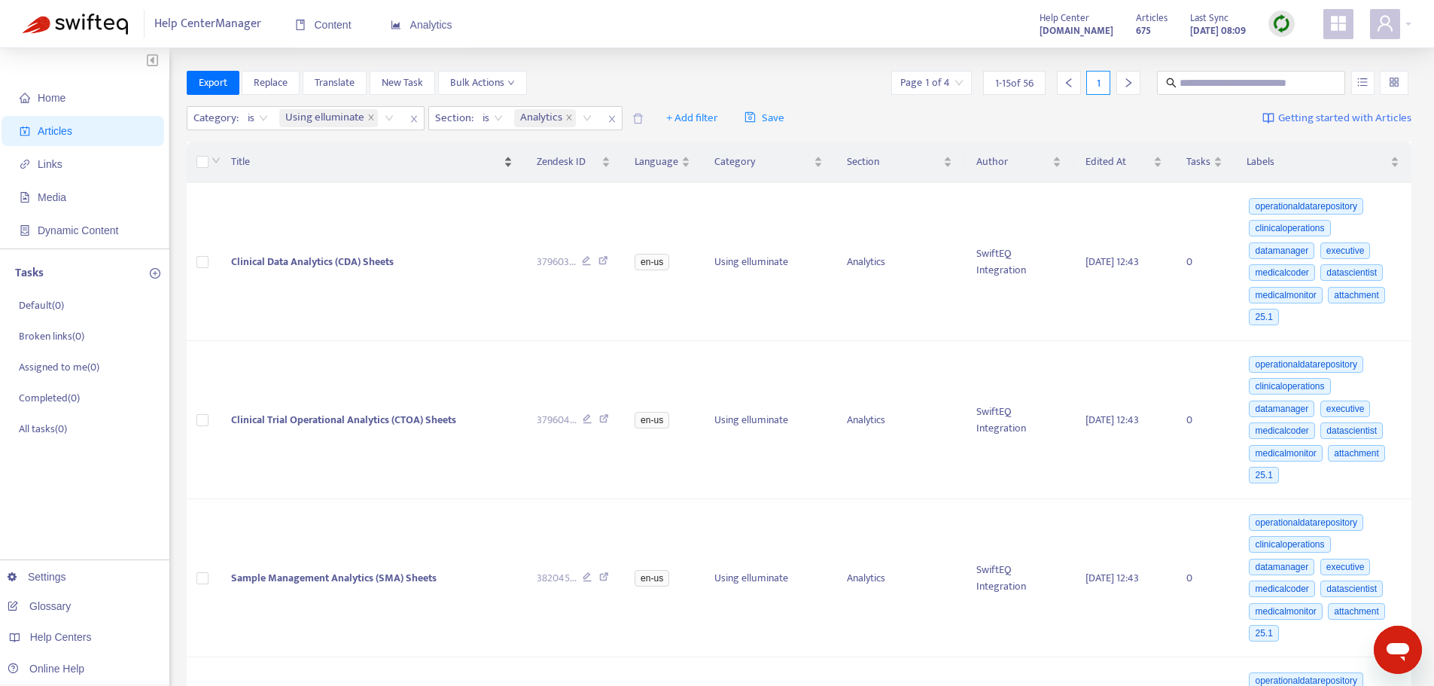
click at [243, 165] on span "Title" at bounding box center [365, 162] width 269 height 17
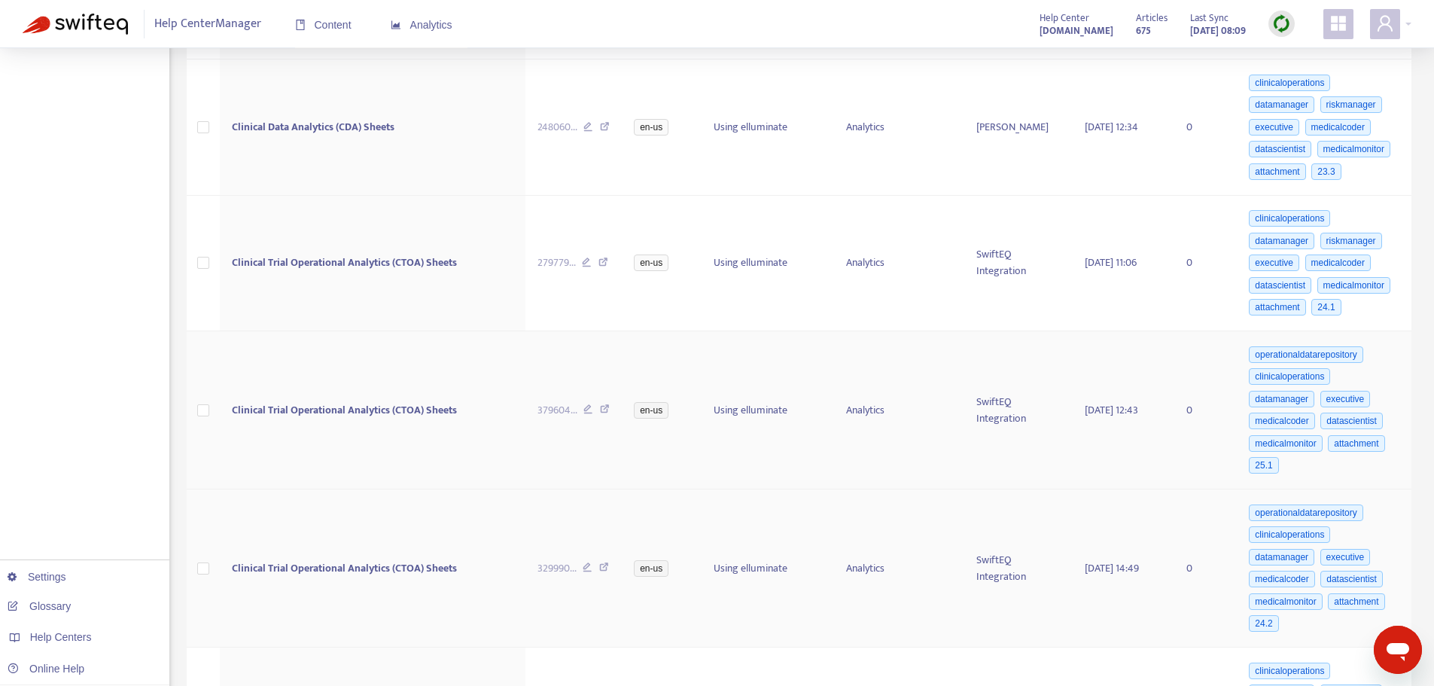
scroll to position [904, 0]
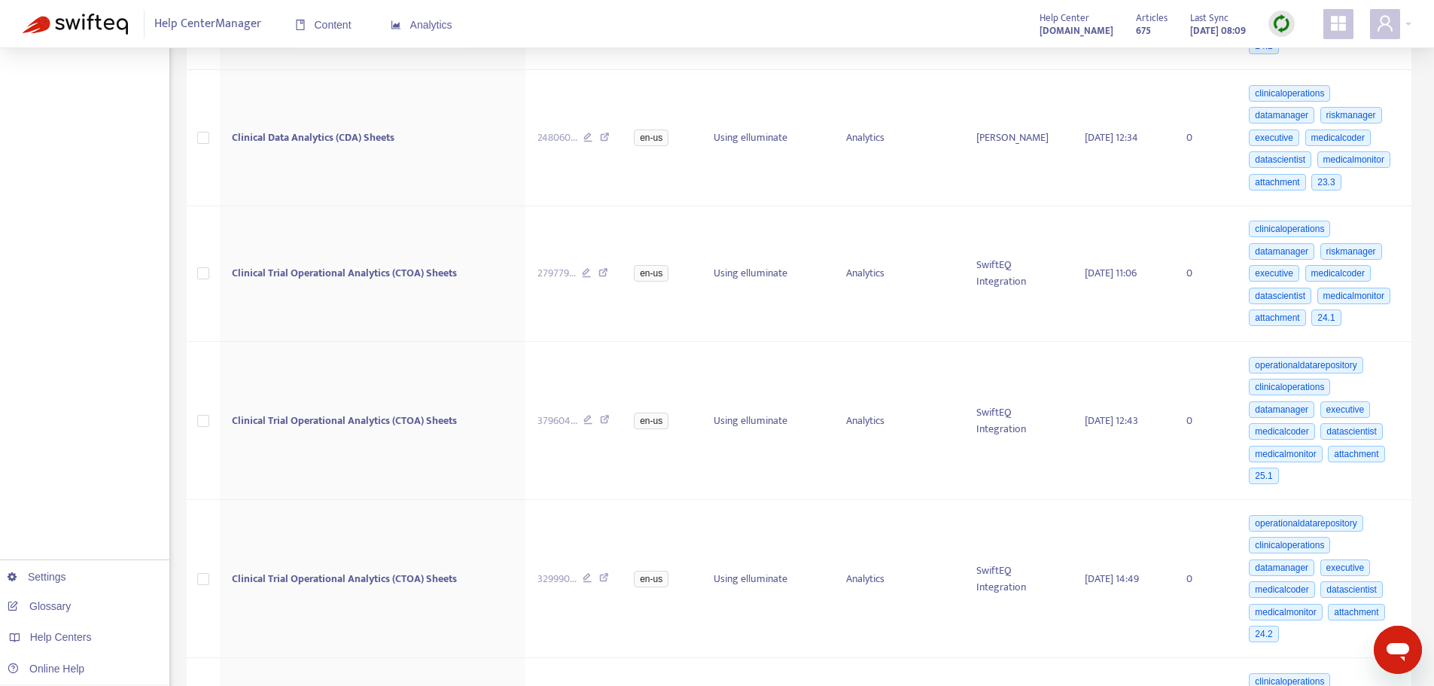
click at [1282, 26] on img at bounding box center [1282, 23] width 19 height 19
click at [1312, 54] on link "Quick Sync" at bounding box center [1313, 54] width 64 height 17
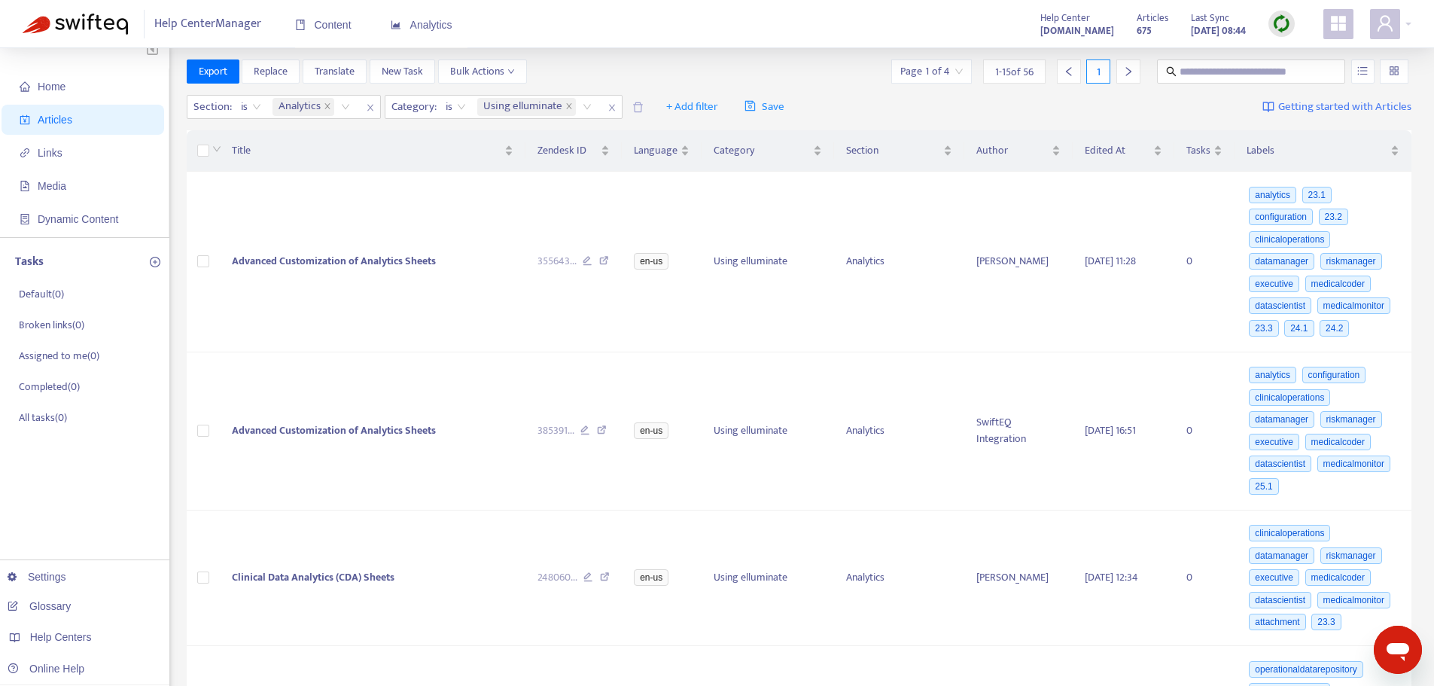
scroll to position [0, 0]
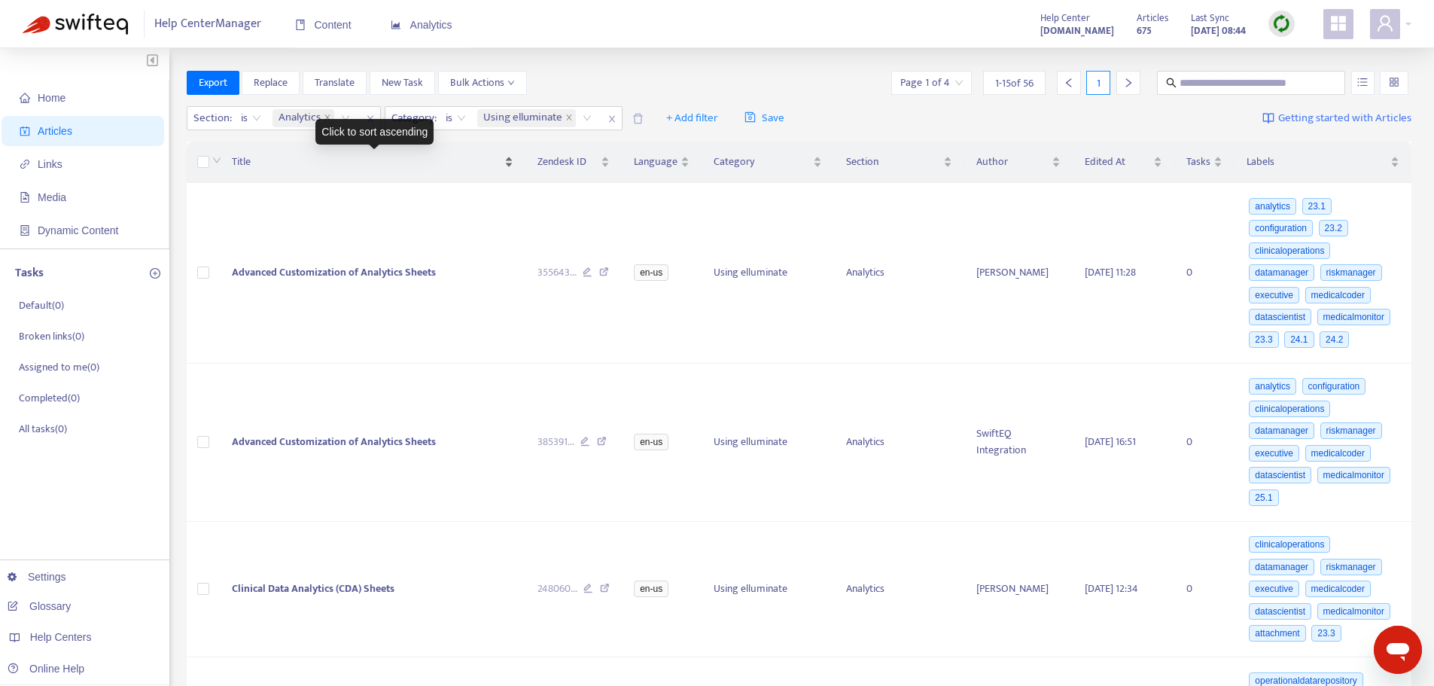
click at [247, 164] on span "Title" at bounding box center [367, 162] width 270 height 17
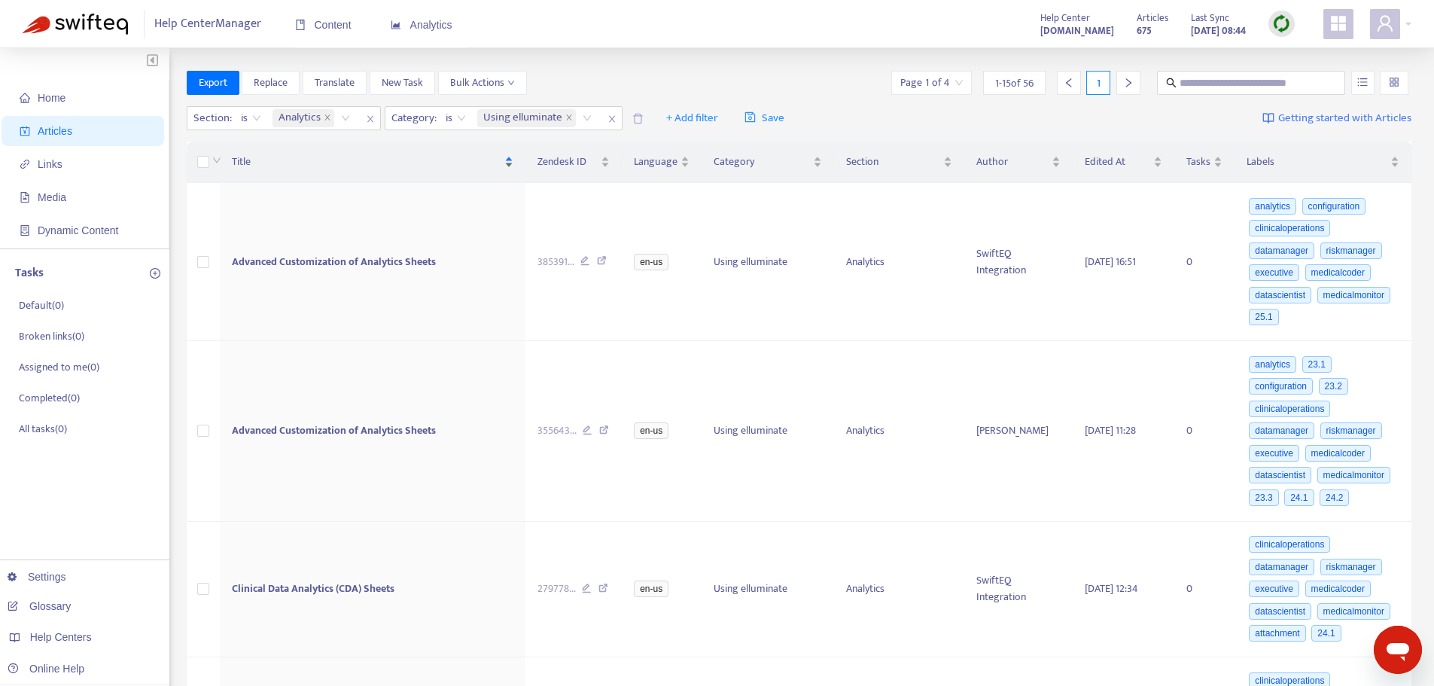
click at [247, 164] on span "Title" at bounding box center [367, 162] width 270 height 17
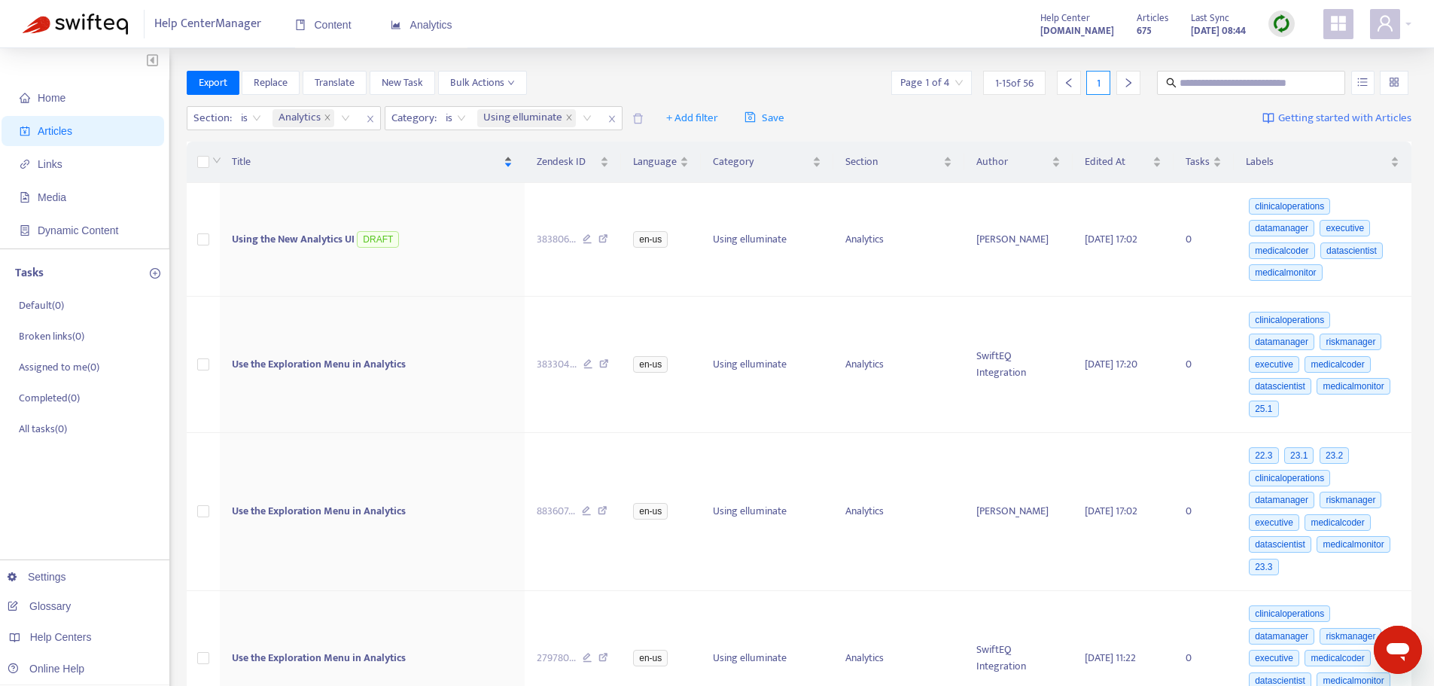
click at [247, 164] on span "Title" at bounding box center [366, 162] width 269 height 17
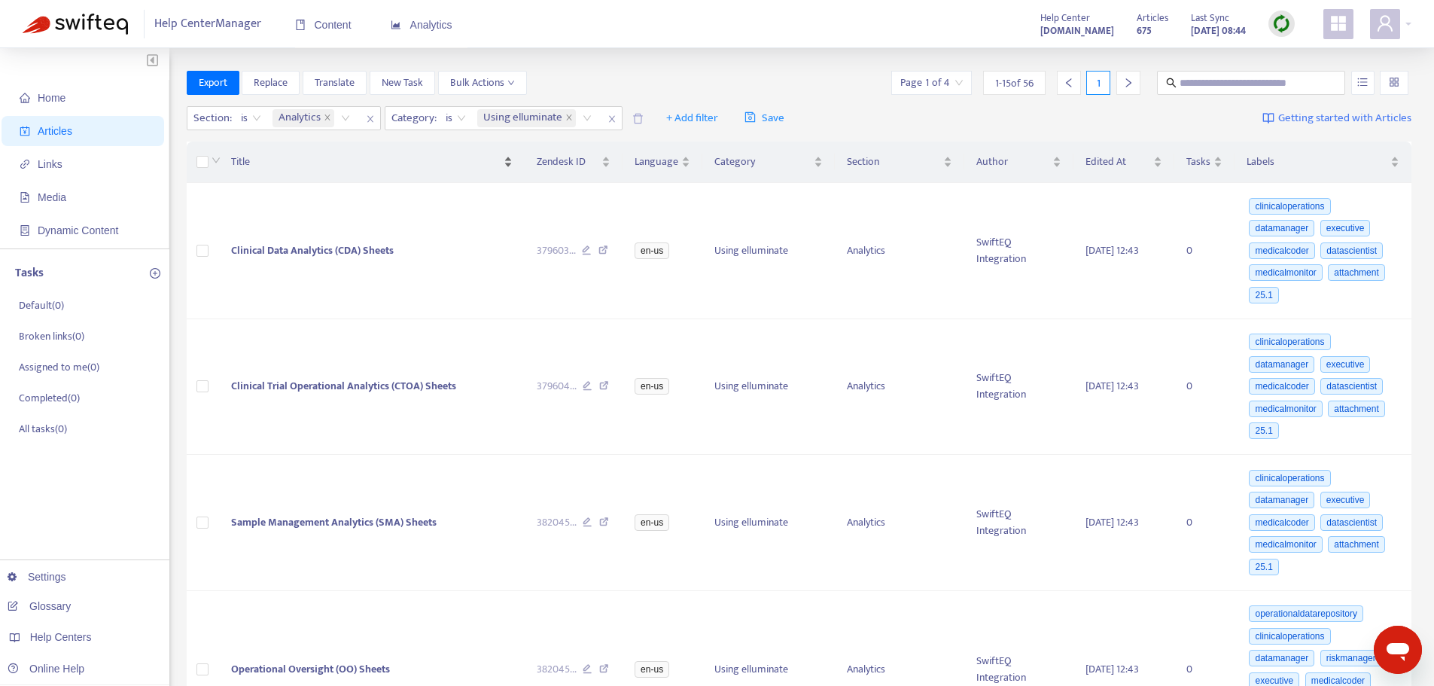
click at [247, 164] on span "Title" at bounding box center [365, 162] width 269 height 17
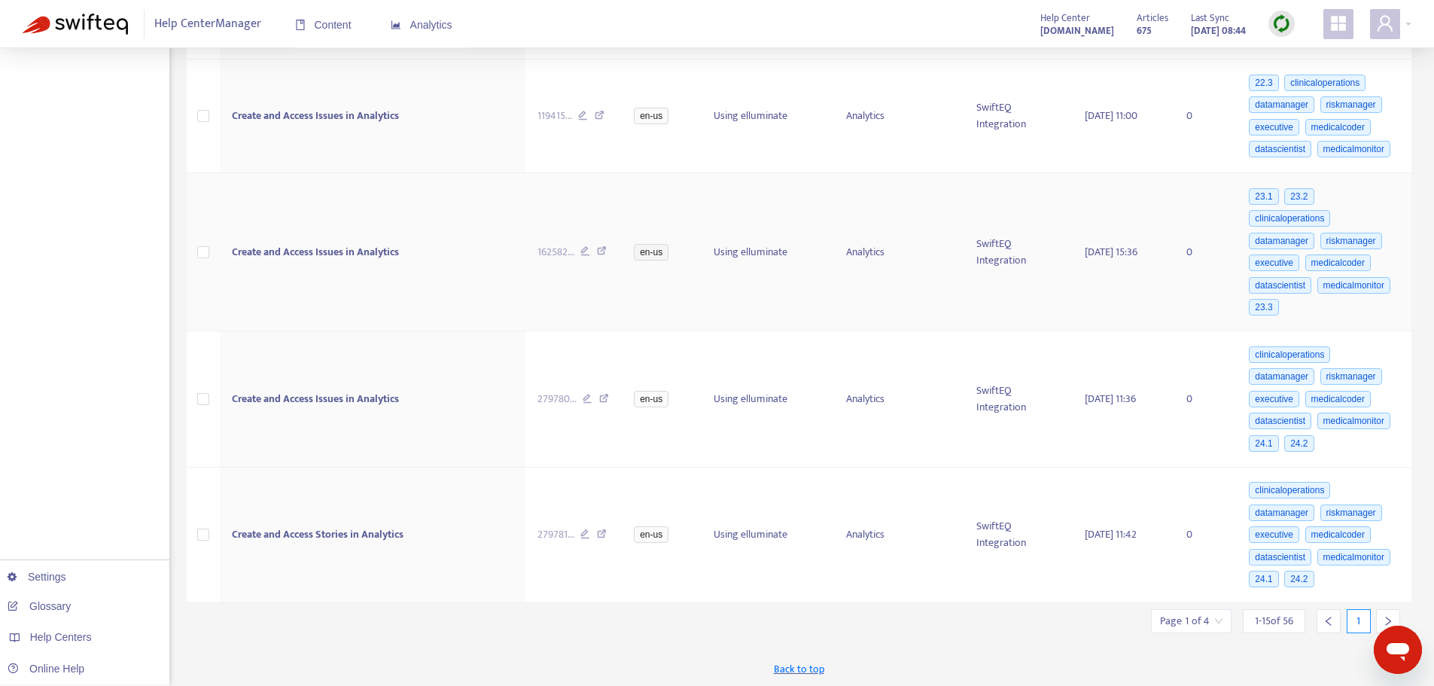
scroll to position [1731, 0]
click at [1388, 617] on icon "right" at bounding box center [1388, 619] width 5 height 9
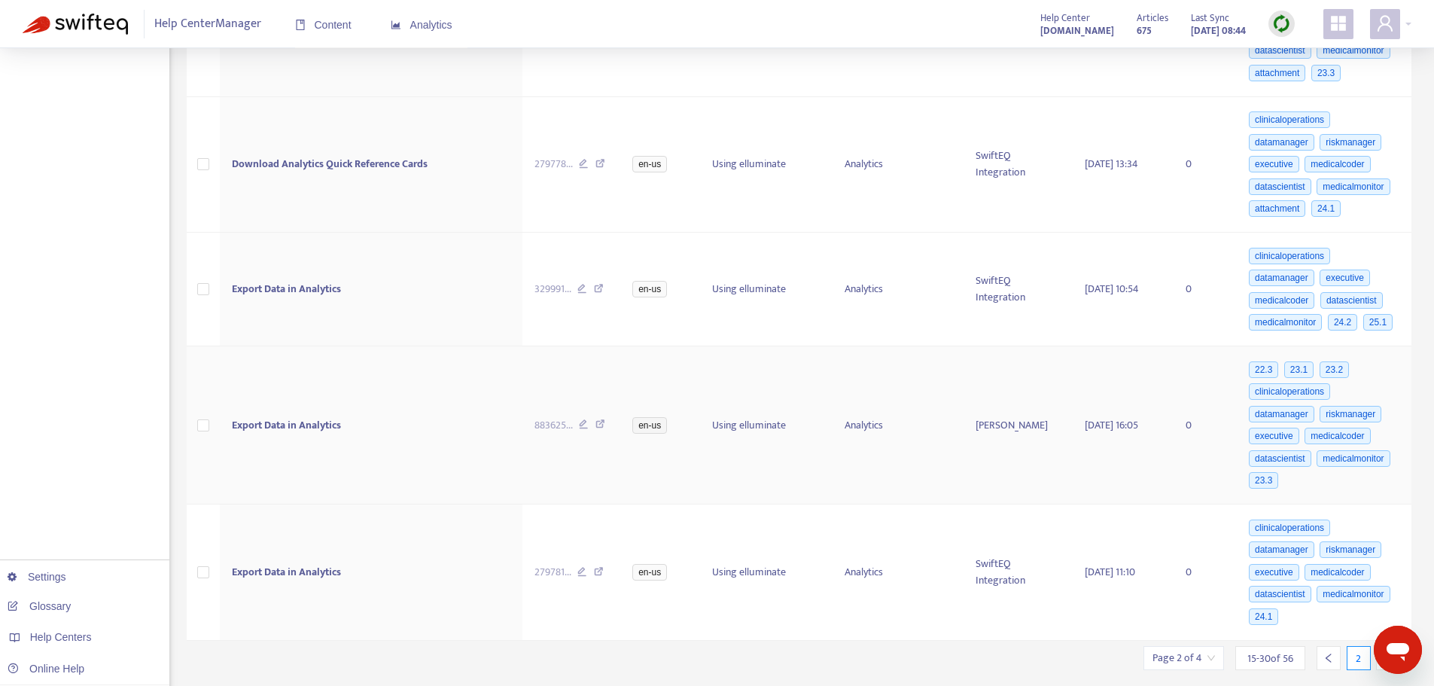
scroll to position [1620, 0]
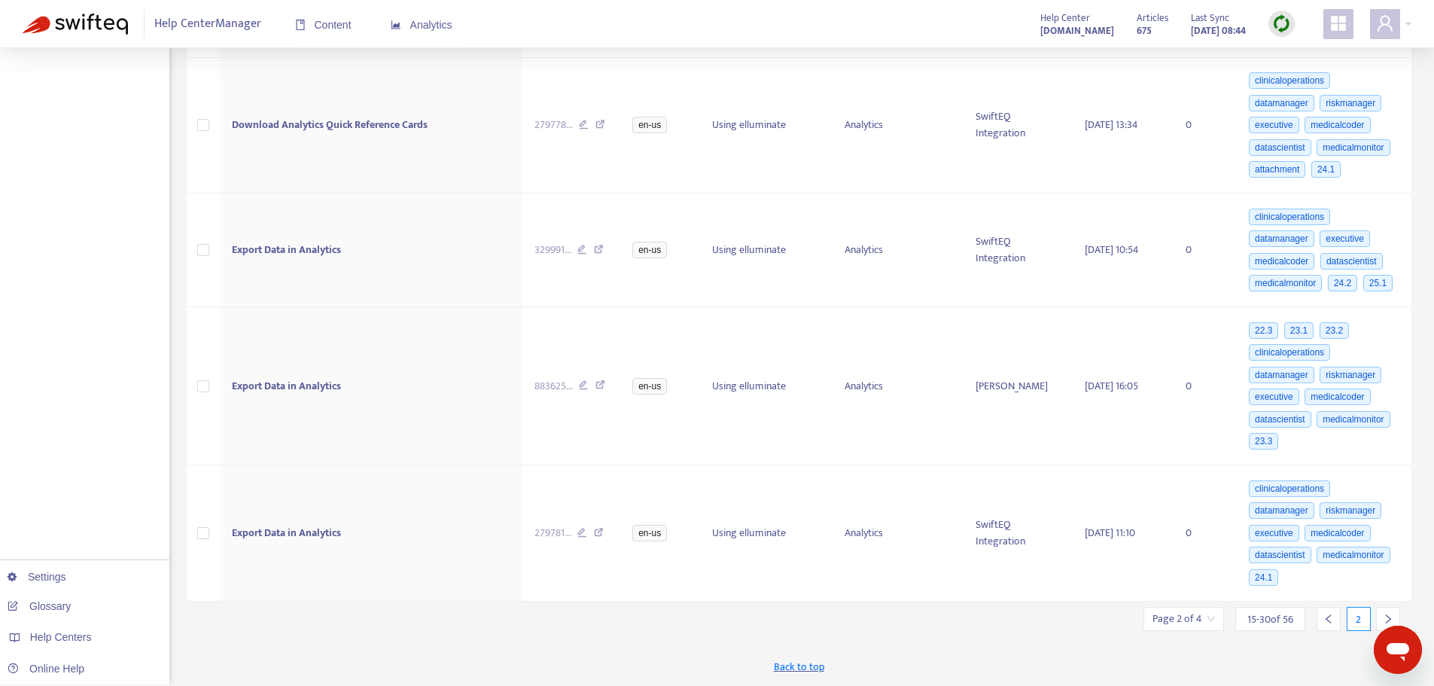
click at [1388, 617] on icon "right" at bounding box center [1388, 618] width 5 height 9
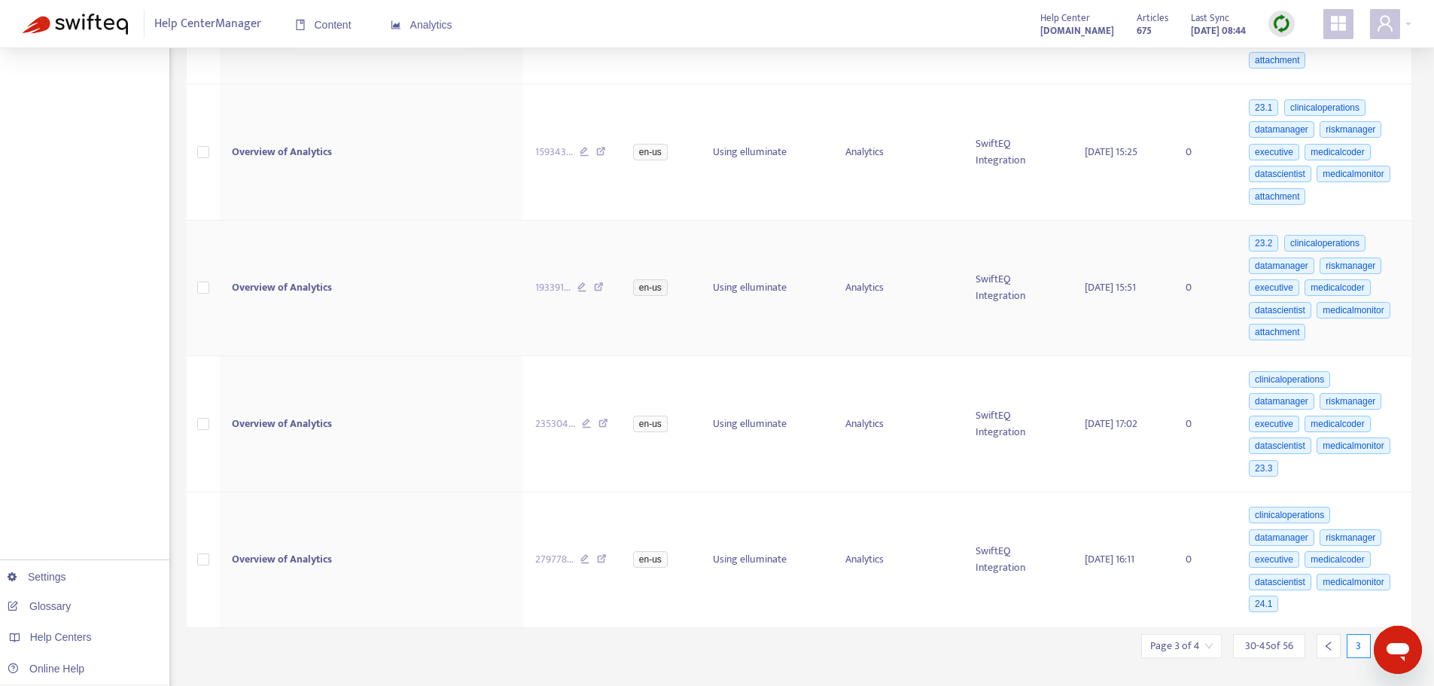
scroll to position [1731, 0]
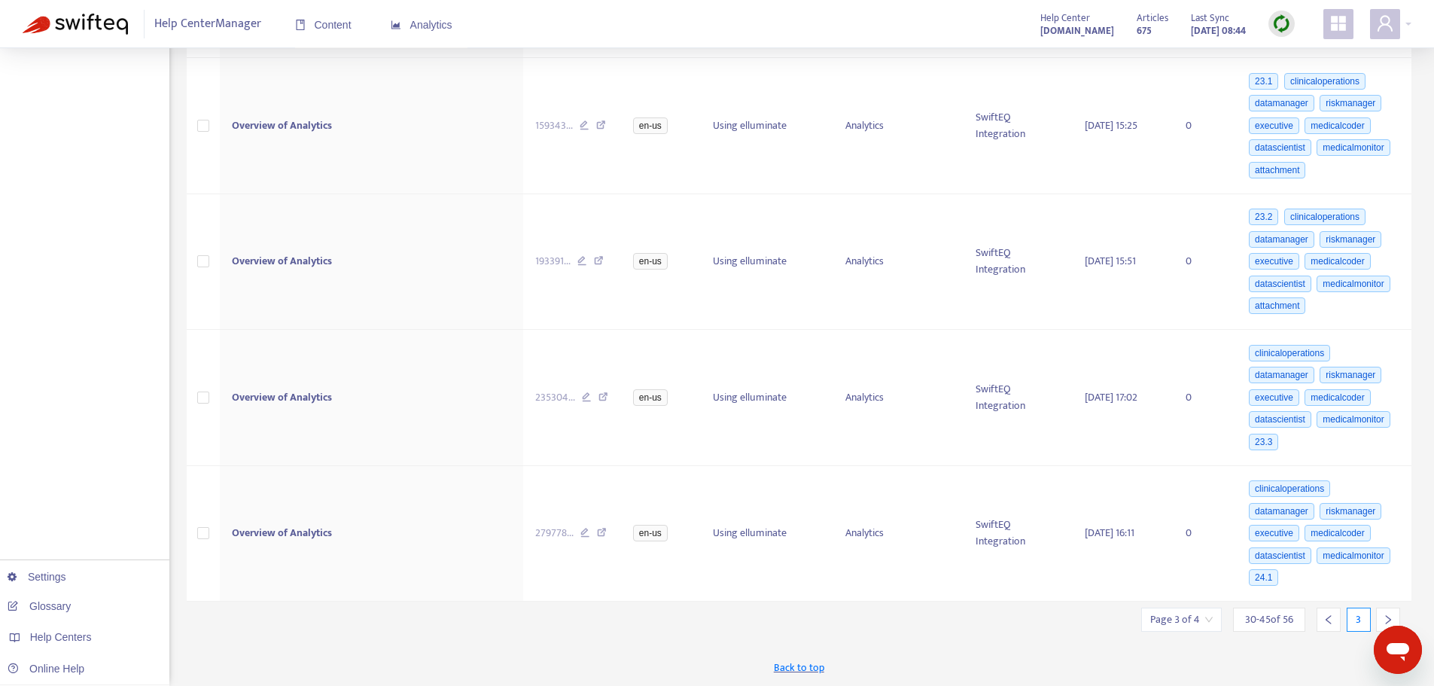
click at [1386, 617] on icon "right" at bounding box center [1388, 619] width 11 height 11
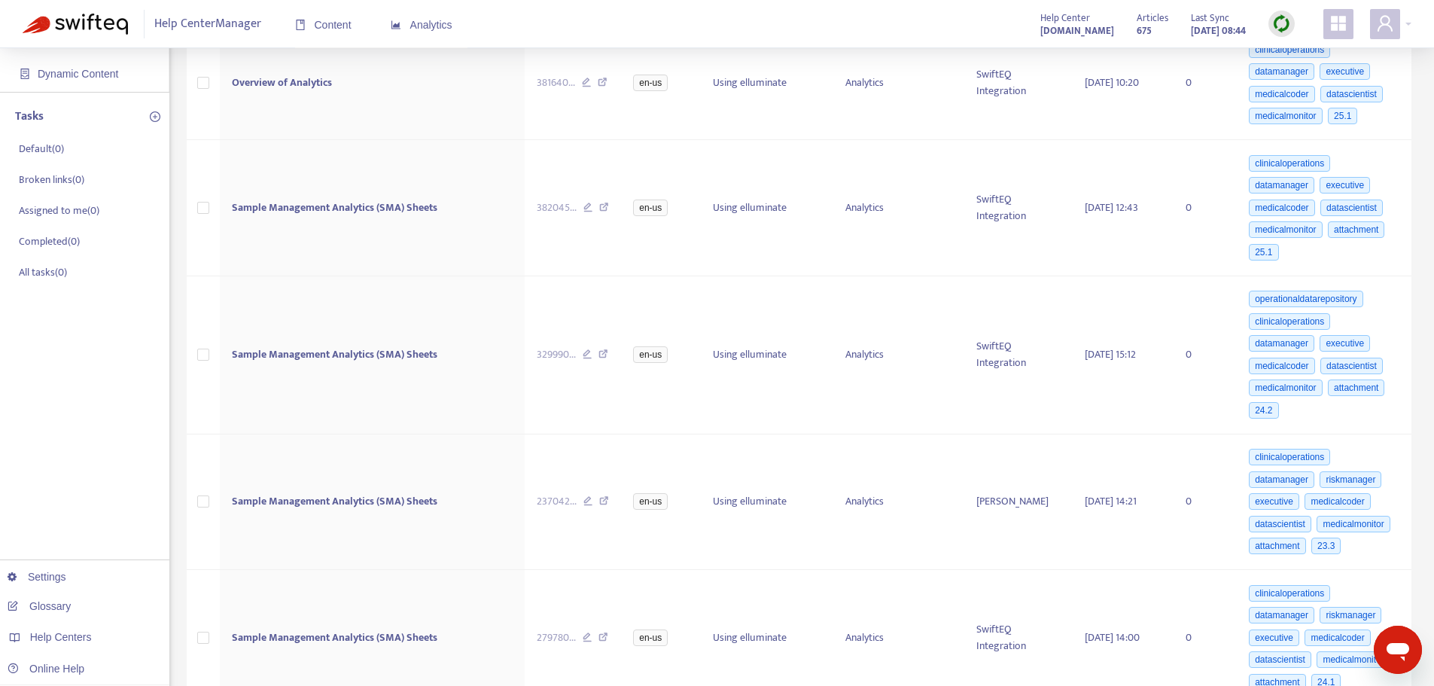
scroll to position [0, 0]
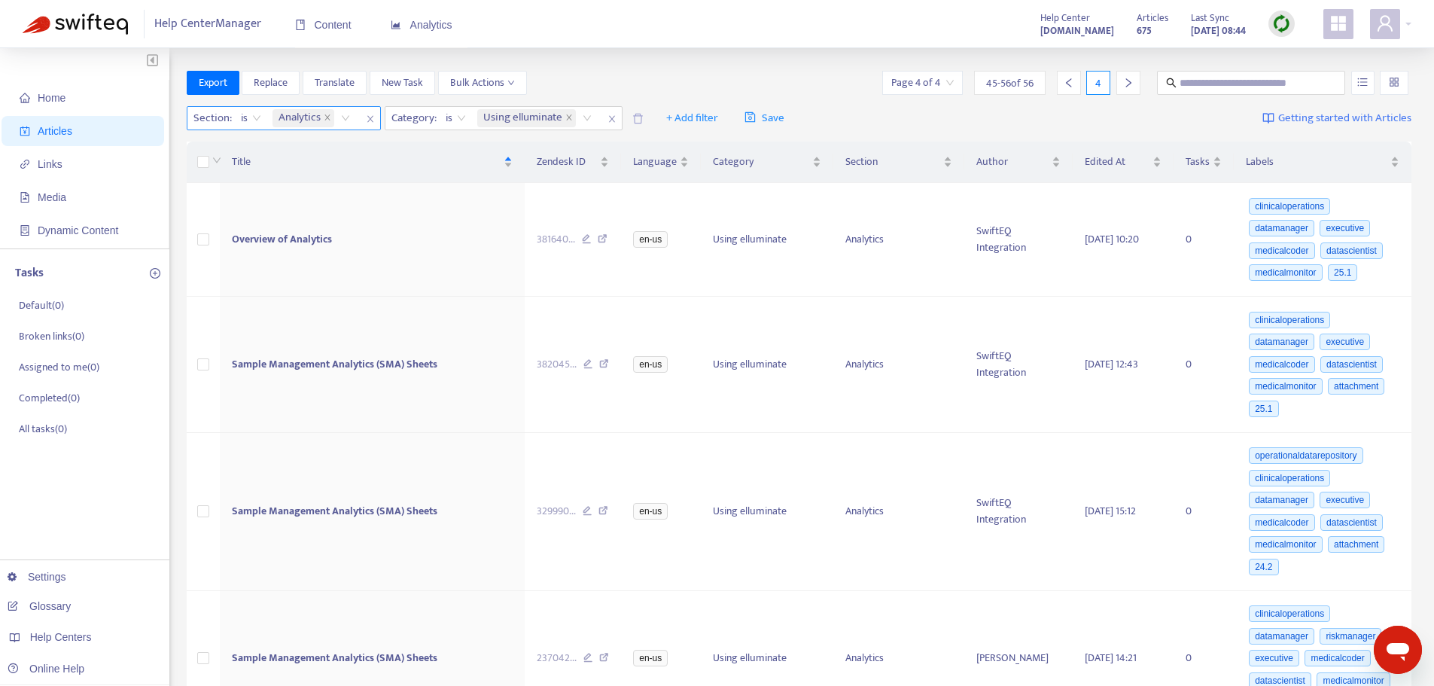
click at [343, 116] on div "Analytics" at bounding box center [314, 118] width 89 height 23
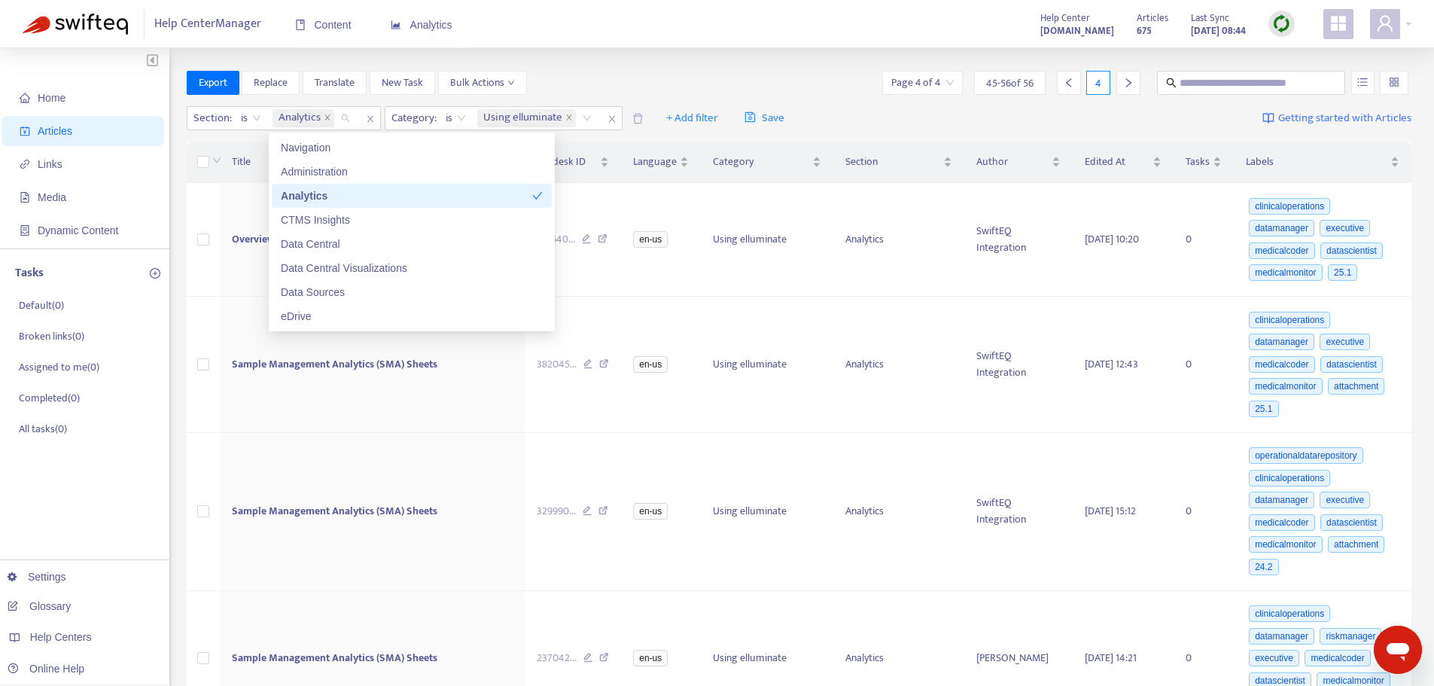
click at [310, 192] on div "Analytics" at bounding box center [406, 195] width 251 height 17
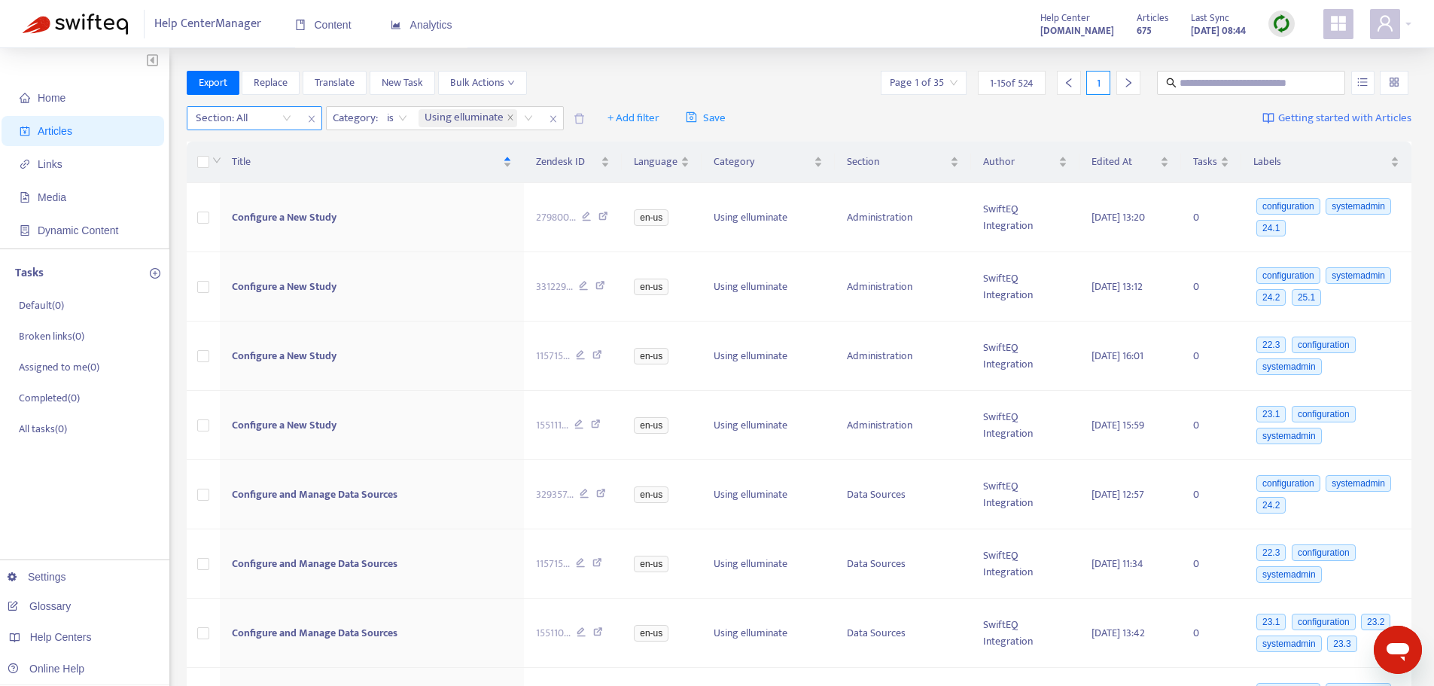
click at [287, 117] on div "Section: All" at bounding box center [243, 118] width 112 height 23
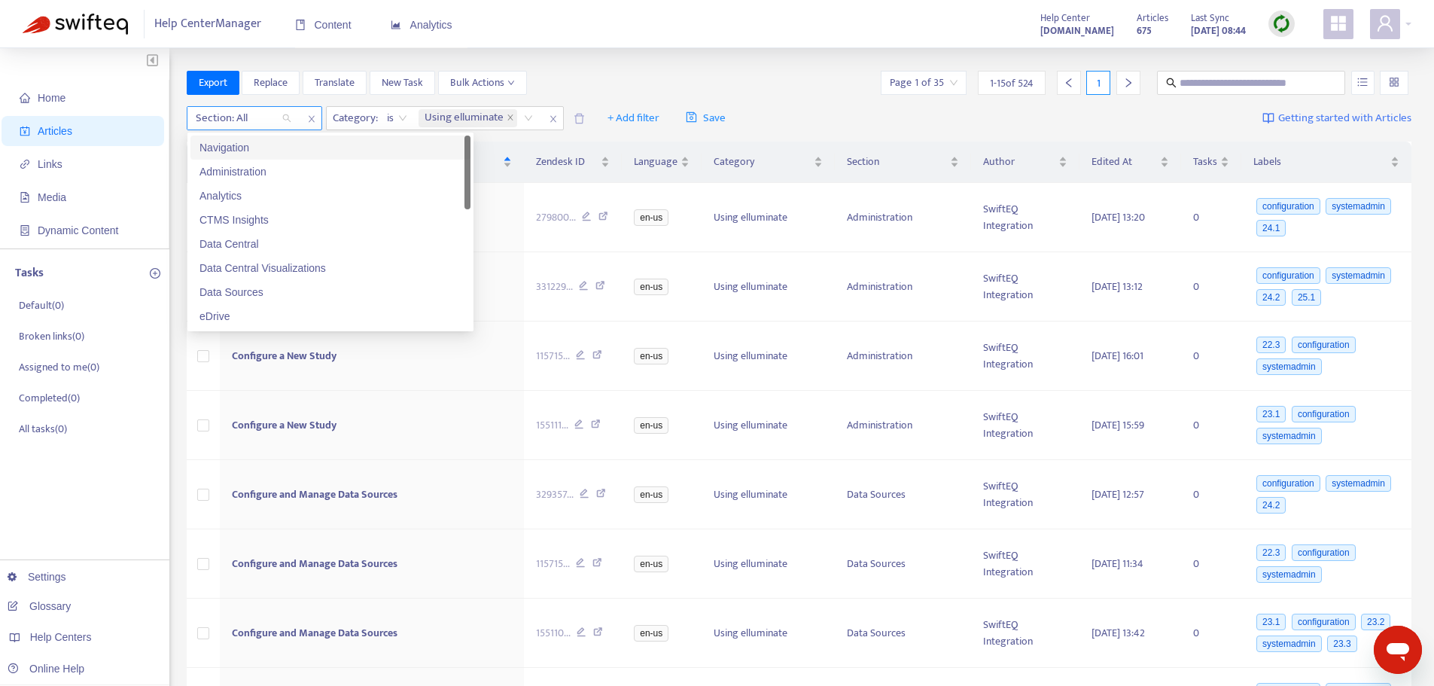
click at [287, 117] on div "Section: All" at bounding box center [243, 118] width 112 height 23
click at [239, 243] on div "Data Central" at bounding box center [331, 244] width 262 height 17
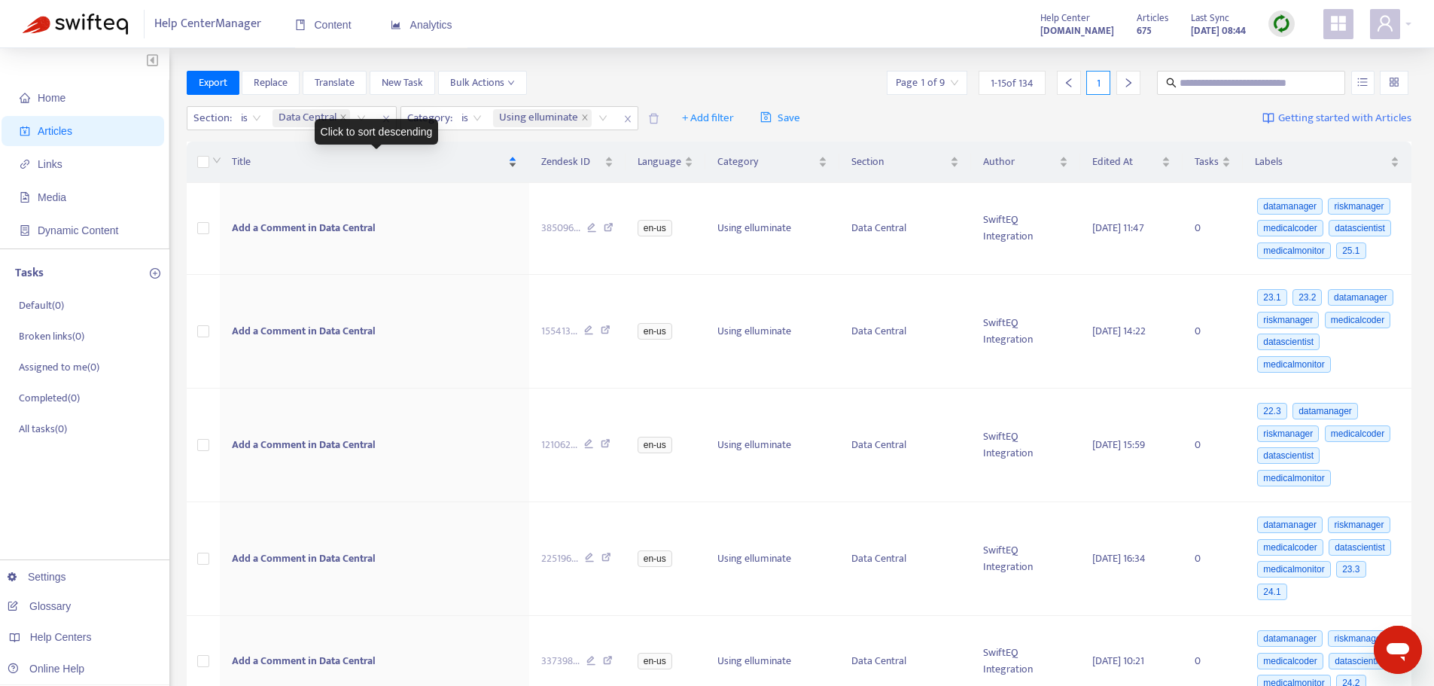
click at [246, 159] on span "Title" at bounding box center [368, 162] width 273 height 17
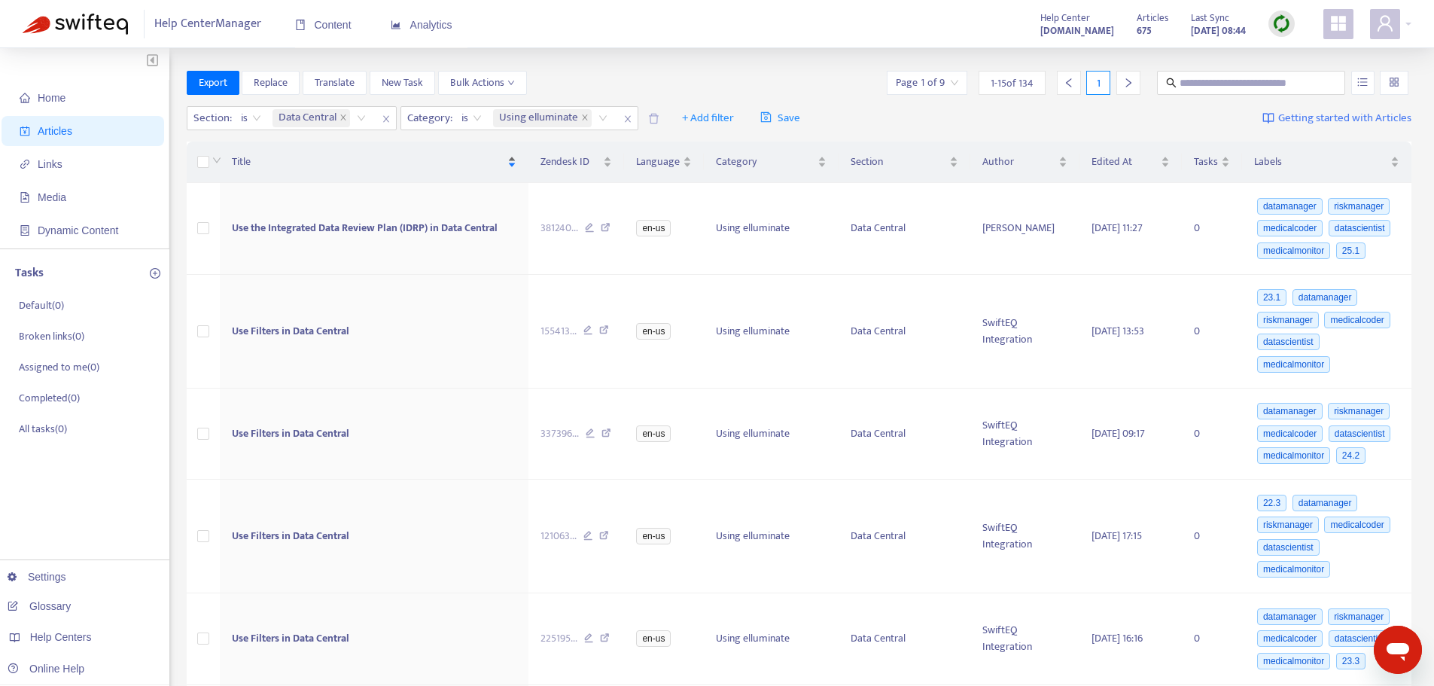
click at [246, 159] on span "Title" at bounding box center [368, 162] width 273 height 17
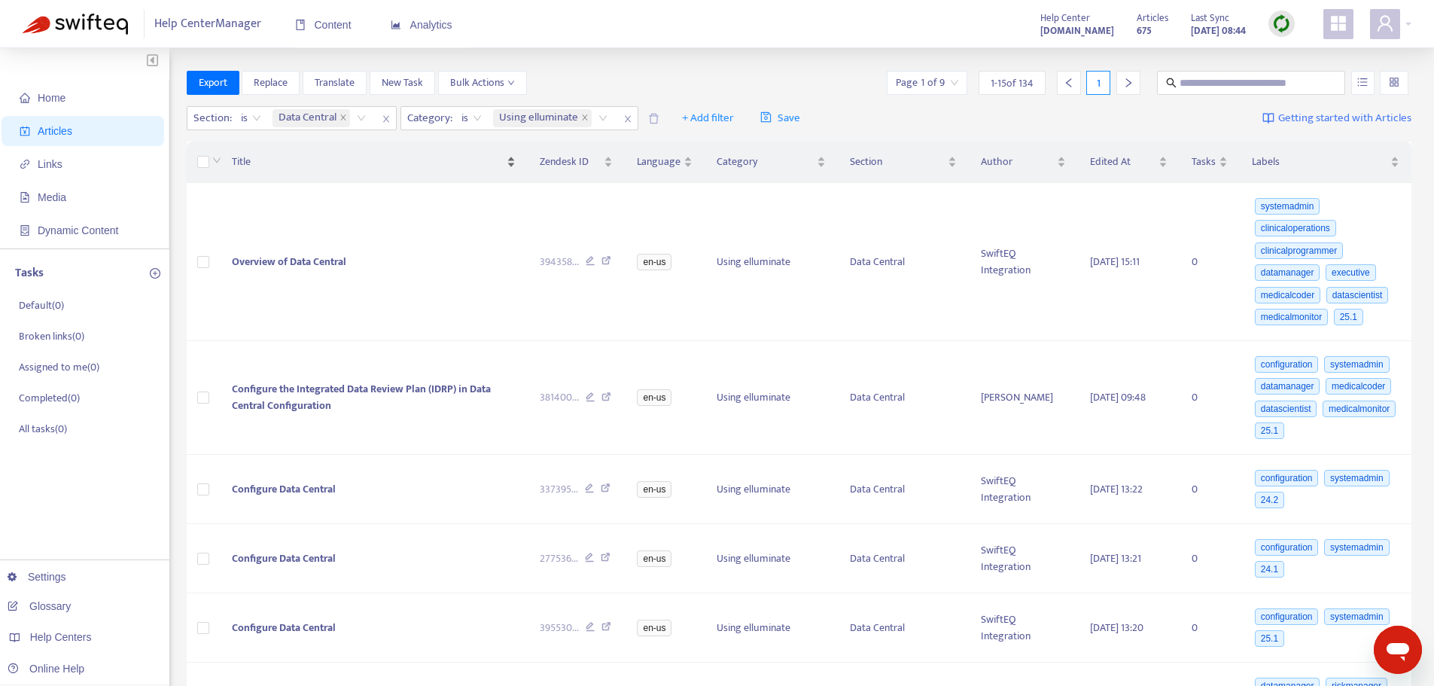
click at [246, 159] on span "Title" at bounding box center [368, 162] width 272 height 17
